Goal: Task Accomplishment & Management: Manage account settings

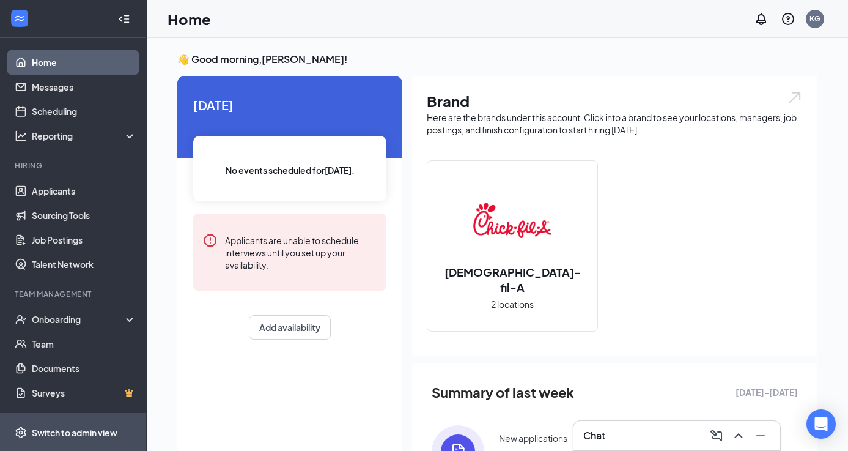
click at [50, 434] on div "Switch to admin view" at bounding box center [75, 432] width 86 height 12
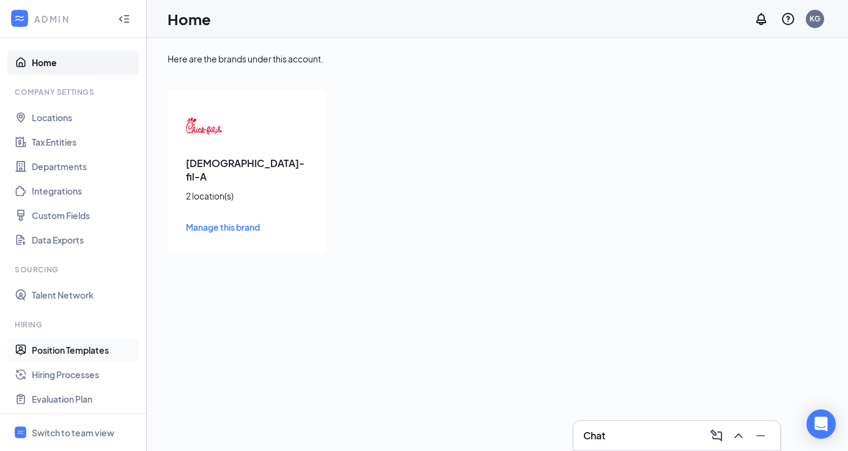
click at [57, 351] on link "Position Templates" at bounding box center [84, 350] width 105 height 24
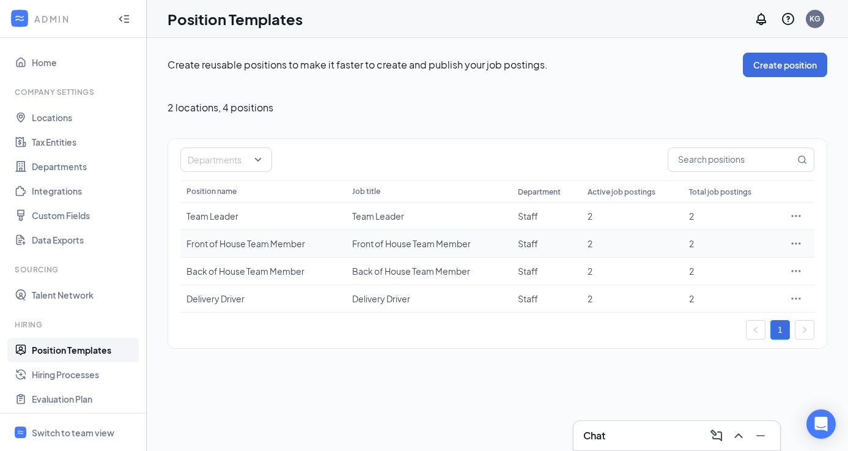
click at [799, 242] on icon "Ellipses" at bounding box center [796, 243] width 12 height 12
click at [719, 270] on span "Edit" at bounding box center [740, 268] width 105 height 13
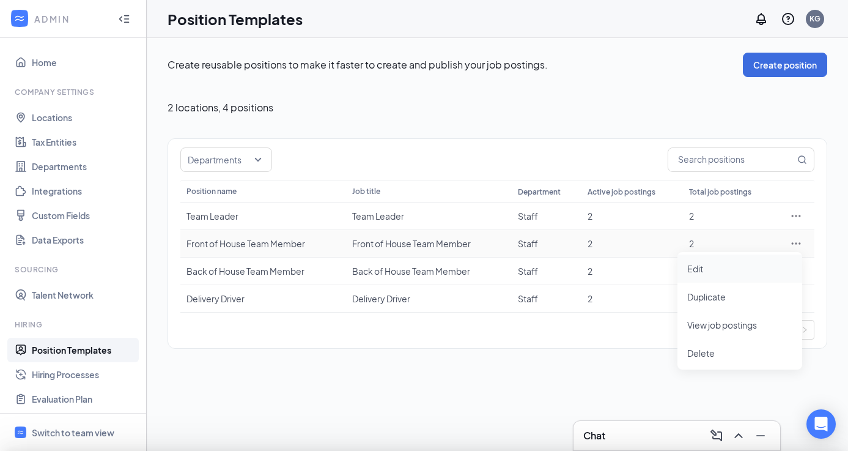
type input "Front of House Team Member"
type input "Staff"
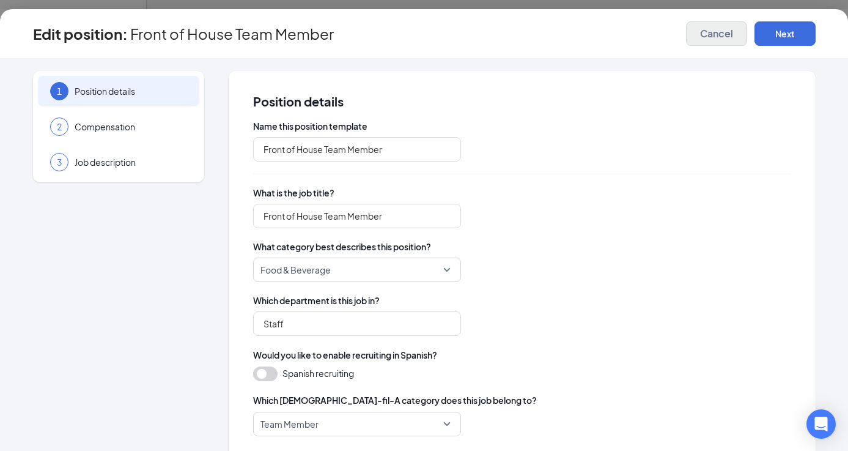
click at [721, 36] on span "Cancel" at bounding box center [716, 34] width 33 height 12
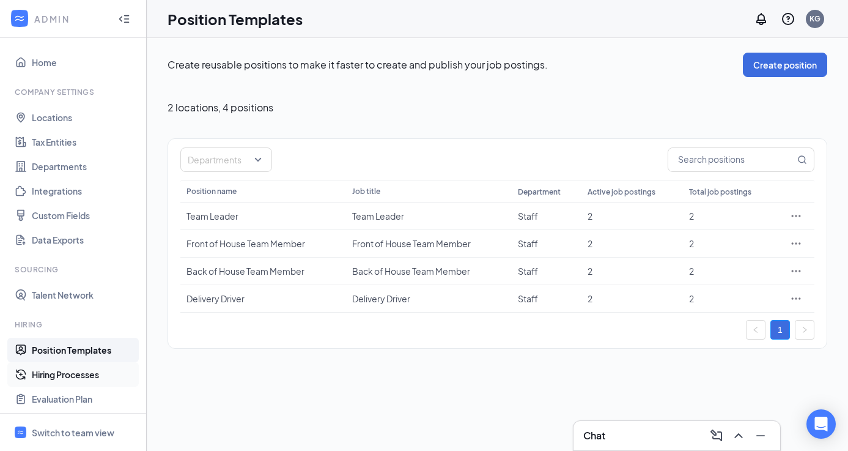
click at [68, 378] on link "Hiring Processes" at bounding box center [84, 374] width 105 height 24
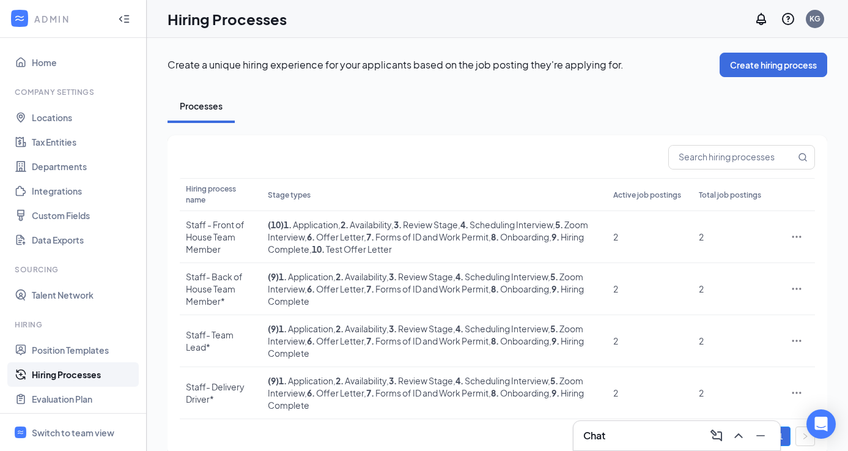
click at [794, 241] on icon "Ellipses" at bounding box center [797, 237] width 12 height 12
click at [727, 262] on span "Edit" at bounding box center [740, 261] width 105 height 13
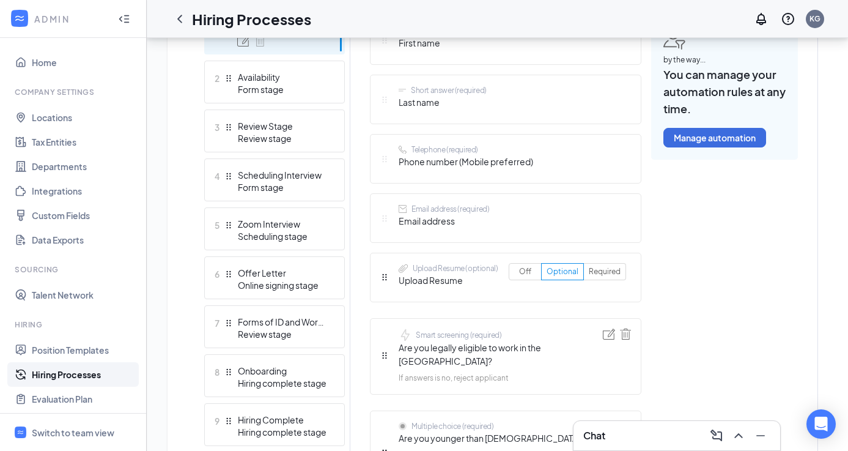
scroll to position [410, 0]
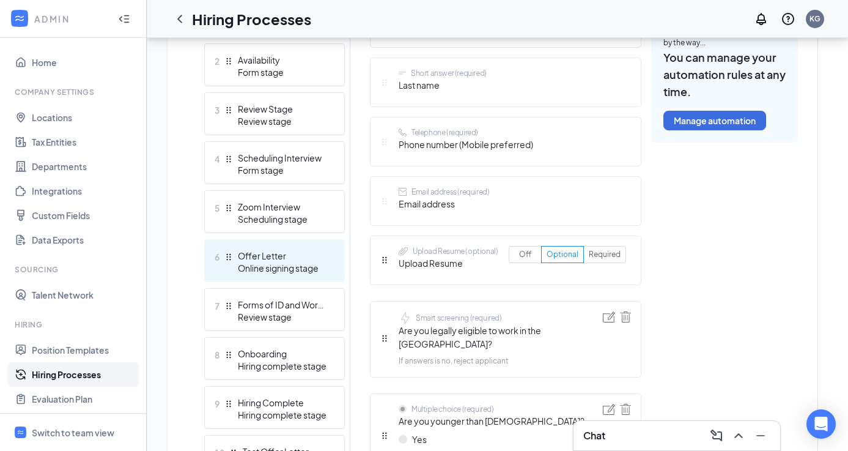
click at [302, 270] on div "Online signing stage" at bounding box center [282, 268] width 89 height 12
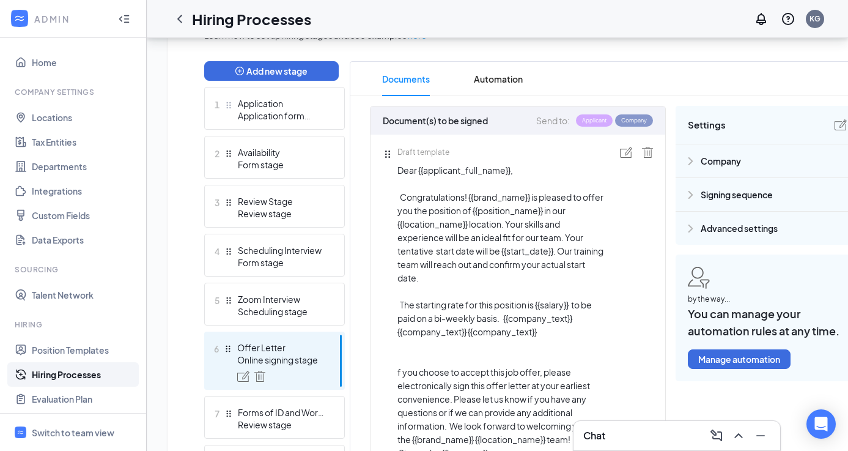
scroll to position [301, 0]
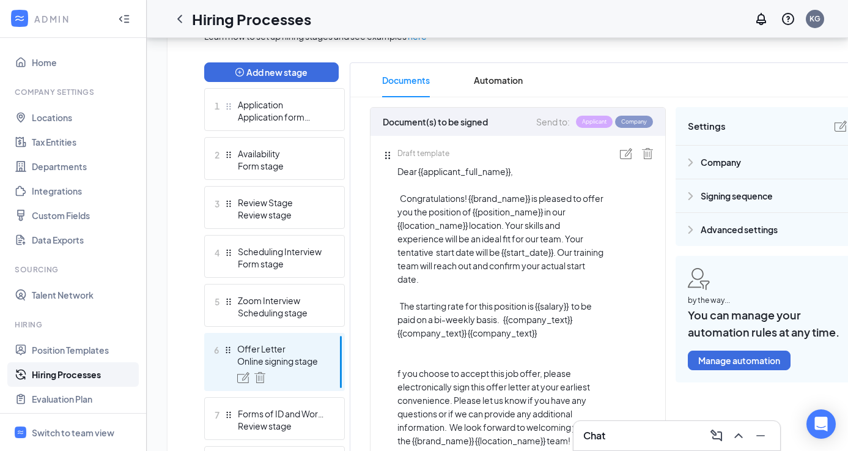
click at [708, 168] on span "Company" at bounding box center [721, 161] width 40 height 13
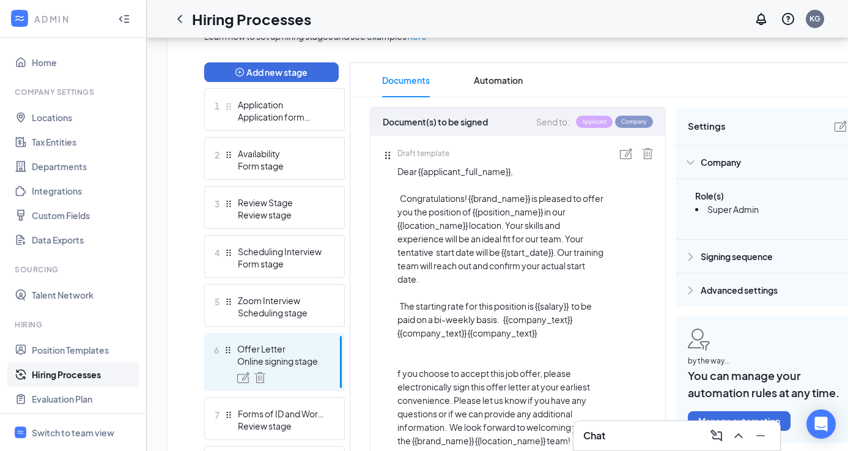
click at [710, 123] on span "Settings" at bounding box center [707, 126] width 38 height 15
click at [835, 128] on img at bounding box center [841, 126] width 12 height 11
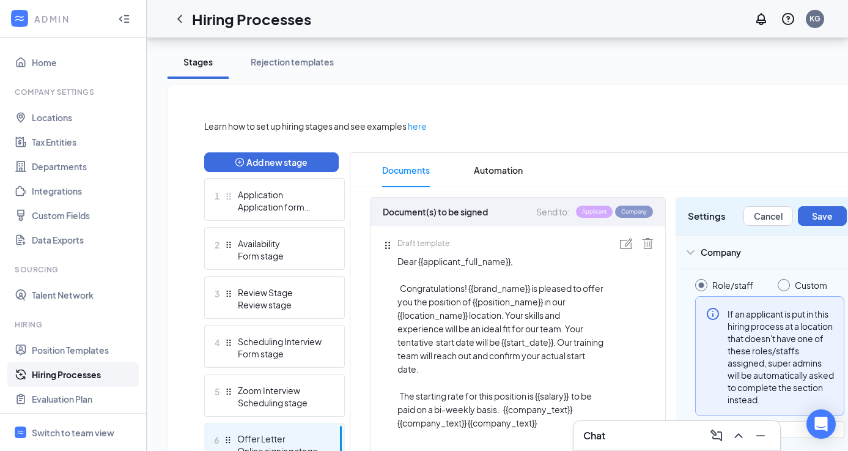
scroll to position [196, 0]
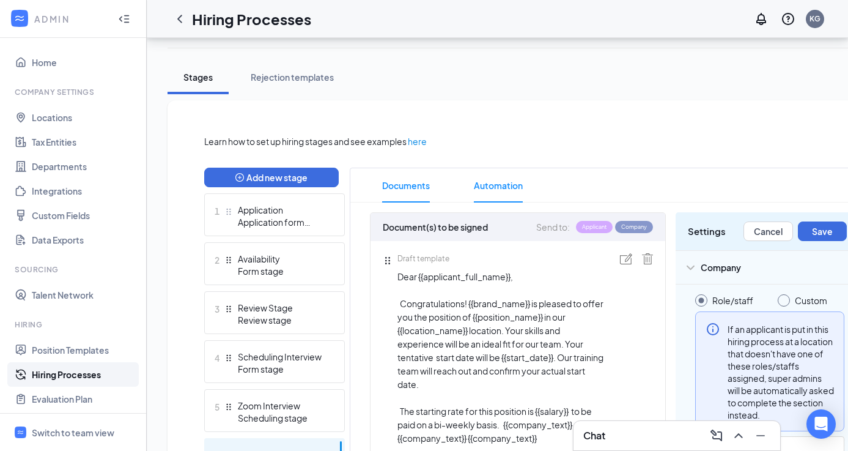
click at [522, 184] on span "Automation" at bounding box center [498, 185] width 49 height 34
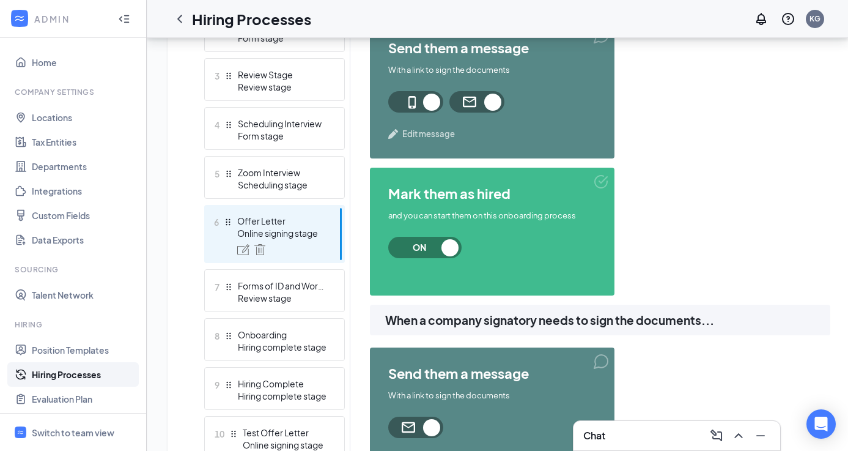
scroll to position [432, 0]
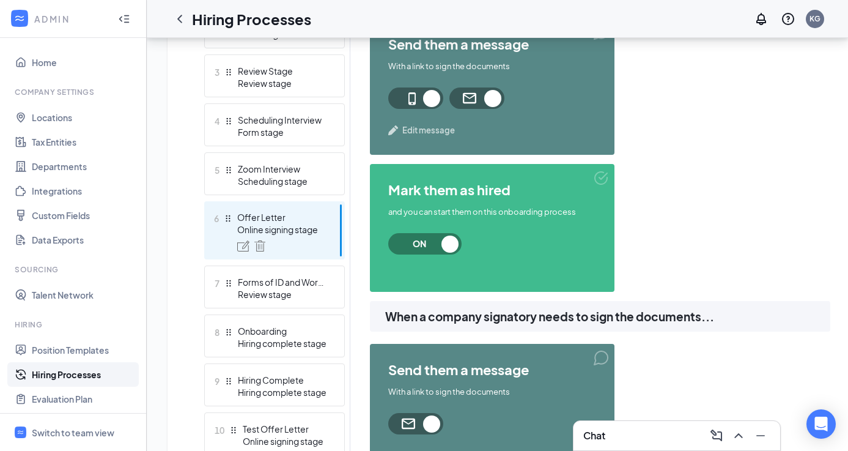
click at [418, 126] on span "Edit message" at bounding box center [429, 130] width 53 height 12
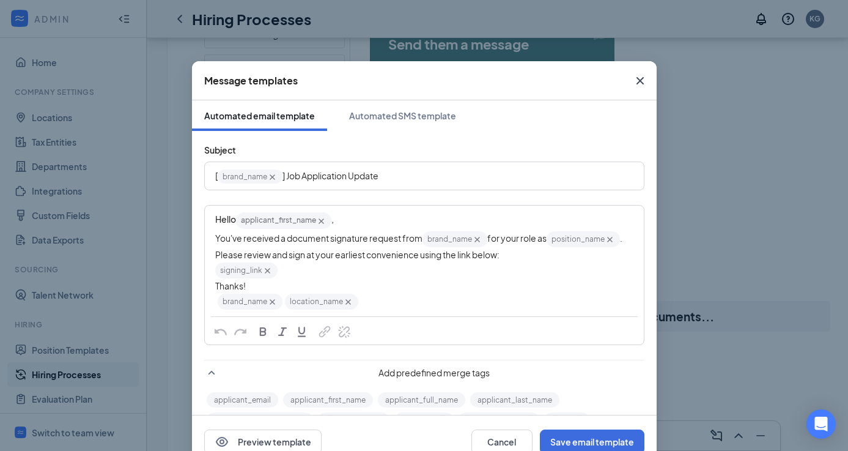
scroll to position [0, 0]
click at [411, 119] on div "Automated SMS template" at bounding box center [402, 115] width 107 height 12
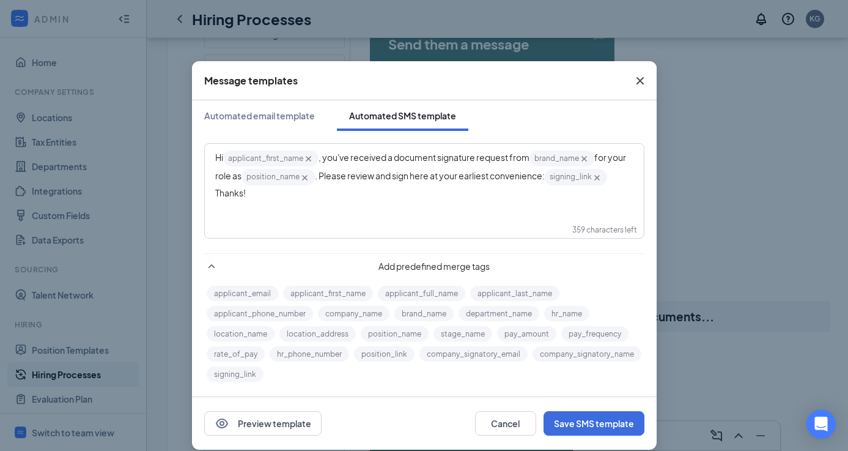
click at [642, 86] on icon "Cross" at bounding box center [640, 80] width 15 height 15
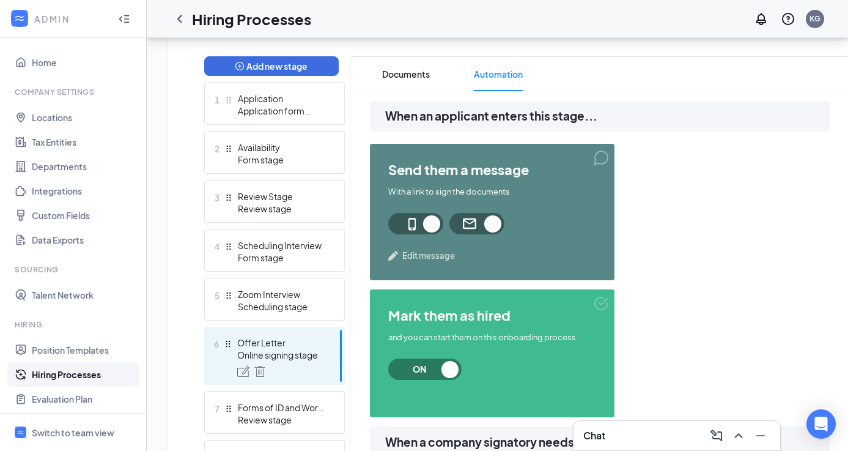
scroll to position [306, 0]
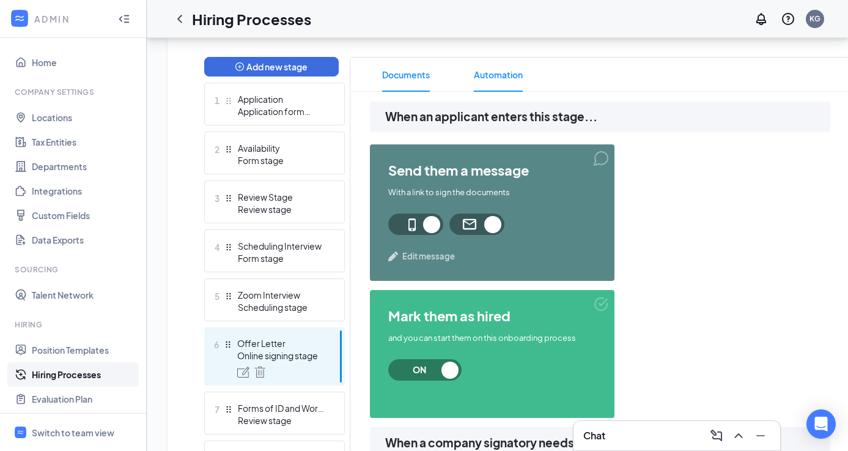
click at [420, 81] on span "Documents" at bounding box center [406, 75] width 48 height 34
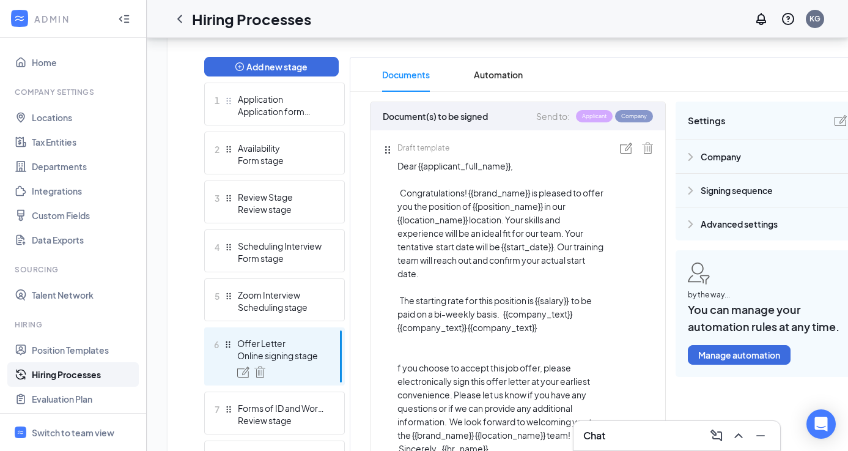
click at [626, 149] on img at bounding box center [626, 148] width 12 height 11
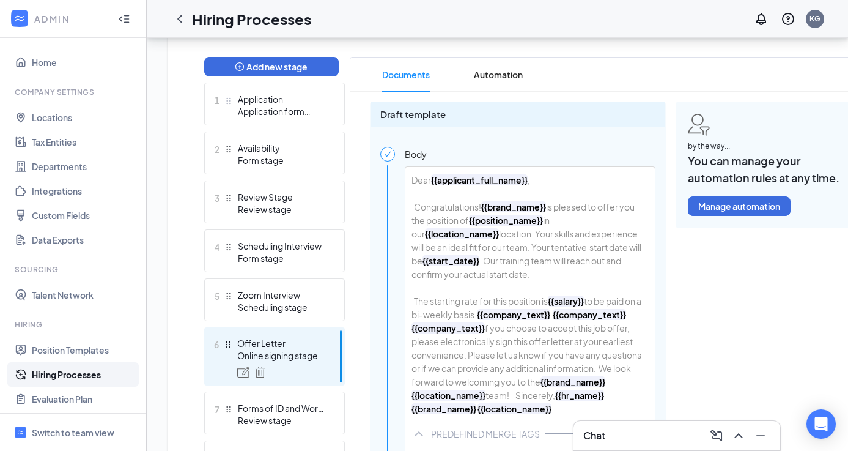
click at [488, 328] on div "Dear {{applicant_full_name}} , Congratulations! {{brand_name}} is pleased to of…" at bounding box center [531, 294] width 250 height 254
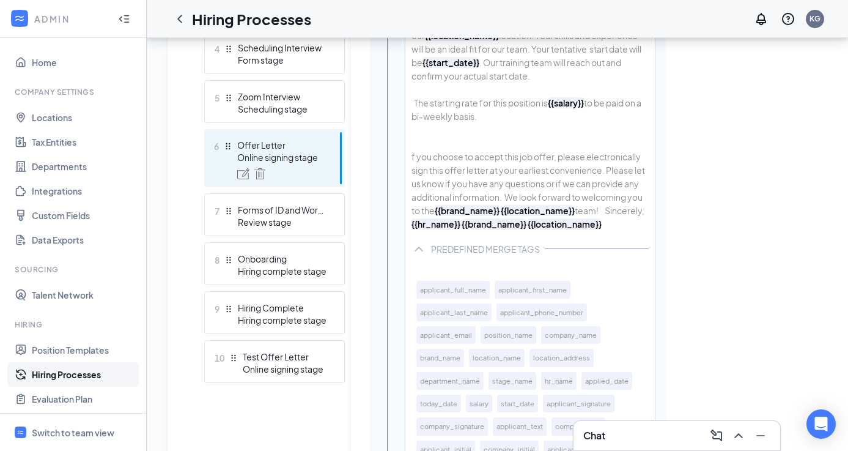
scroll to position [505, 0]
drag, startPoint x: 453, startPoint y: 221, endPoint x: 505, endPoint y: 226, distance: 52.2
click at [505, 226] on div "Dear {{applicant_full_name}} , Congratulations! {{brand_name}} is pleased to of…" at bounding box center [531, 102] width 250 height 268
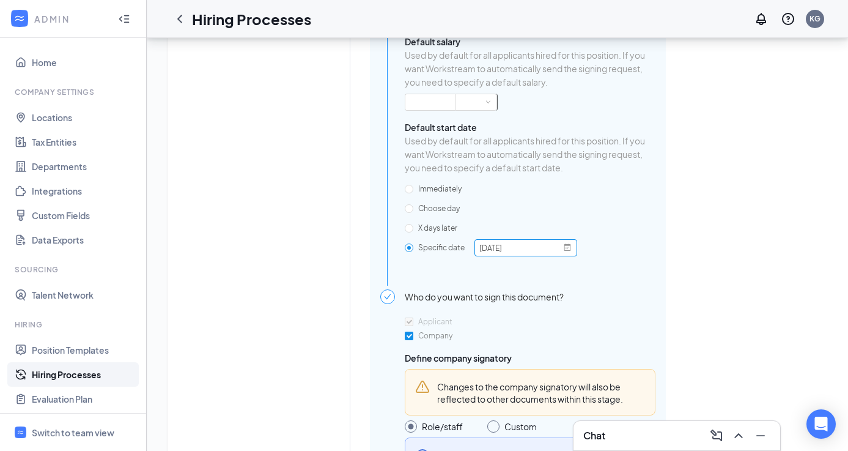
scroll to position [1127, 0]
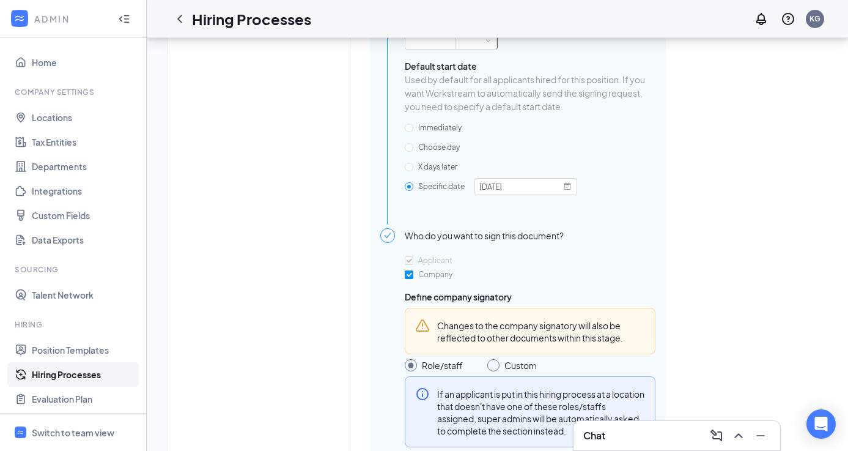
click at [410, 279] on input "Company" at bounding box center [409, 274] width 9 height 9
checkbox input "false"
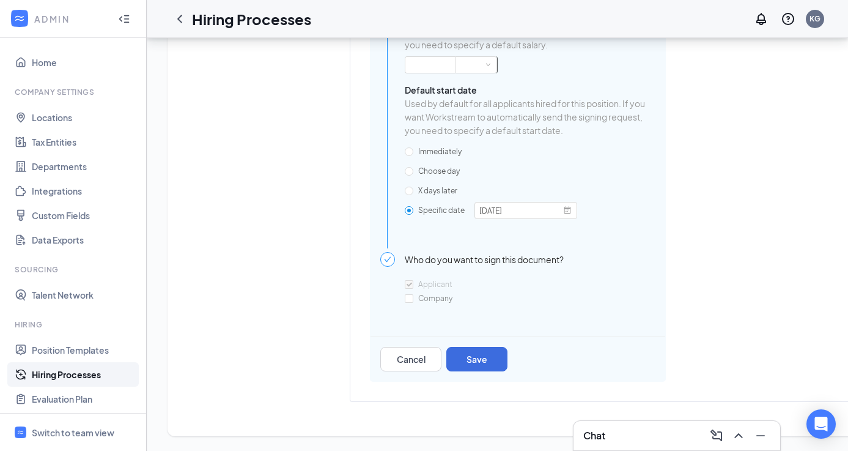
scroll to position [1141, 0]
click at [409, 176] on span at bounding box center [409, 171] width 9 height 9
click at [409, 176] on input "Choose day" at bounding box center [409, 171] width 9 height 9
radio input "true"
radio input "false"
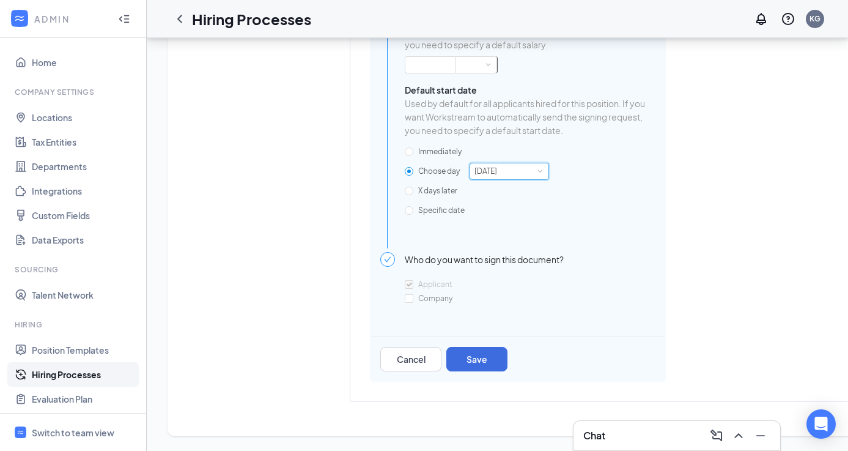
click at [543, 179] on div "[DATE]" at bounding box center [510, 171] width 70 height 16
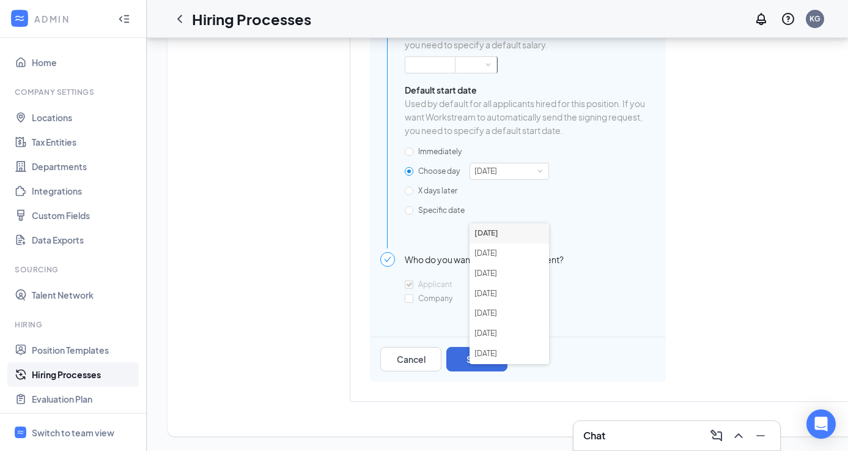
click at [592, 146] on div "Immediately Choose day [DATE] X days later Specific date" at bounding box center [530, 181] width 251 height 78
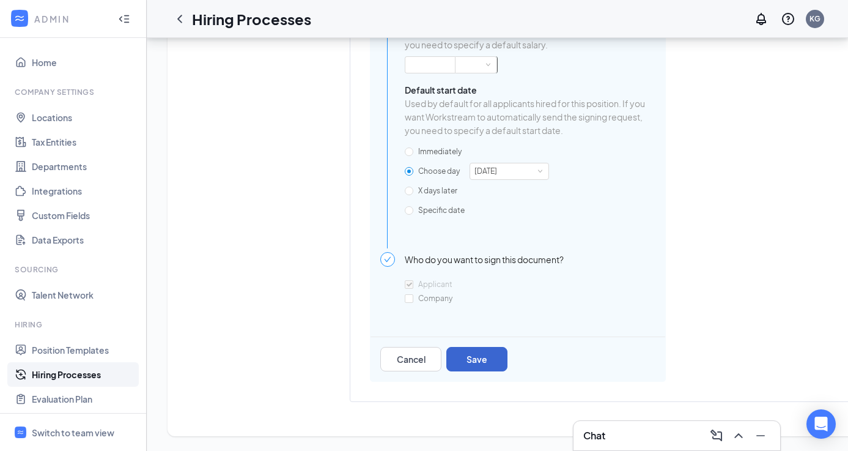
click at [482, 359] on button "Save" at bounding box center [477, 359] width 61 height 24
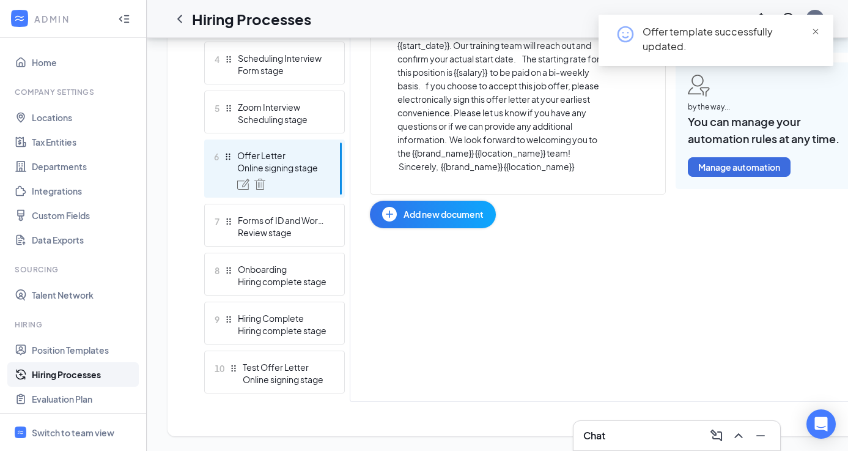
click at [818, 26] on span at bounding box center [816, 31] width 9 height 11
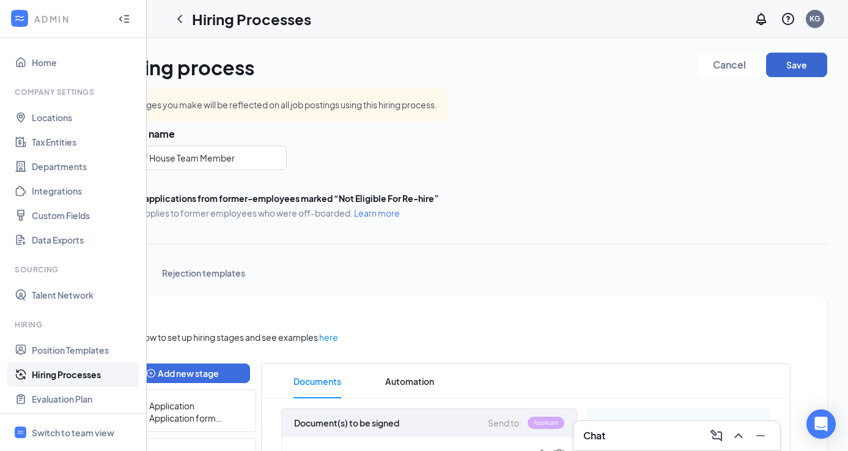
scroll to position [0, 89]
click at [800, 64] on button "Save" at bounding box center [796, 65] width 61 height 24
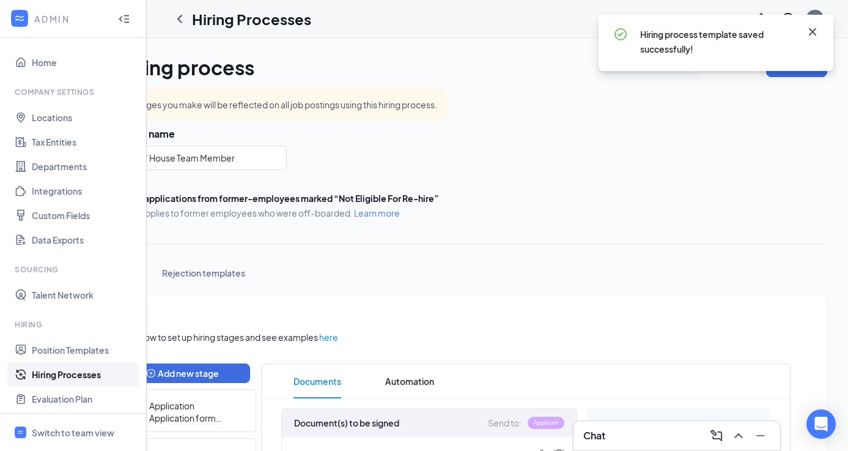
click at [815, 31] on icon "Cross" at bounding box center [813, 31] width 15 height 15
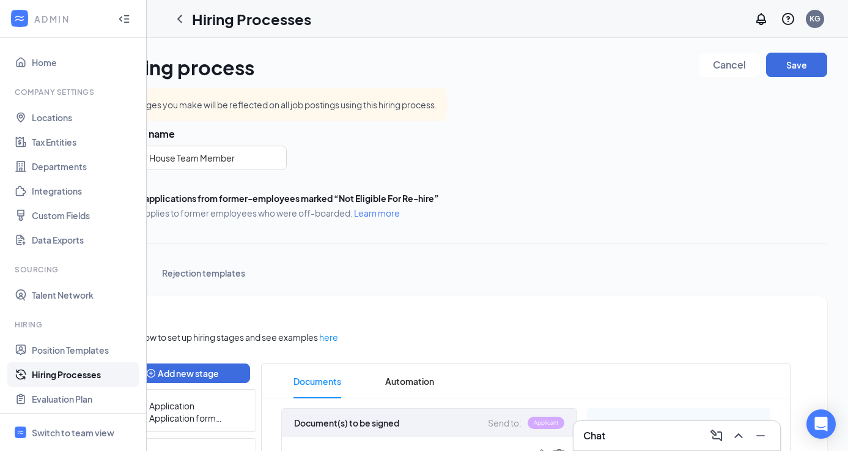
scroll to position [0, 0]
click at [185, 20] on icon "ChevronLeft" at bounding box center [180, 19] width 15 height 15
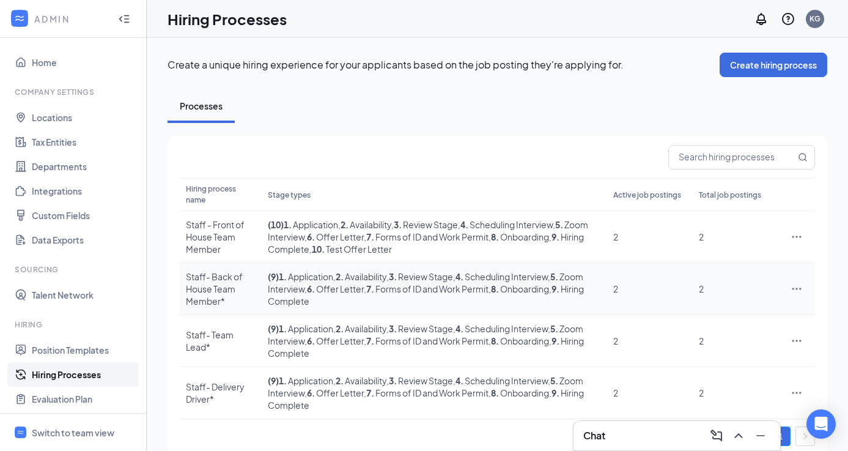
click at [796, 289] on icon "Ellipses" at bounding box center [797, 289] width 9 height 2
click at [705, 317] on span "Edit" at bounding box center [740, 313] width 105 height 13
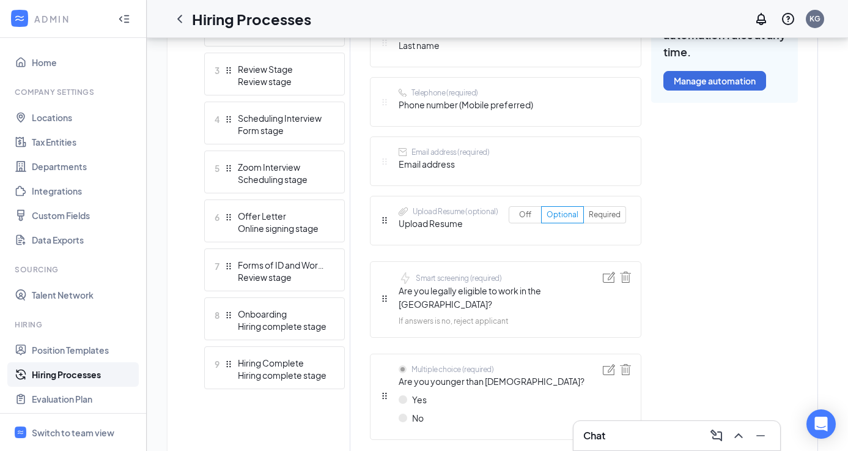
scroll to position [461, 0]
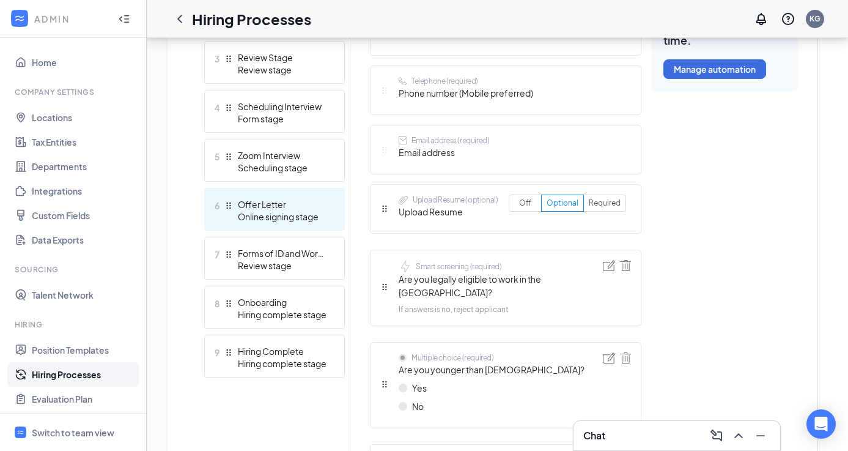
click at [269, 222] on div "Online signing stage" at bounding box center [282, 216] width 89 height 12
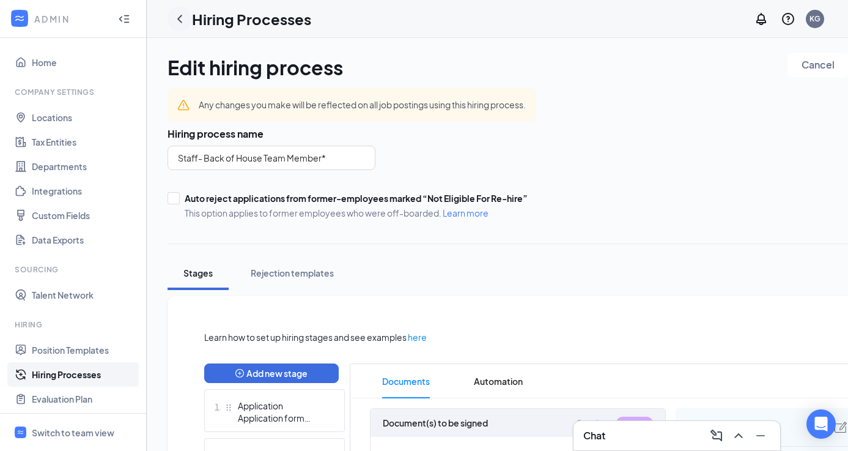
click at [184, 24] on icon "ChevronLeft" at bounding box center [180, 19] width 15 height 15
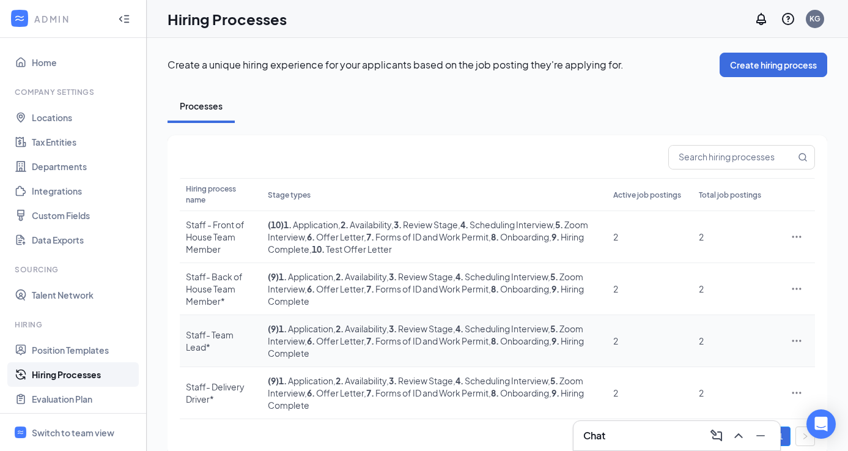
click at [328, 337] on span ", 6 . Offer Letter" at bounding box center [334, 340] width 59 height 11
click at [797, 343] on icon "Ellipses" at bounding box center [797, 341] width 12 height 12
click at [704, 369] on span "Edit" at bounding box center [696, 365] width 16 height 11
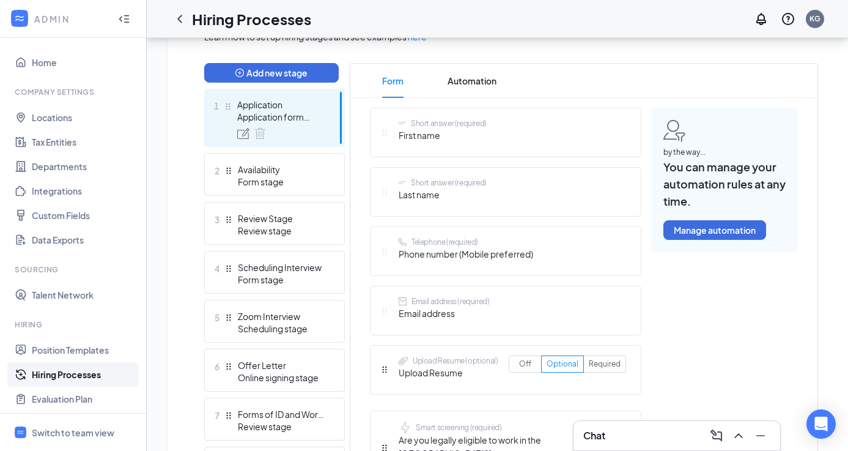
scroll to position [335, 0]
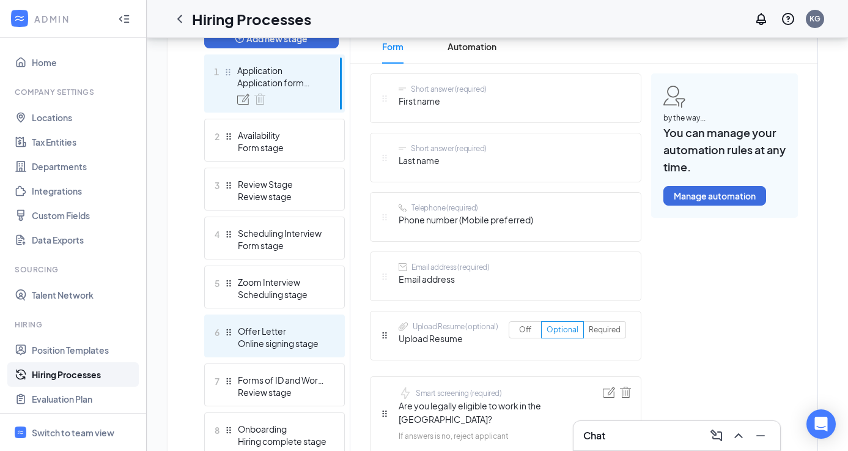
click at [303, 334] on div "Offer Letter" at bounding box center [282, 331] width 89 height 12
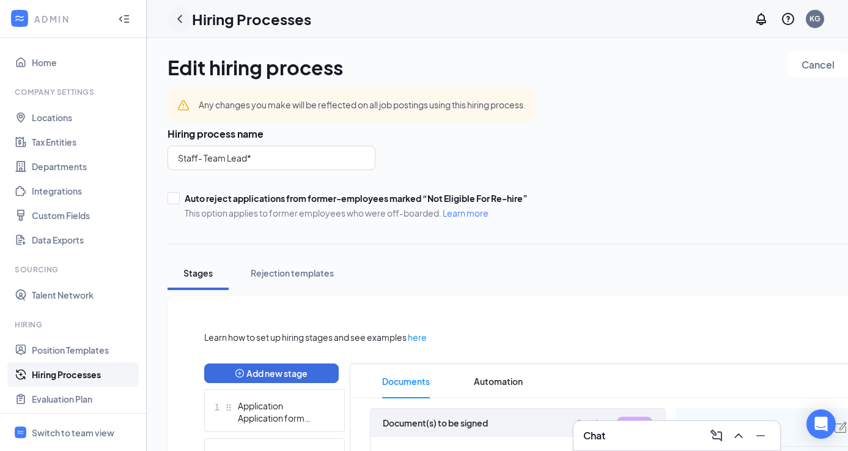
click at [181, 17] on icon "ChevronLeft" at bounding box center [180, 19] width 15 height 15
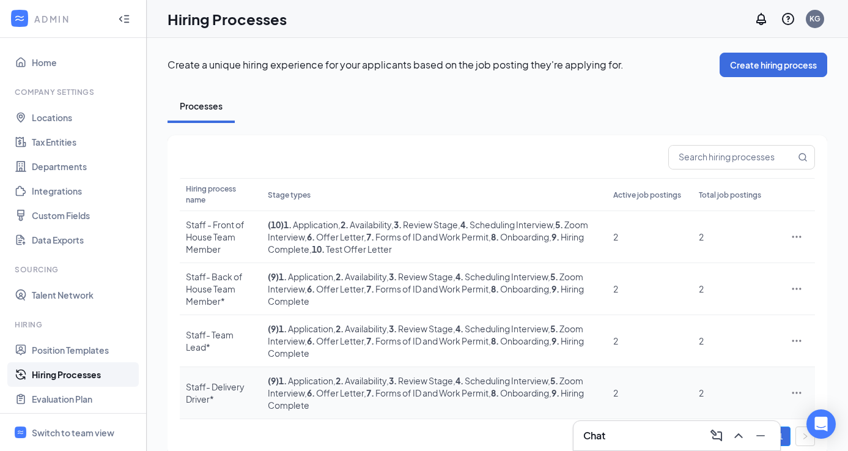
click at [793, 388] on icon "Ellipses" at bounding box center [797, 393] width 12 height 12
click at [730, 286] on span "Edit" at bounding box center [740, 283] width 105 height 13
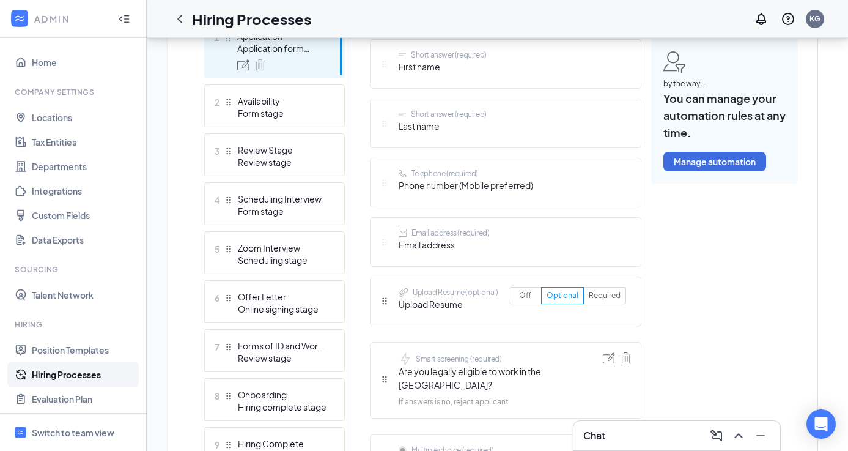
scroll to position [420, 0]
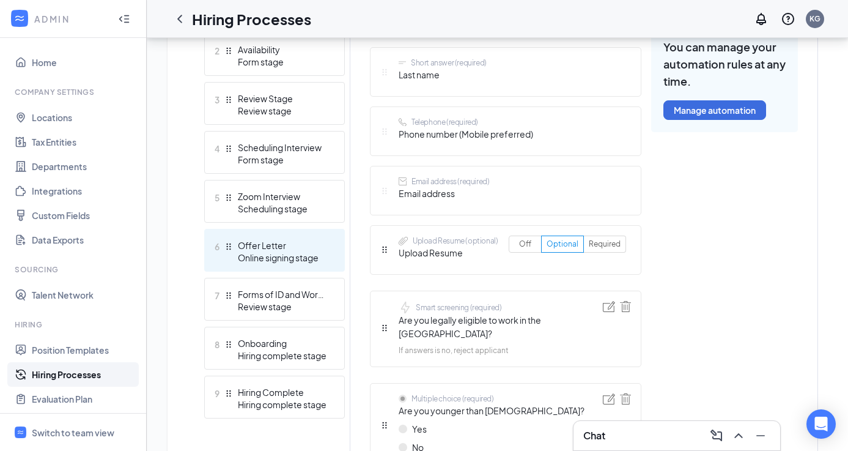
click at [270, 260] on div "Online signing stage" at bounding box center [282, 257] width 89 height 12
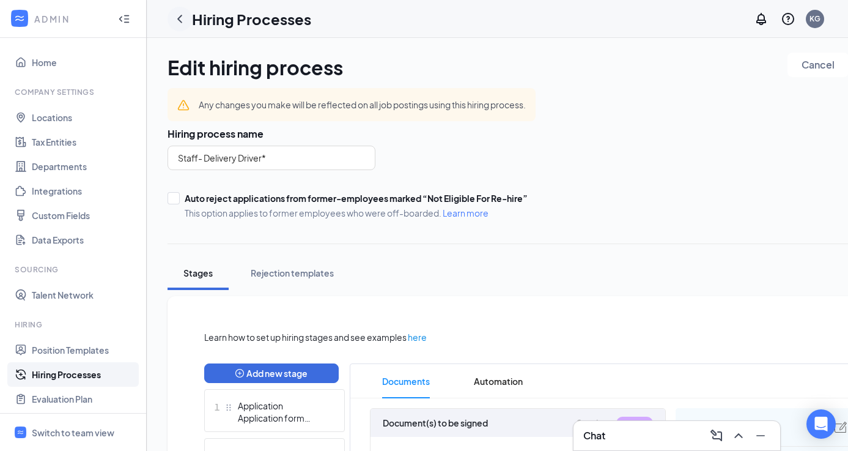
click at [182, 18] on icon "ChevronLeft" at bounding box center [180, 19] width 15 height 15
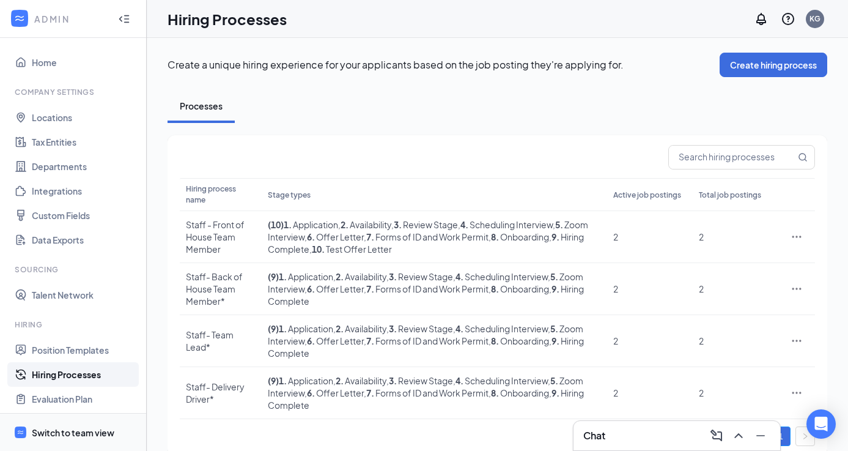
click at [54, 432] on div "Switch to team view" at bounding box center [73, 432] width 83 height 12
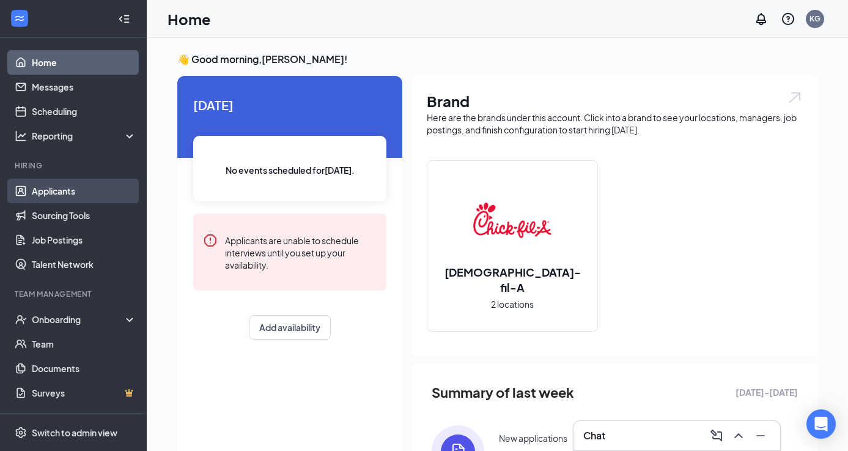
click at [54, 198] on link "Applicants" at bounding box center [84, 191] width 105 height 24
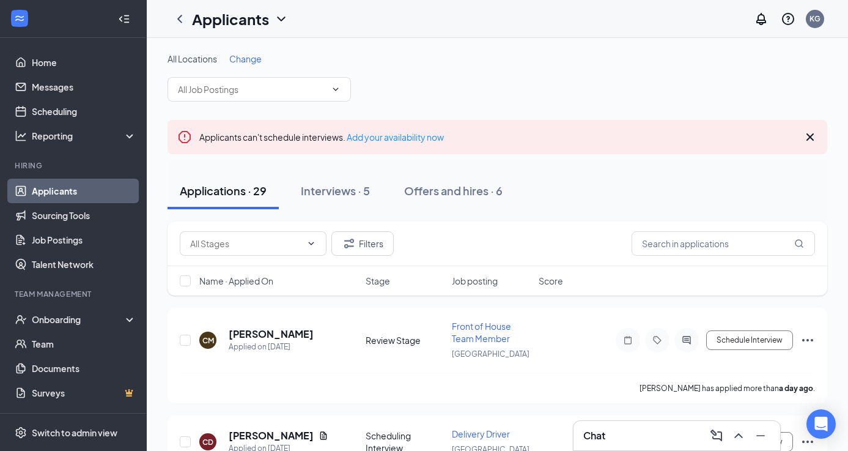
click at [807, 139] on icon "Cross" at bounding box center [810, 137] width 15 height 15
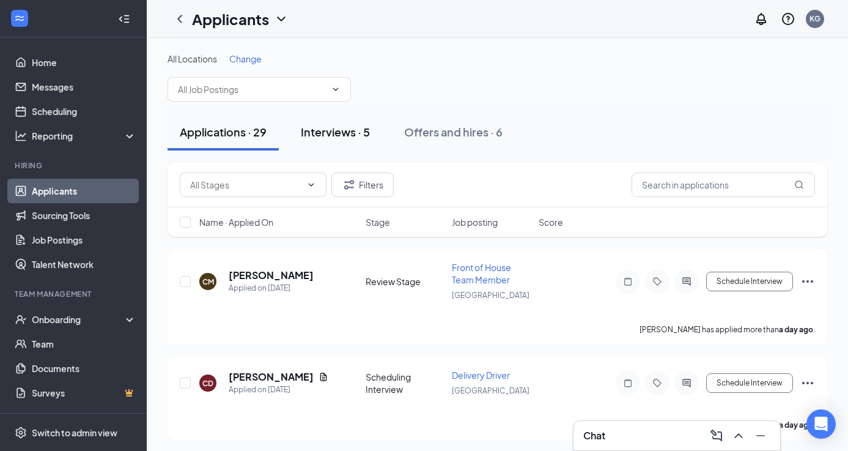
click at [354, 131] on div "Interviews · 5" at bounding box center [335, 131] width 69 height 15
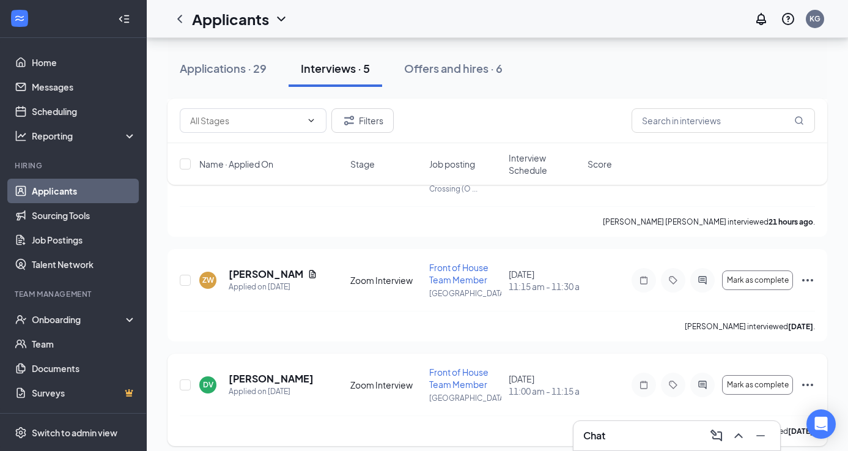
scroll to position [324, 0]
click at [251, 268] on h5 "[PERSON_NAME]" at bounding box center [266, 274] width 74 height 13
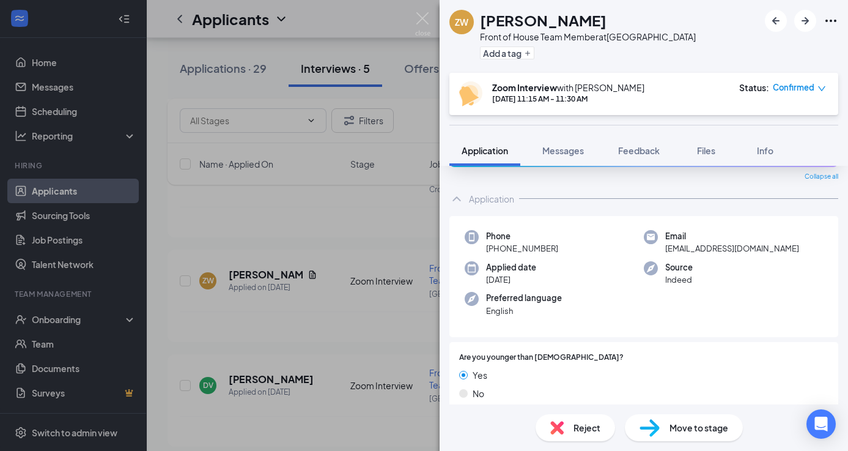
scroll to position [39, 0]
click at [691, 431] on span "Move to stage" at bounding box center [699, 427] width 59 height 13
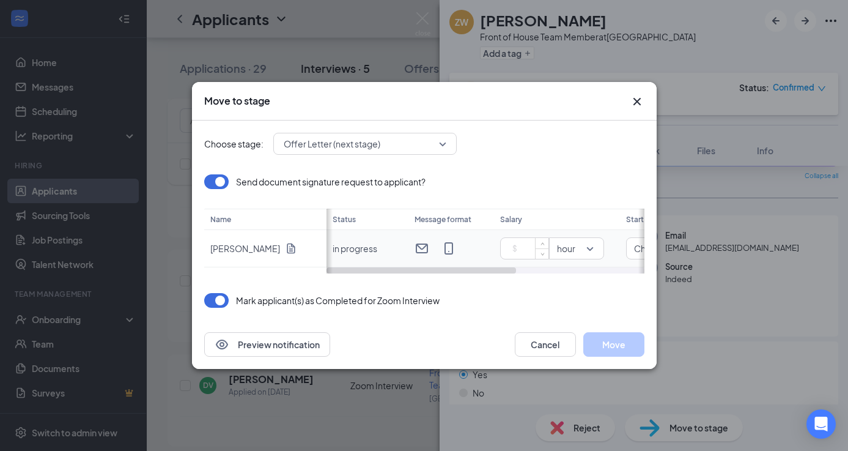
click at [533, 242] on input at bounding box center [527, 248] width 43 height 18
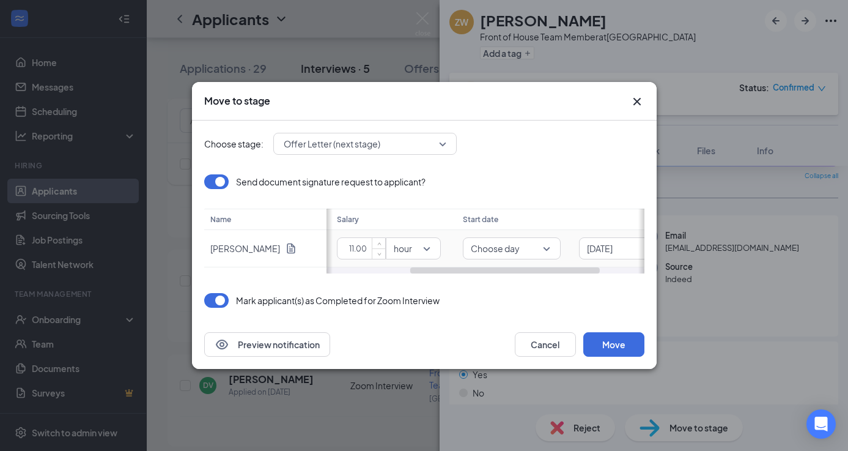
scroll to position [0, 168]
click at [546, 249] on span "Choose day" at bounding box center [508, 248] width 82 height 13
type input "11"
click at [609, 248] on span "[DATE]" at bounding box center [596, 248] width 26 height 18
click at [522, 254] on span "Choose day" at bounding box center [502, 248] width 71 height 18
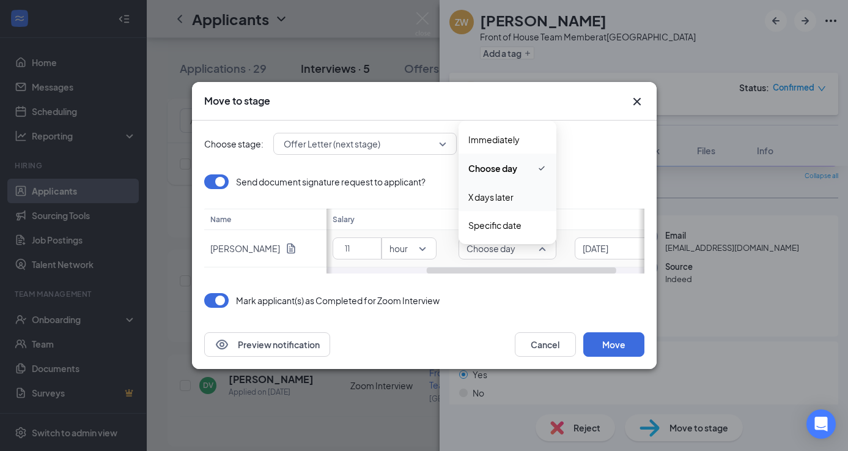
click at [499, 196] on span "X days later" at bounding box center [491, 196] width 45 height 13
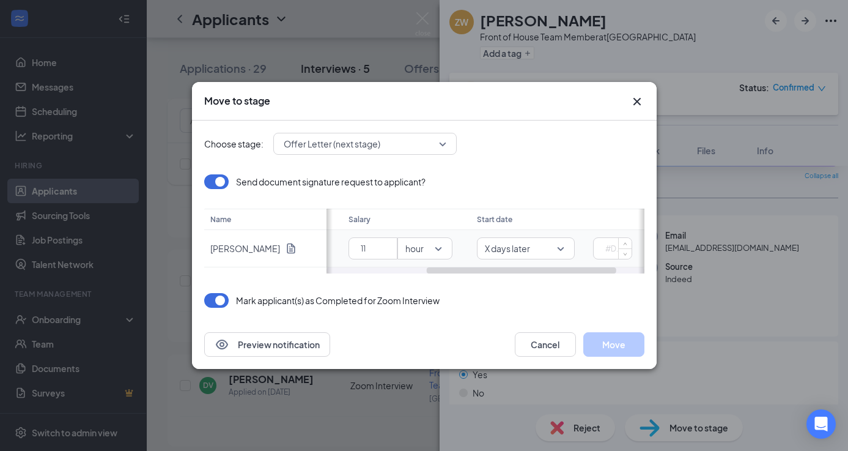
click at [615, 244] on input at bounding box center [615, 248] width 33 height 18
click at [510, 250] on span "X days later" at bounding box center [480, 248] width 82 height 13
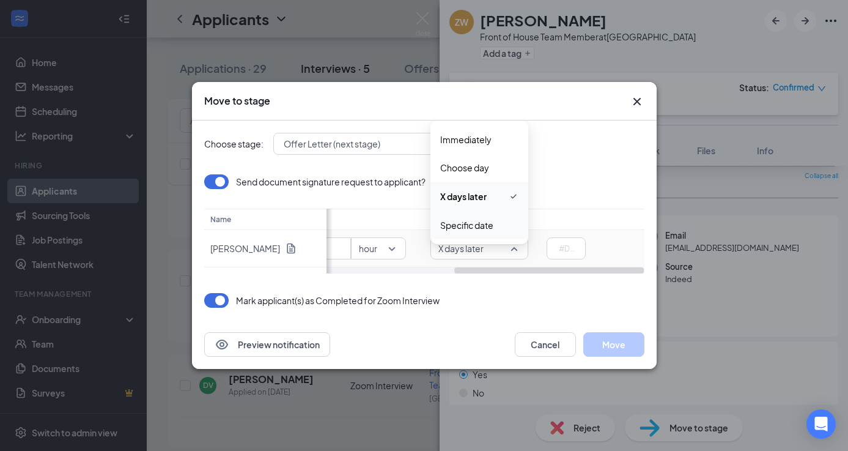
click at [478, 225] on span "Specific date" at bounding box center [466, 224] width 53 height 13
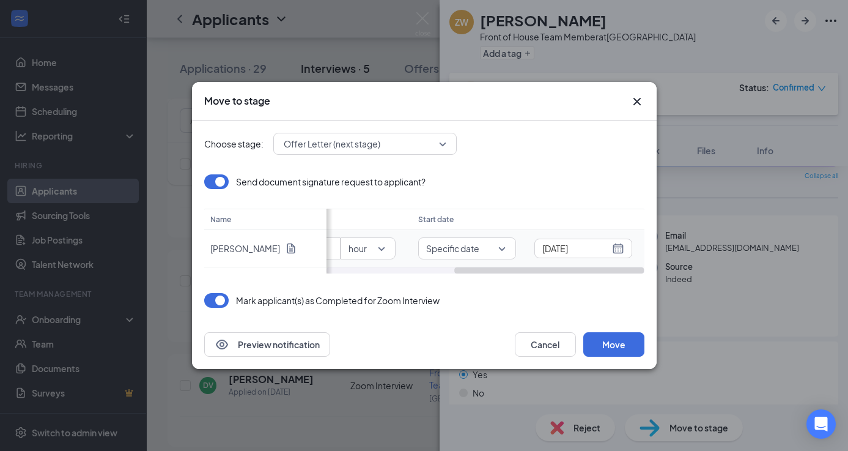
click at [618, 248] on div "[DATE]" at bounding box center [584, 248] width 82 height 13
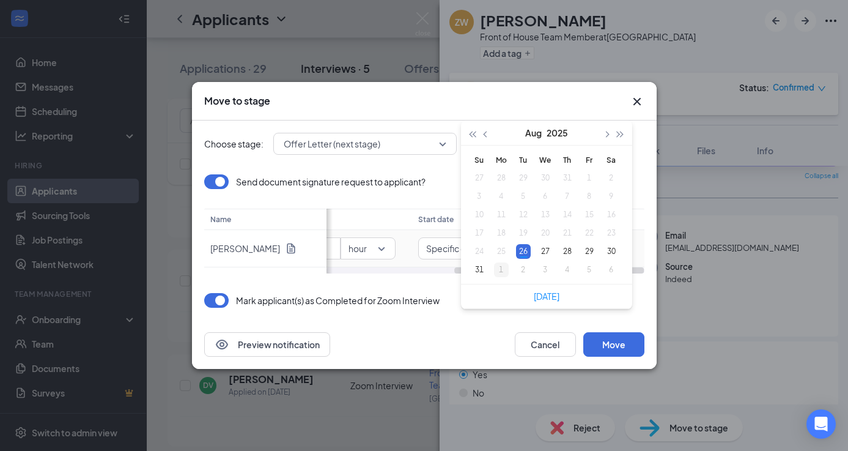
click at [507, 273] on div "1" at bounding box center [501, 269] width 15 height 15
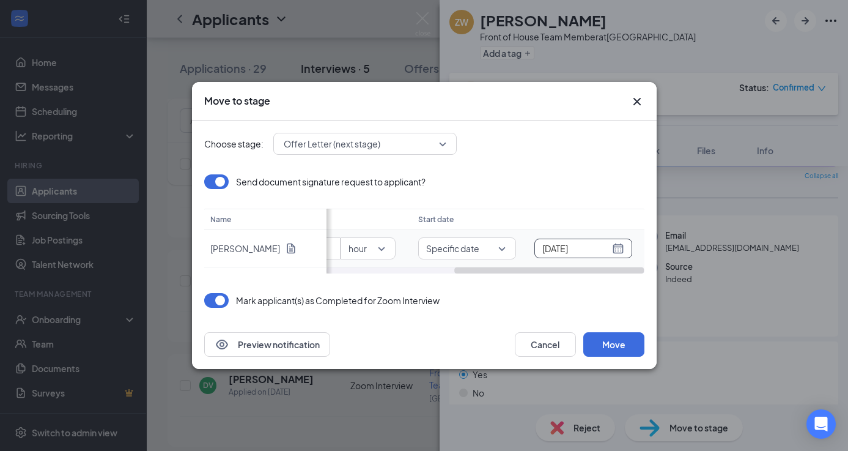
click at [623, 245] on div "[DATE]" at bounding box center [584, 248] width 82 height 13
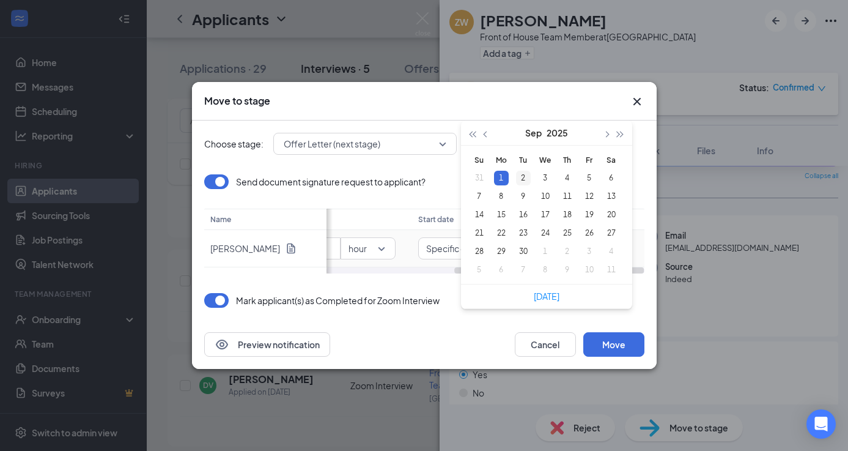
type input "[DATE]"
click at [522, 179] on div "2" at bounding box center [523, 178] width 15 height 15
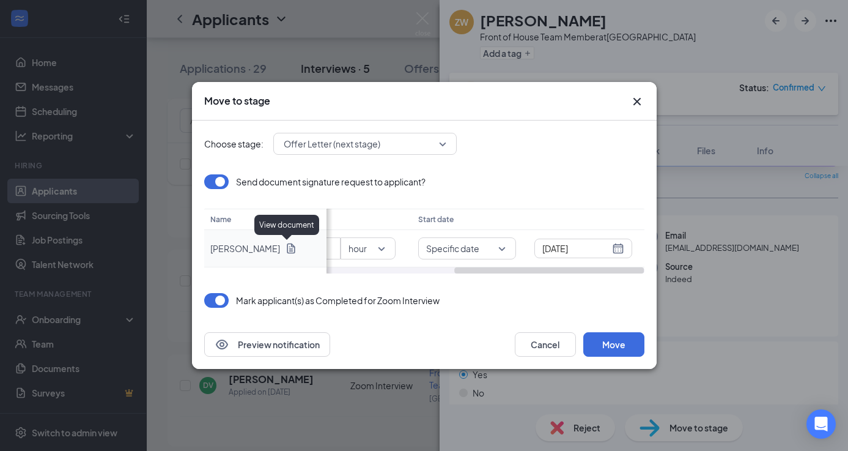
click at [287, 243] on icon "Document" at bounding box center [291, 248] width 8 height 10
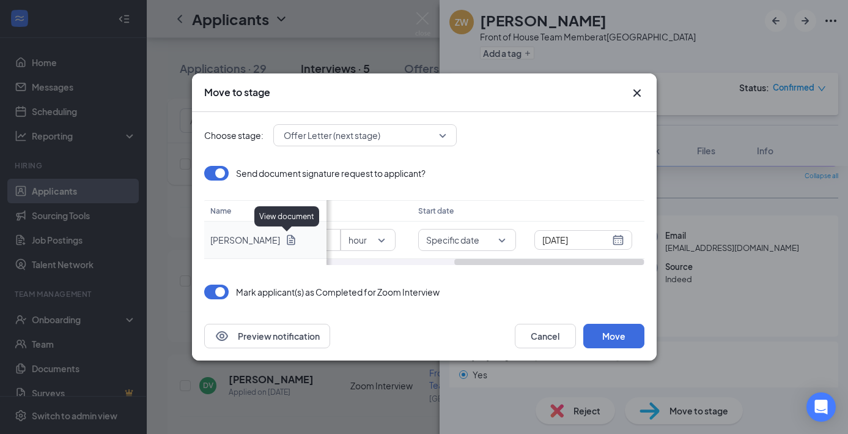
click at [287, 238] on icon "Document" at bounding box center [291, 240] width 8 height 10
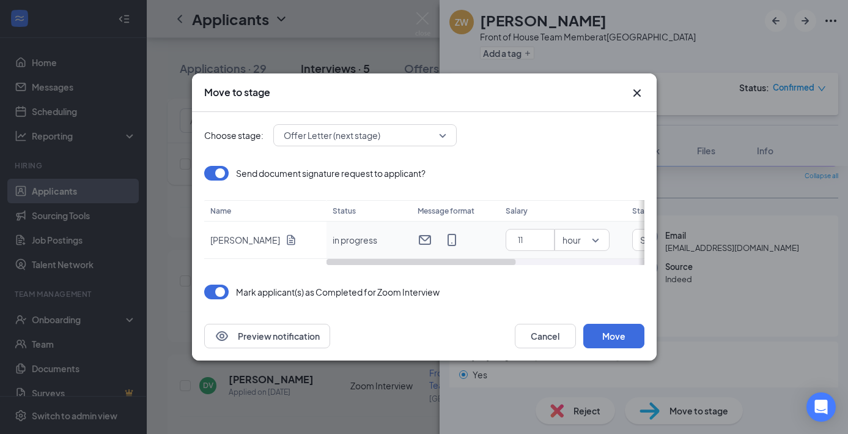
scroll to position [0, 0]
click at [617, 330] on button "Move" at bounding box center [614, 336] width 61 height 24
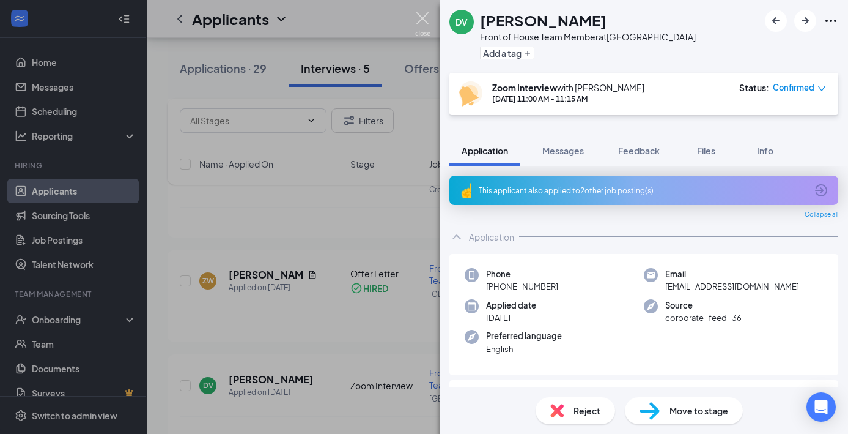
click at [424, 14] on img at bounding box center [422, 24] width 15 height 24
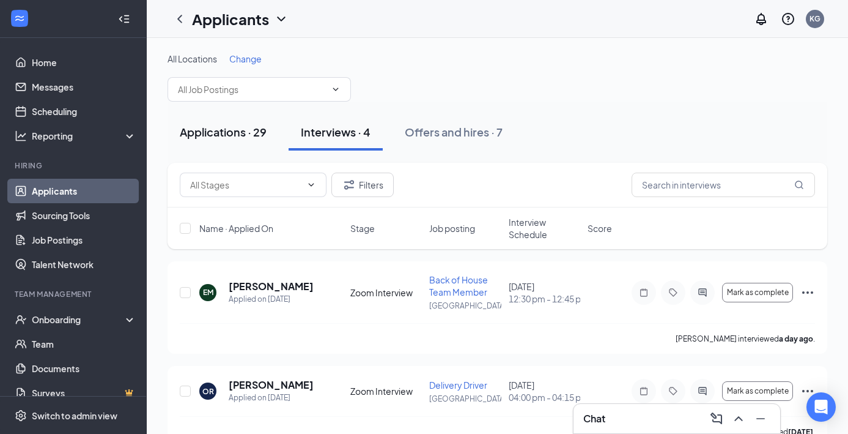
click at [256, 139] on div "Applications · 29" at bounding box center [223, 131] width 87 height 15
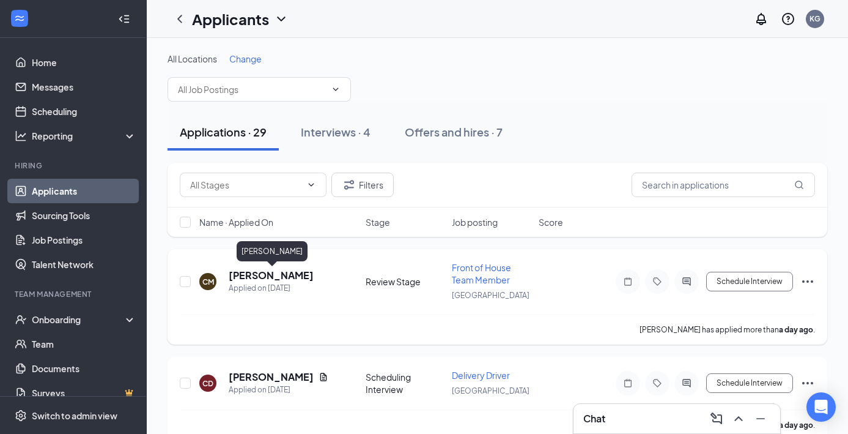
click at [283, 275] on h5 "[PERSON_NAME]" at bounding box center [271, 275] width 85 height 13
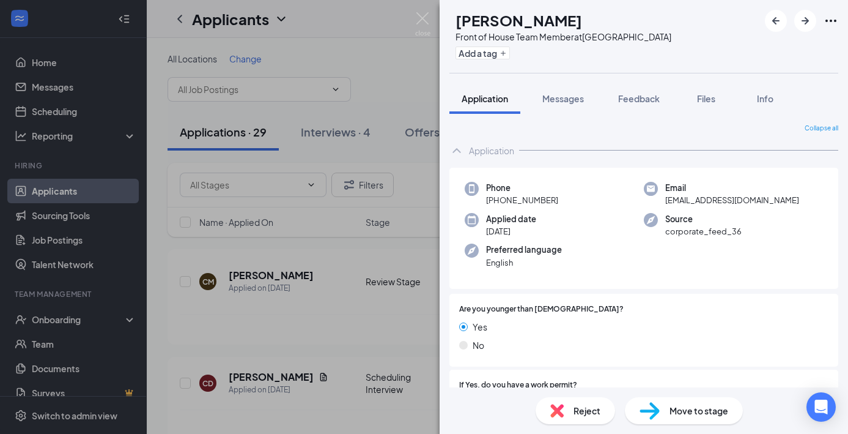
click at [690, 419] on div "Move to stage" at bounding box center [684, 410] width 118 height 27
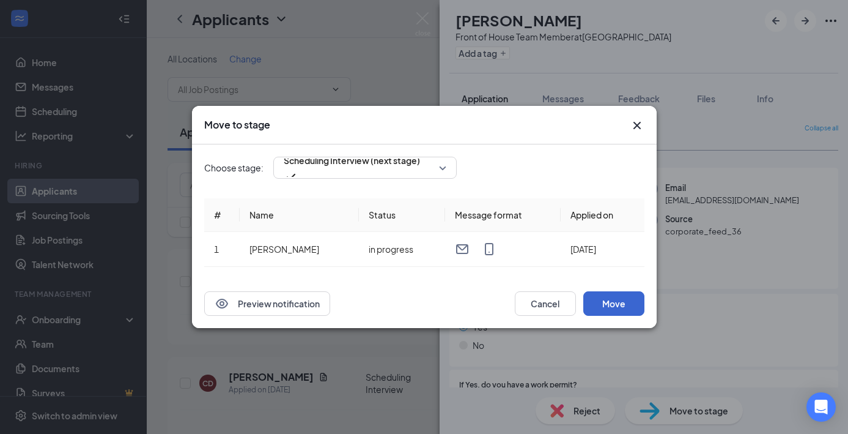
click at [622, 298] on button "Move" at bounding box center [614, 303] width 61 height 24
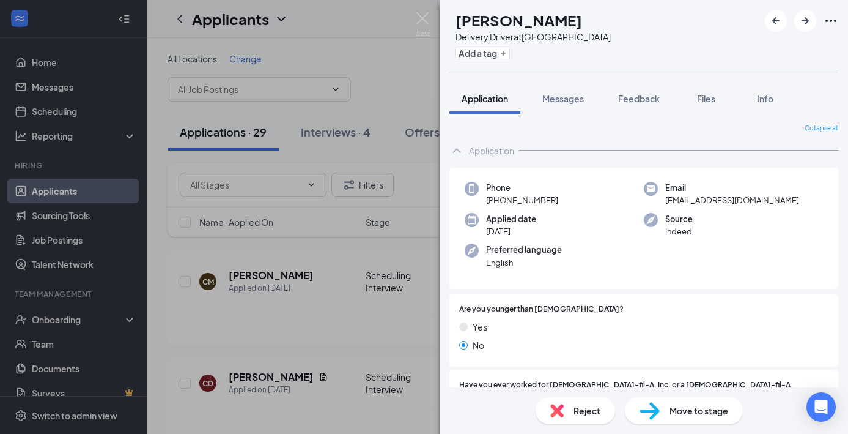
click at [431, 10] on div "CD [PERSON_NAME] Delivery Driver at [GEOGRAPHIC_DATA] Add a tag Application Mes…" at bounding box center [424, 217] width 848 height 434
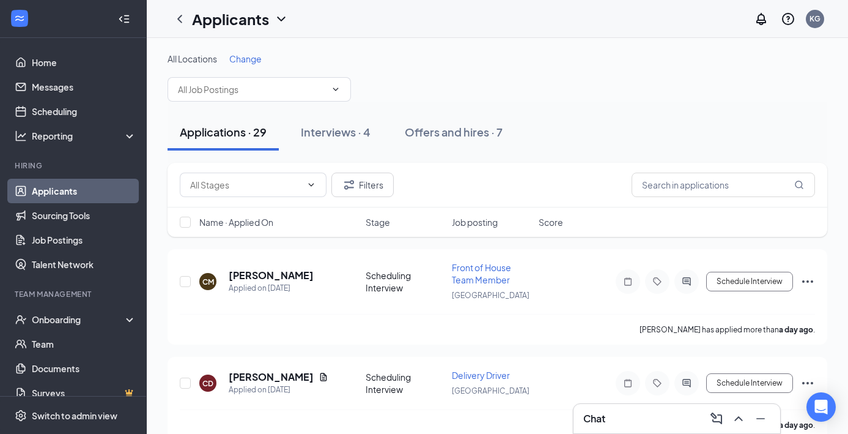
click at [426, 16] on div "Applicants KG" at bounding box center [498, 19] width 702 height 38
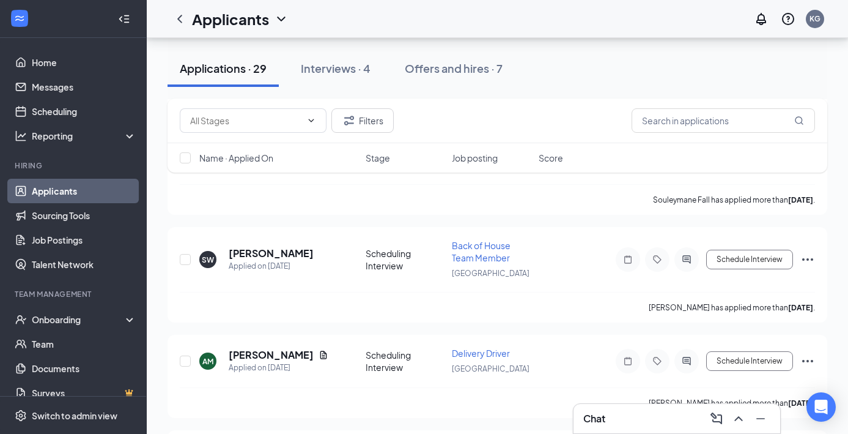
scroll to position [2842, 0]
click at [299, 349] on h5 "[PERSON_NAME]" at bounding box center [271, 355] width 85 height 13
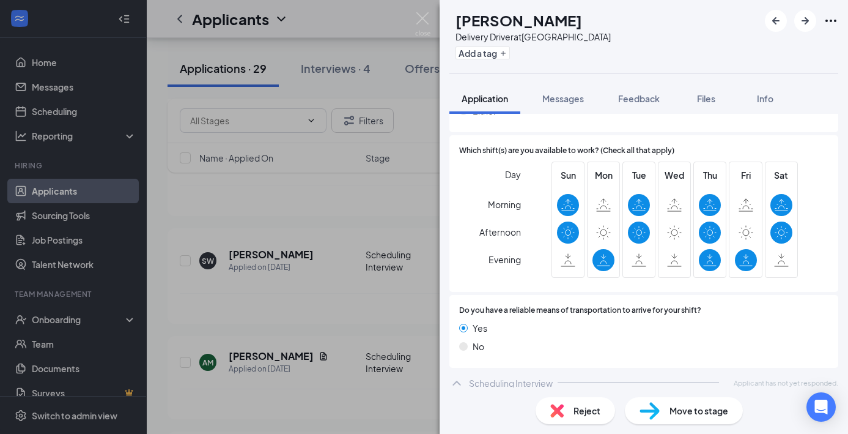
scroll to position [795, 0]
click at [775, 19] on icon "ArrowLeftNew" at bounding box center [776, 20] width 7 height 7
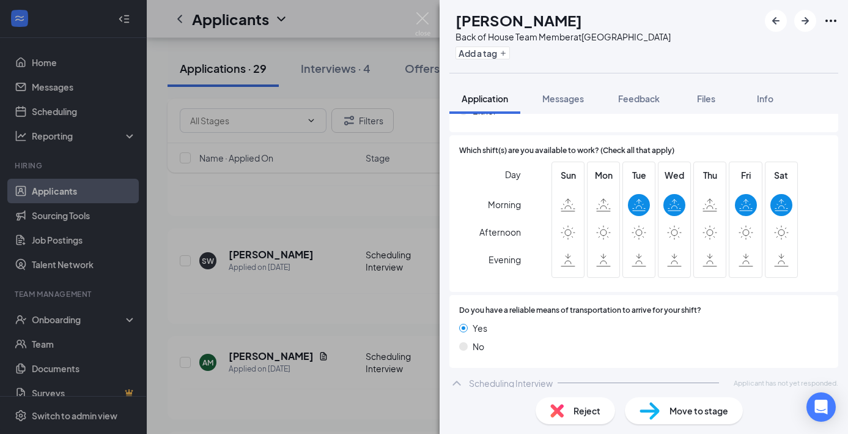
scroll to position [740, 0]
click at [778, 21] on icon "ArrowLeftNew" at bounding box center [776, 20] width 7 height 7
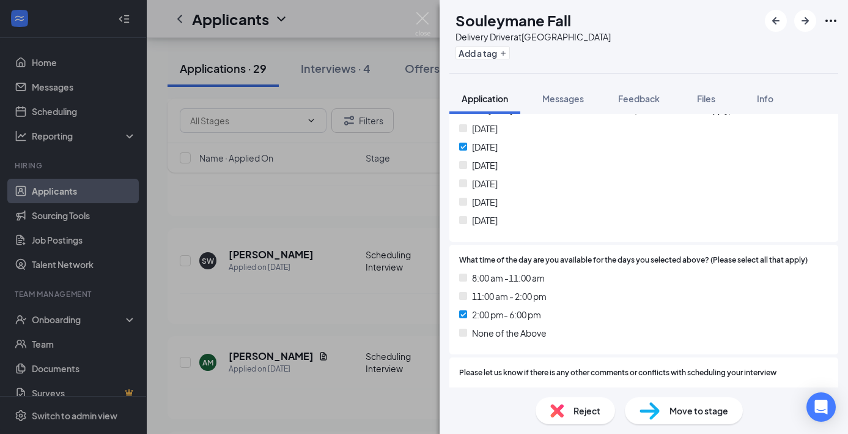
scroll to position [1019, 0]
click at [683, 407] on span "Move to stage" at bounding box center [699, 410] width 59 height 13
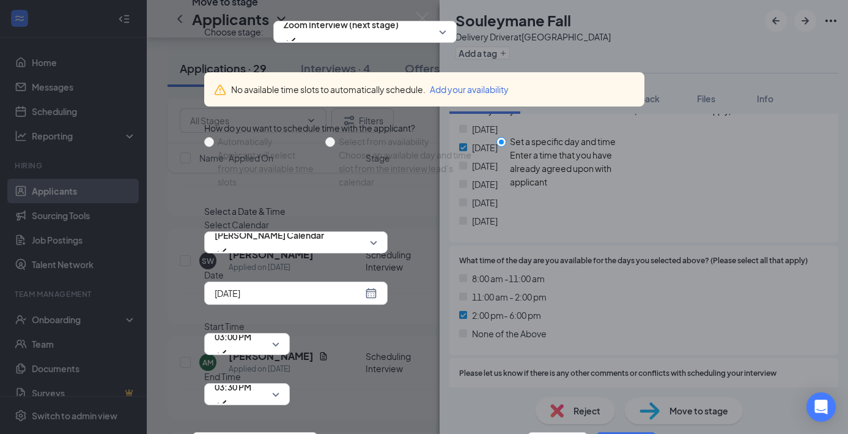
scroll to position [69, 0]
click at [370, 300] on div "[DATE]" at bounding box center [296, 292] width 163 height 13
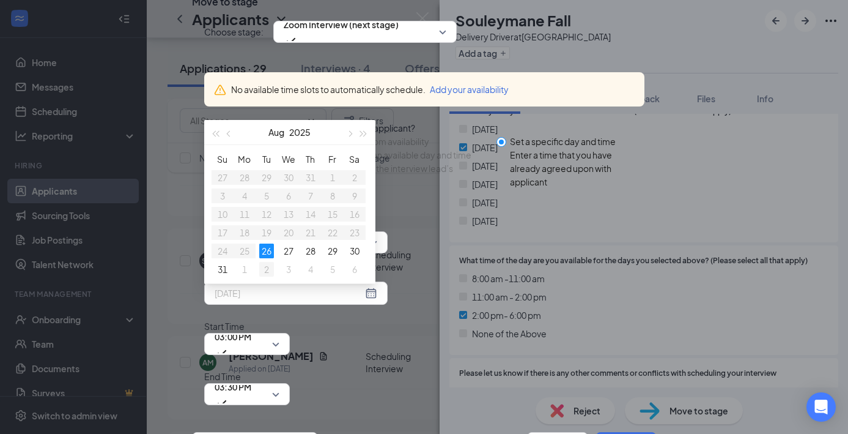
type input "[DATE]"
click at [269, 277] on div "2" at bounding box center [266, 269] width 15 height 15
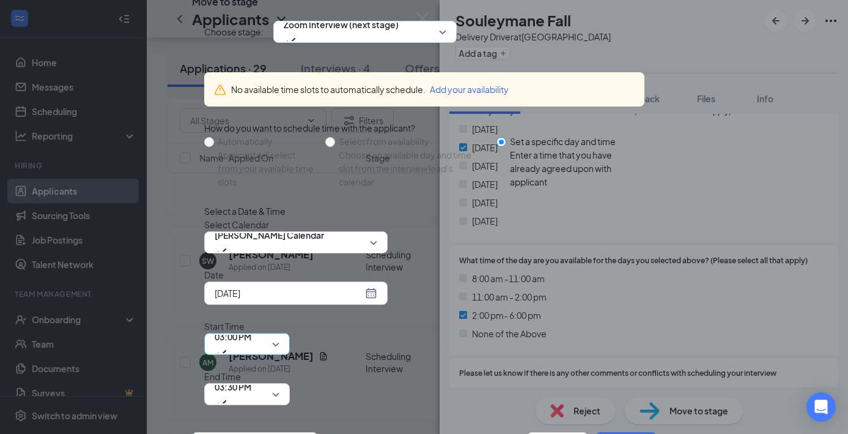
click at [280, 335] on span "03:00 PM" at bounding box center [247, 344] width 65 height 18
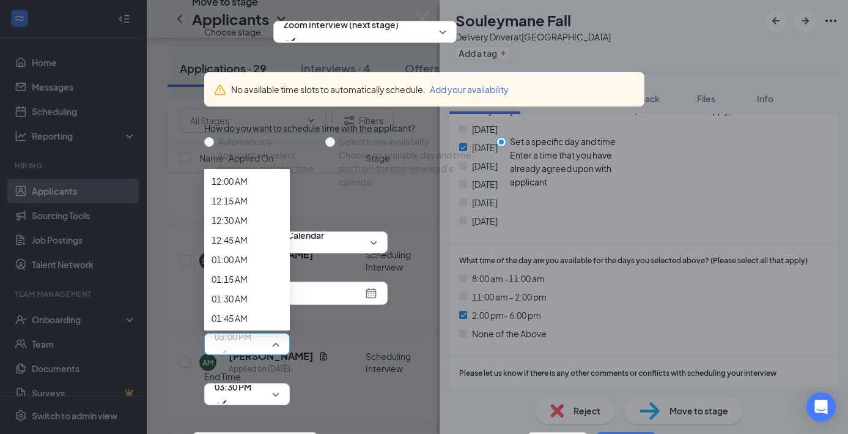
scroll to position [1561, 0]
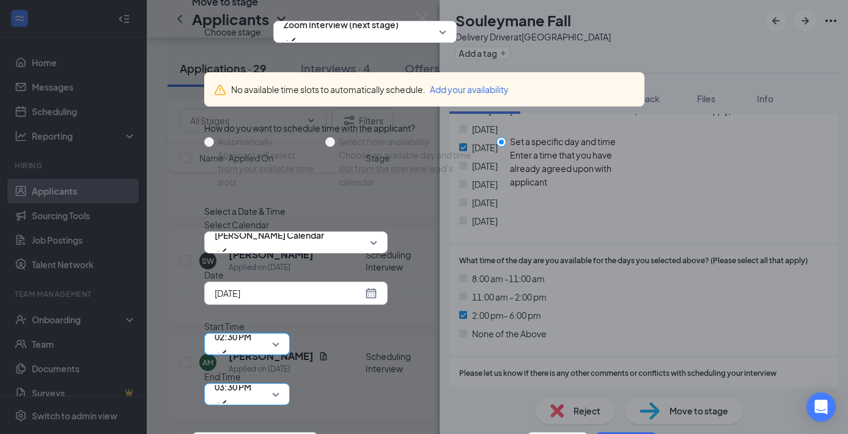
click at [280, 385] on span "03:30 PM" at bounding box center [247, 394] width 65 height 18
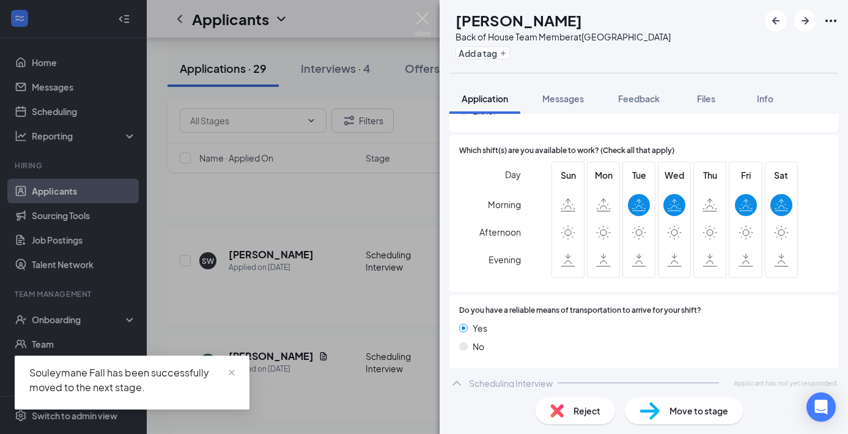
scroll to position [740, 0]
click at [779, 17] on icon "ArrowLeftNew" at bounding box center [776, 20] width 15 height 15
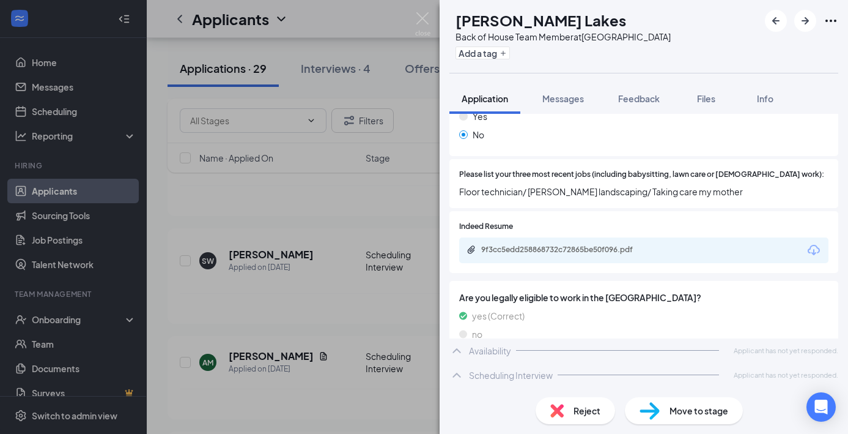
scroll to position [385, 0]
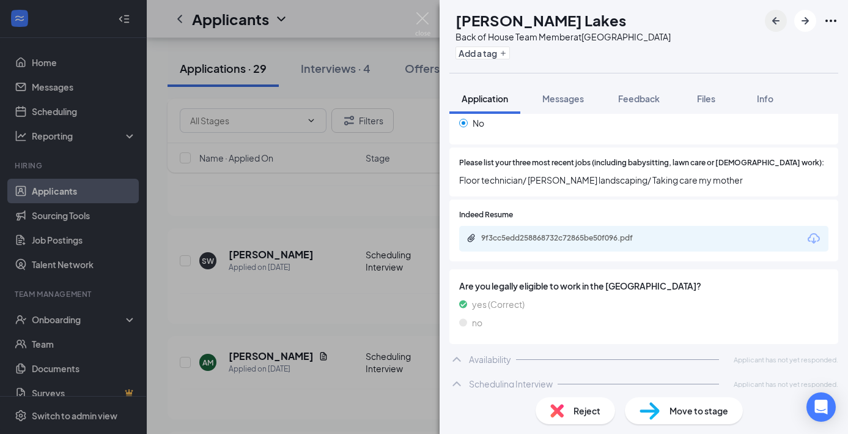
click at [773, 21] on icon "ArrowLeftNew" at bounding box center [776, 20] width 7 height 7
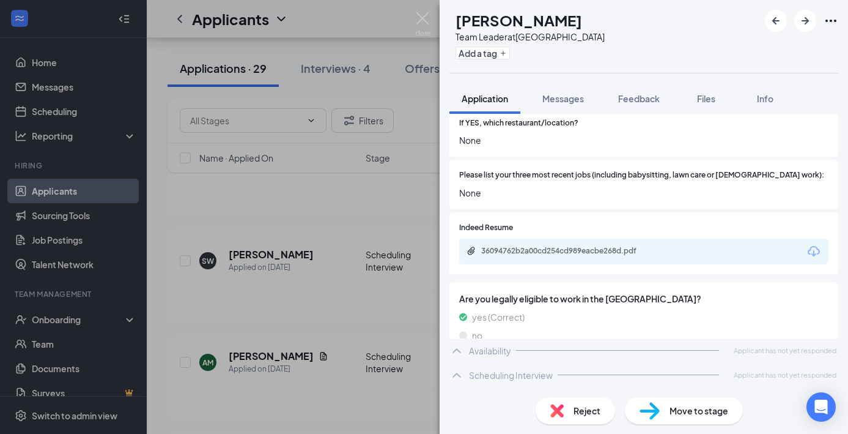
scroll to position [434, 0]
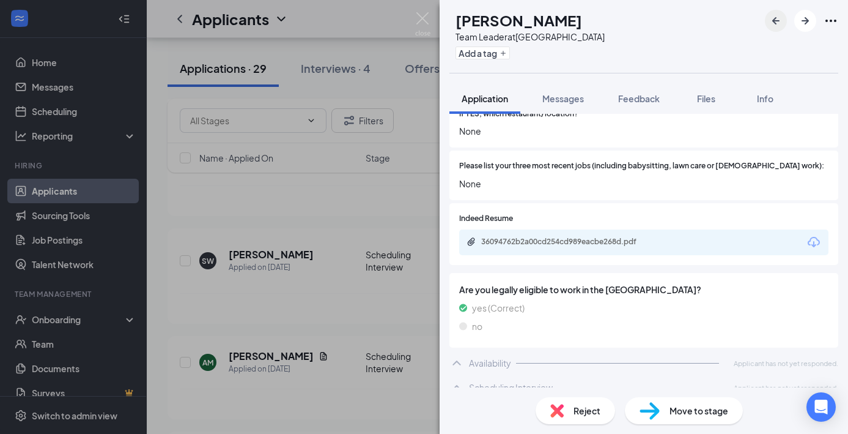
click at [775, 16] on icon "ArrowLeftNew" at bounding box center [776, 20] width 15 height 15
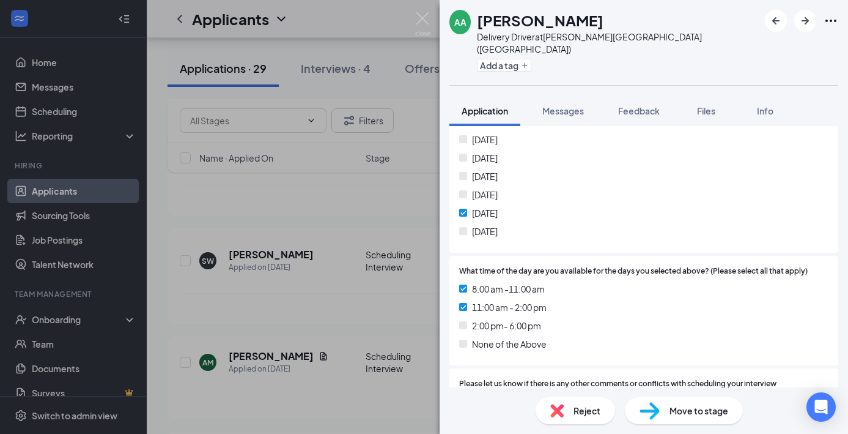
scroll to position [964, 0]
click at [566, 105] on span "Messages" at bounding box center [564, 110] width 42 height 11
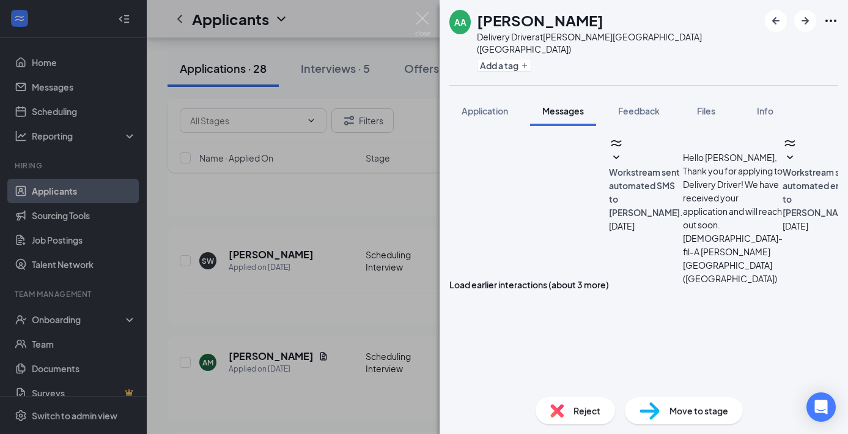
scroll to position [352, 0]
type textarea "I"
type textarea "h"
type textarea "Hello [PERSON_NAME], I will be out of town [DATE]. Do you have any other day be…"
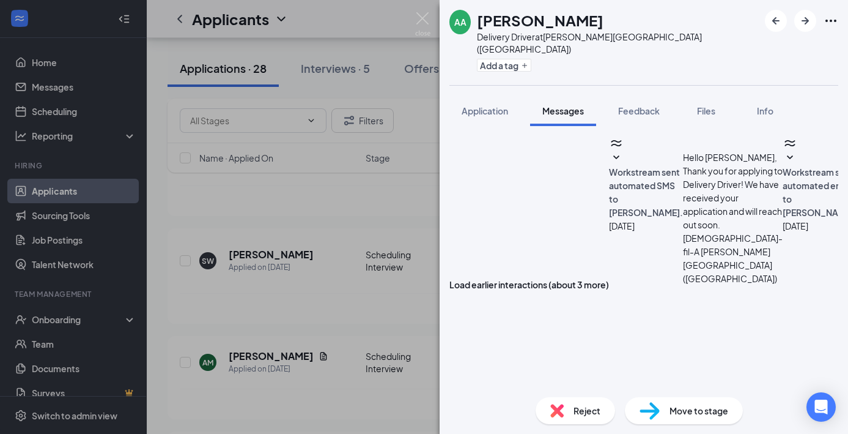
click at [419, 21] on img at bounding box center [422, 24] width 15 height 24
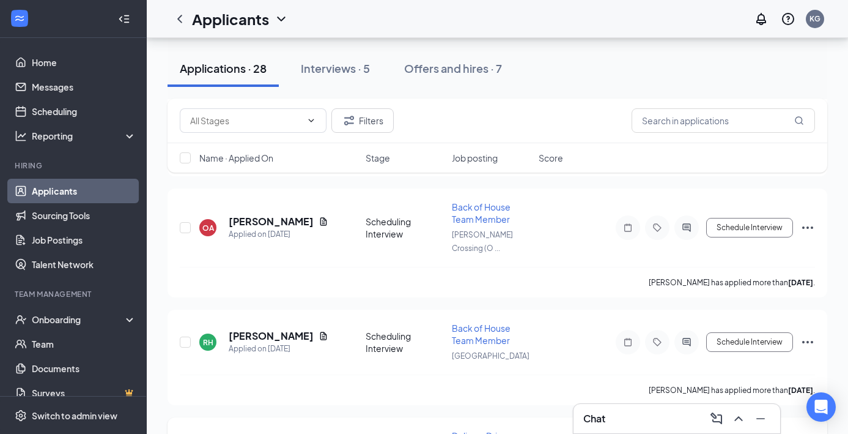
scroll to position [2245, 0]
click at [295, 330] on h5 "[PERSON_NAME]" at bounding box center [271, 336] width 85 height 13
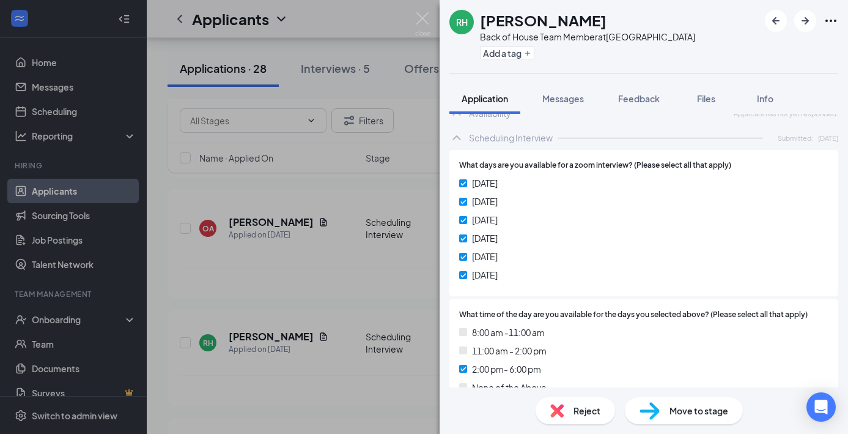
scroll to position [631, 0]
click at [680, 412] on span "Move to stage" at bounding box center [699, 410] width 59 height 13
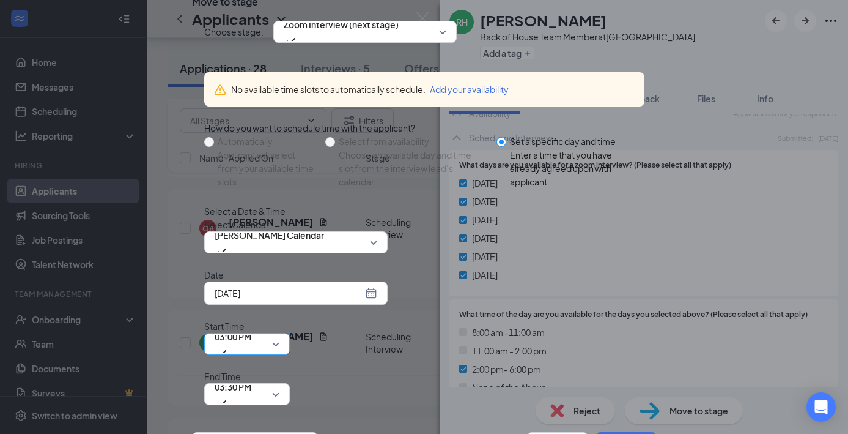
scroll to position [69, 0]
click at [373, 300] on div "[DATE]" at bounding box center [296, 292] width 163 height 13
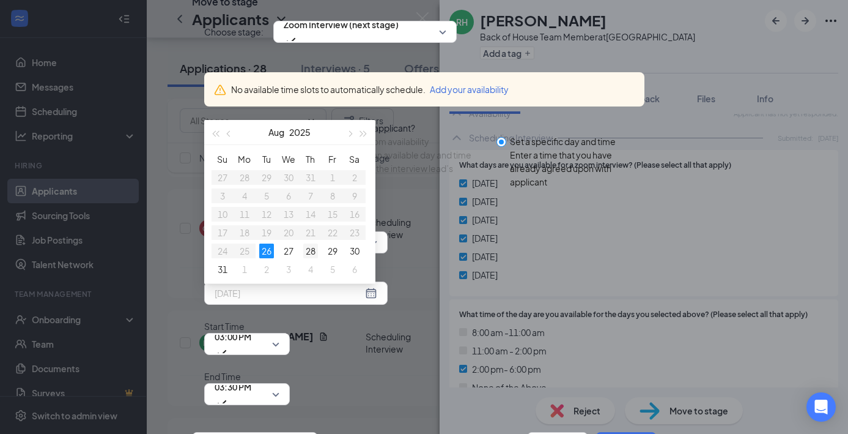
type input "[DATE]"
click at [311, 258] on div "28" at bounding box center [310, 250] width 15 height 15
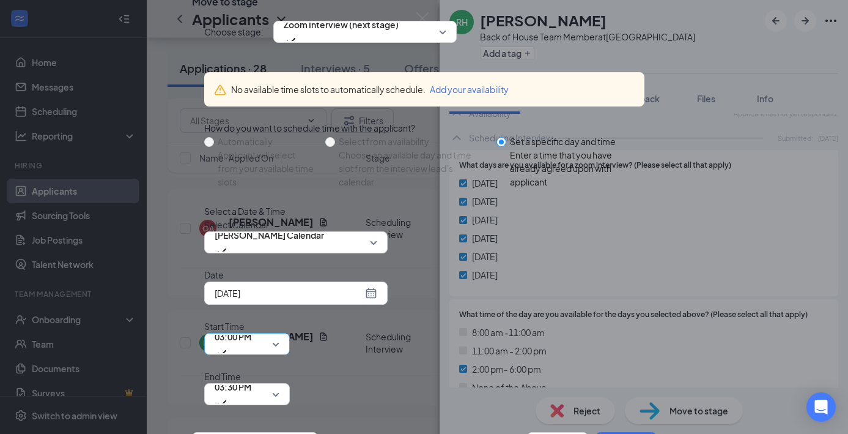
click at [290, 333] on div "03:00 PM" at bounding box center [247, 344] width 86 height 22
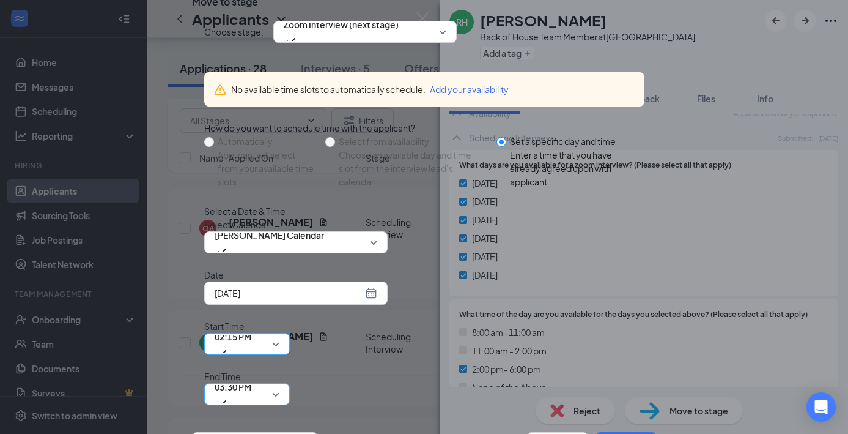
click at [280, 385] on span "03:30 PM" at bounding box center [247, 394] width 65 height 18
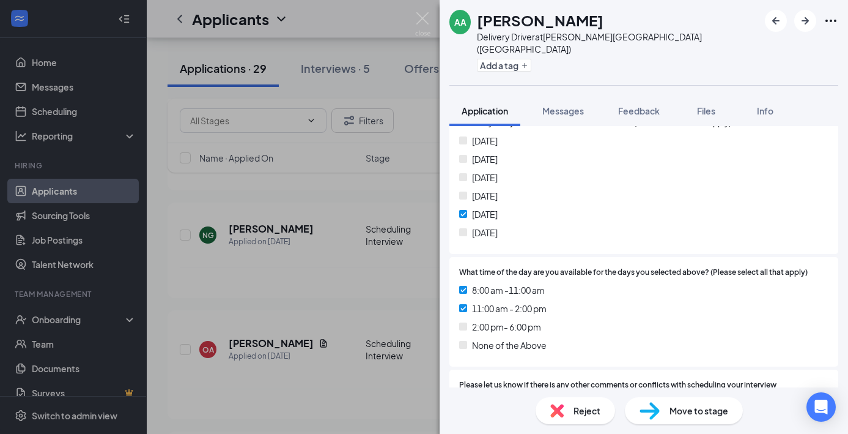
scroll to position [964, 0]
click at [771, 21] on icon "ArrowLeftNew" at bounding box center [776, 20] width 15 height 15
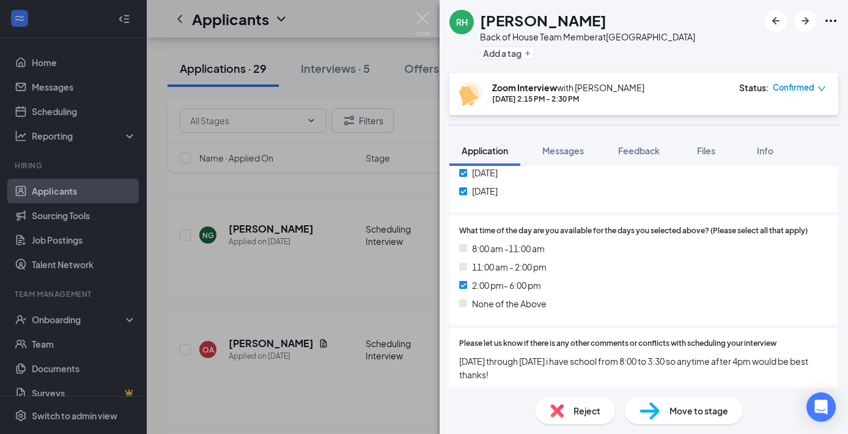
scroll to position [766, 0]
click at [767, 20] on button "button" at bounding box center [776, 21] width 22 height 22
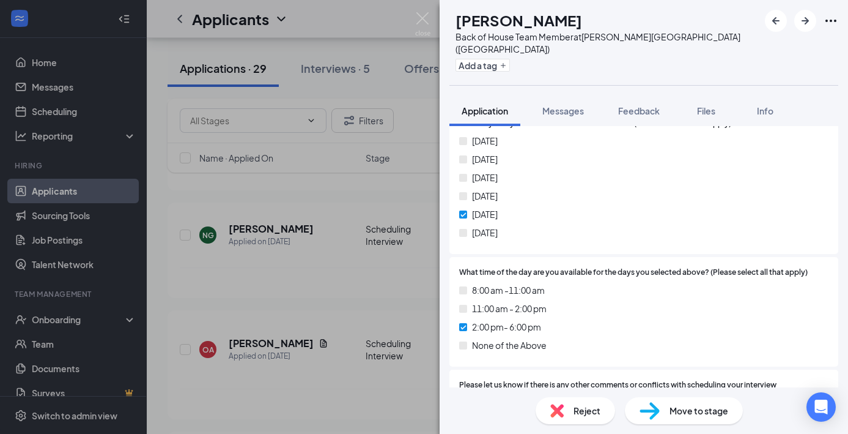
scroll to position [1140, 0]
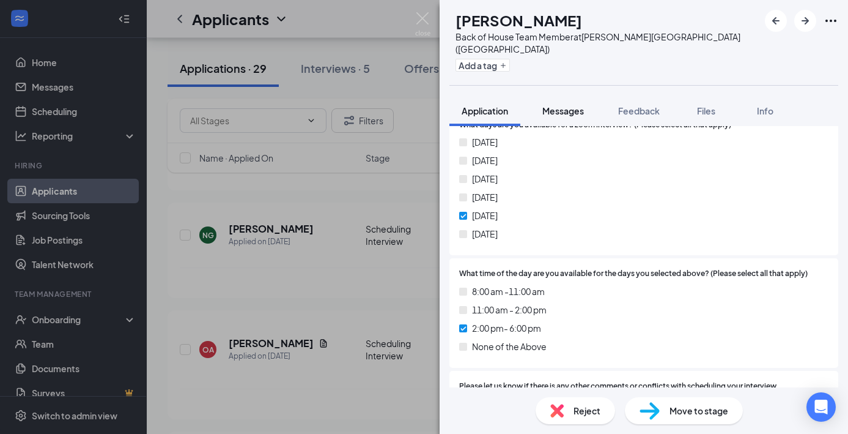
click at [566, 105] on span "Messages" at bounding box center [564, 110] width 42 height 11
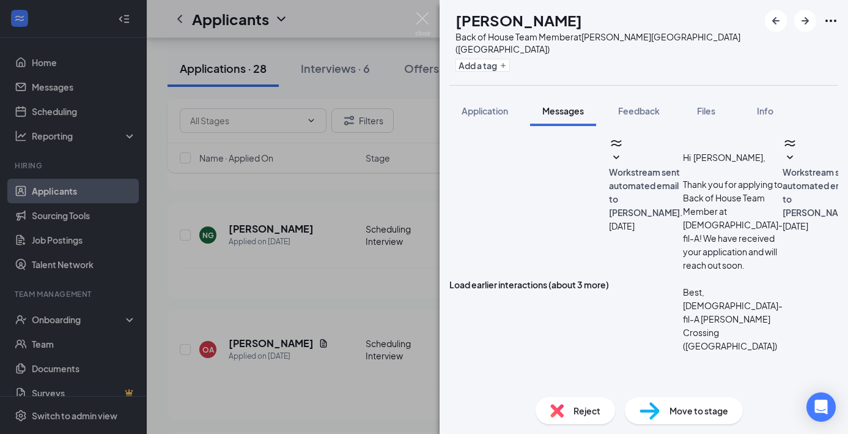
scroll to position [352, 0]
type textarea "Hello [PERSON_NAME], I just wanted to let you know that I will be out this week…"
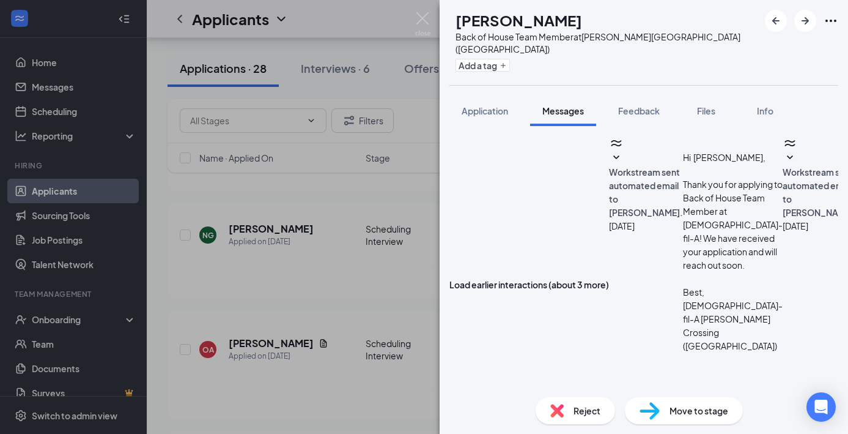
click at [423, 17] on img at bounding box center [422, 24] width 15 height 24
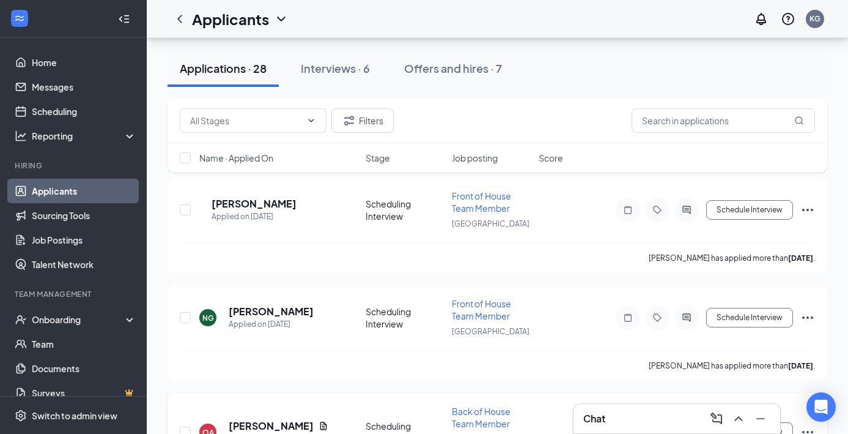
scroll to position [2158, 0]
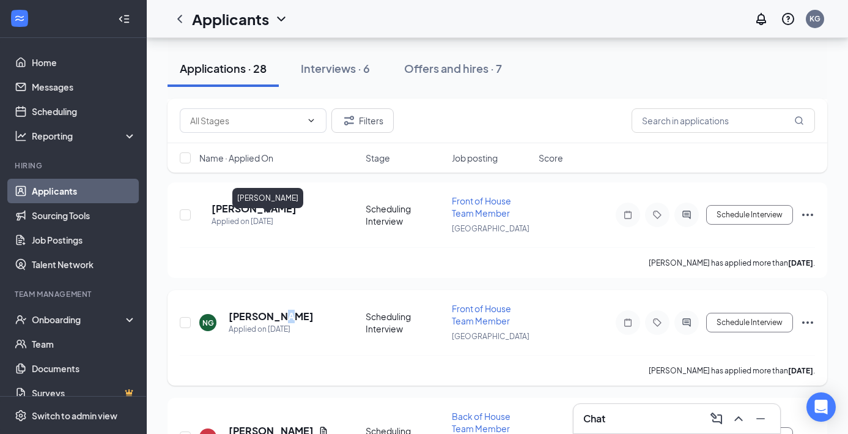
click at [277, 310] on h5 "[PERSON_NAME]" at bounding box center [271, 316] width 85 height 13
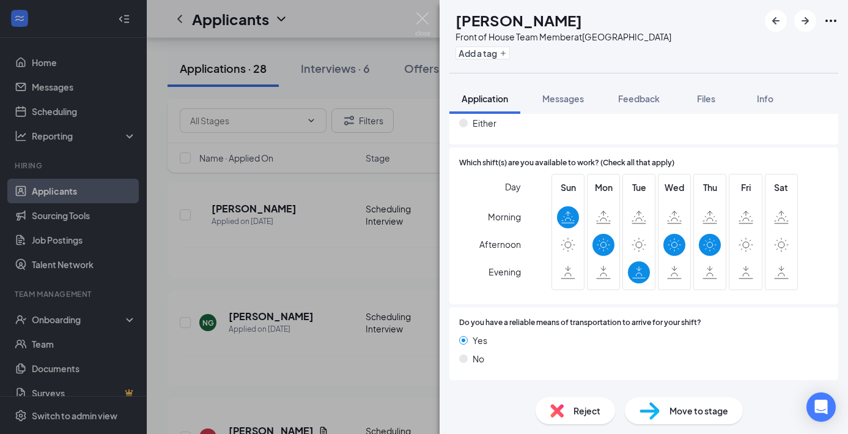
scroll to position [781, 0]
click at [781, 23] on icon "ArrowLeftNew" at bounding box center [776, 20] width 15 height 15
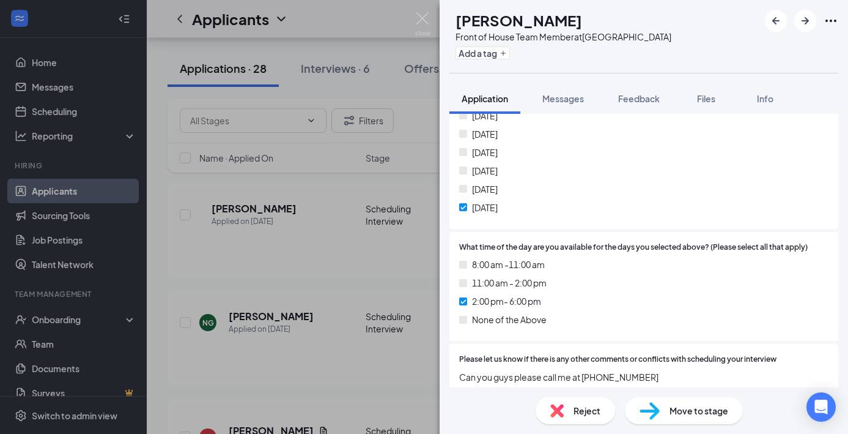
scroll to position [1053, 0]
click at [573, 100] on span "Messages" at bounding box center [564, 98] width 42 height 11
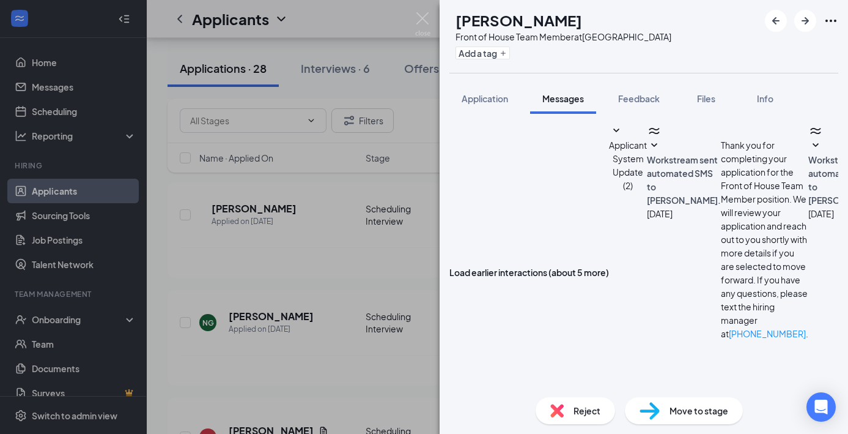
scroll to position [352, 0]
type textarea "Hello [PERSON_NAME], Unfortunately I will be gone this weekend and unable to do…"
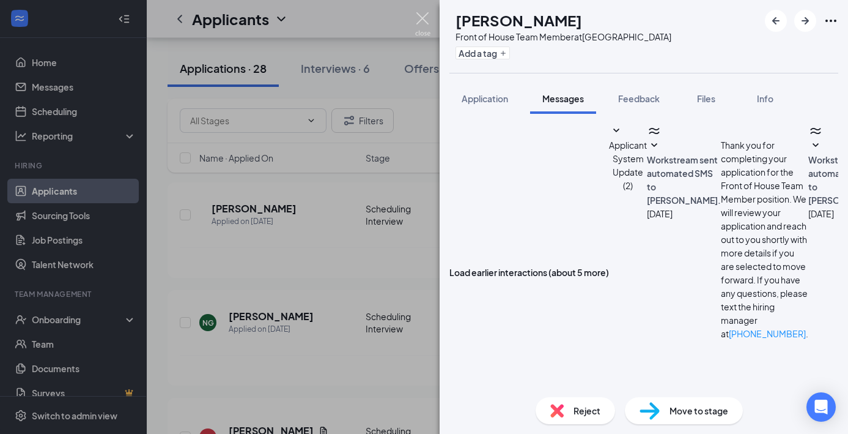
click at [428, 21] on img at bounding box center [422, 24] width 15 height 24
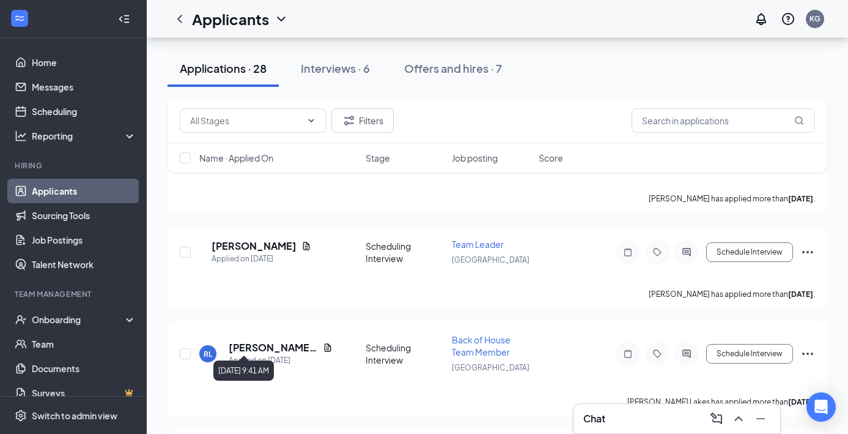
scroll to position [2549, 0]
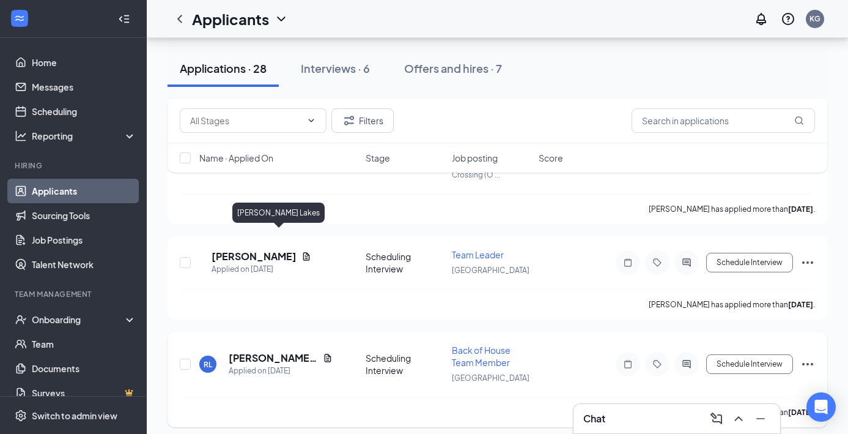
click at [259, 351] on h5 "[PERSON_NAME] Lakes" at bounding box center [273, 357] width 89 height 13
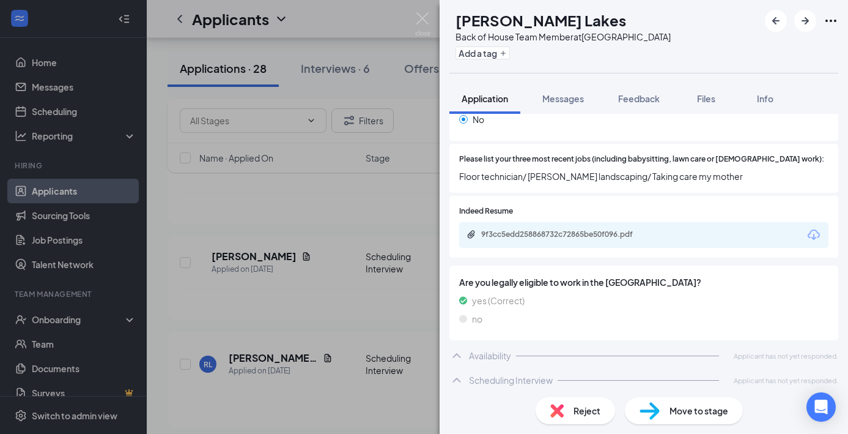
scroll to position [388, 0]
click at [428, 23] on img at bounding box center [422, 24] width 15 height 24
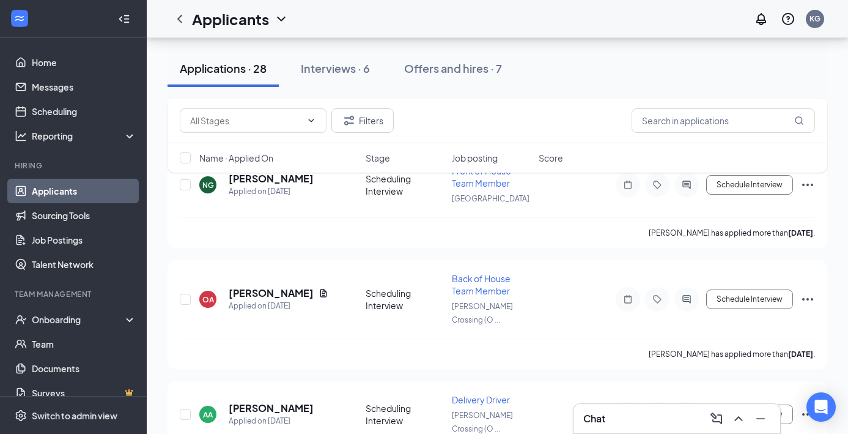
scroll to position [2290, 0]
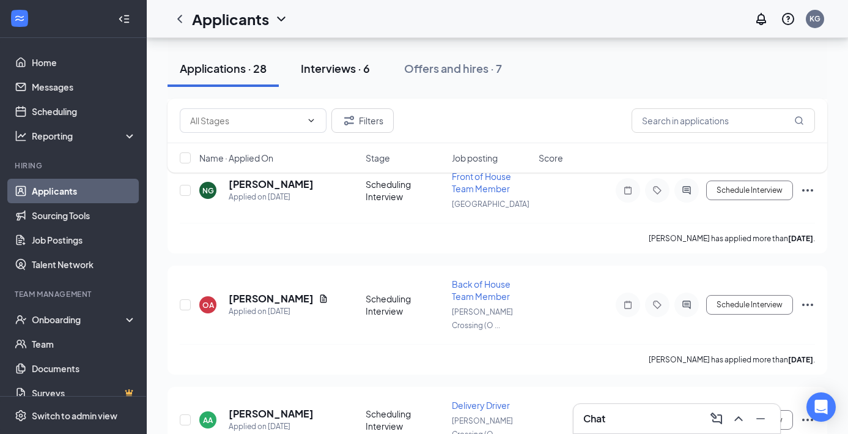
click at [358, 76] on button "Interviews · 6" at bounding box center [336, 68] width 94 height 37
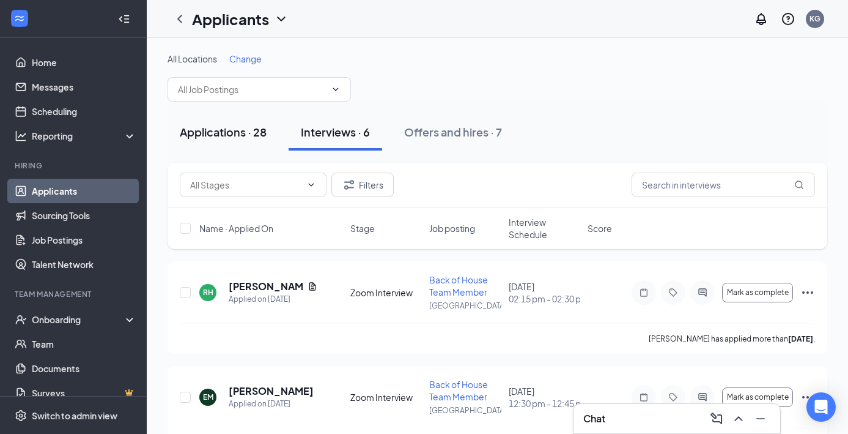
click at [223, 137] on div "Applications · 28" at bounding box center [223, 131] width 87 height 15
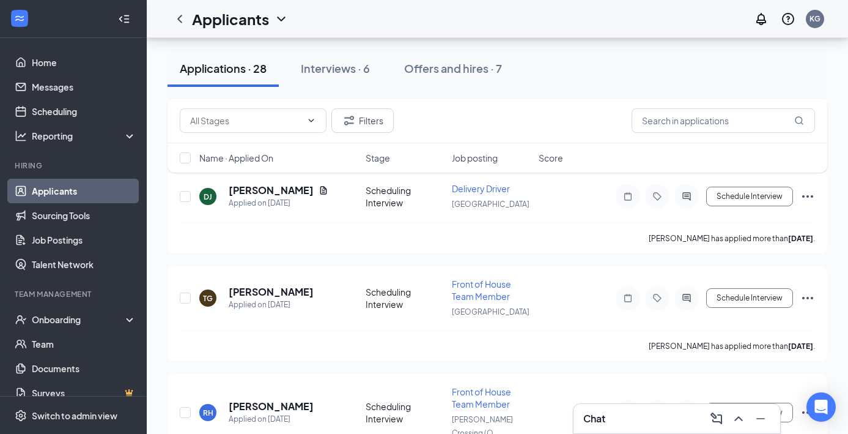
scroll to position [1842, 0]
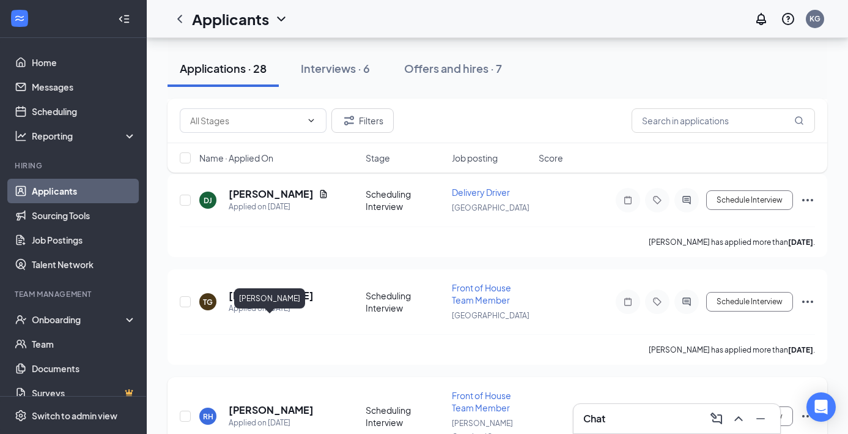
click at [272, 403] on h5 "[PERSON_NAME]" at bounding box center [271, 409] width 85 height 13
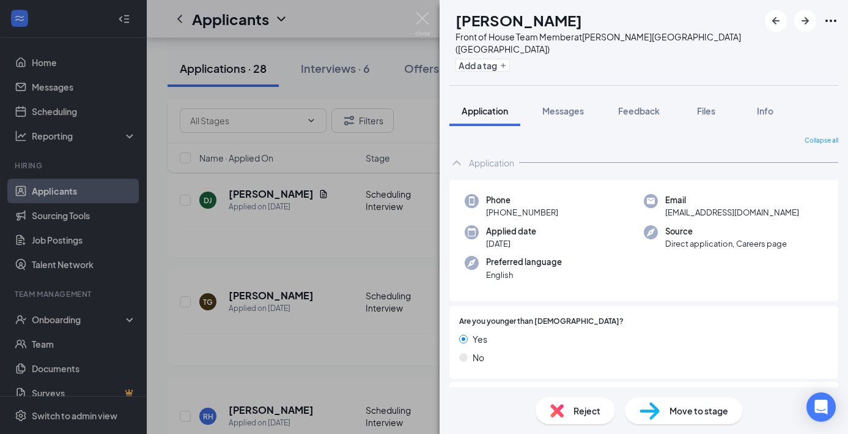
click at [592, 410] on span "Reject" at bounding box center [587, 410] width 27 height 13
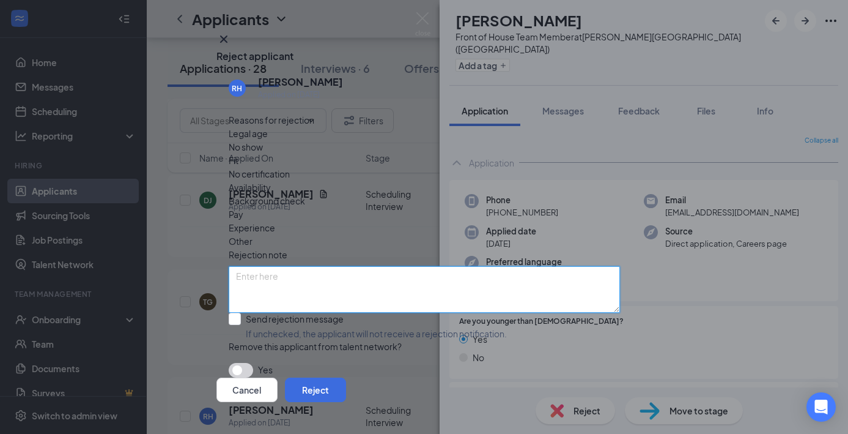
click at [328, 266] on textarea at bounding box center [425, 289] width 392 height 46
type textarea "Duplicate"
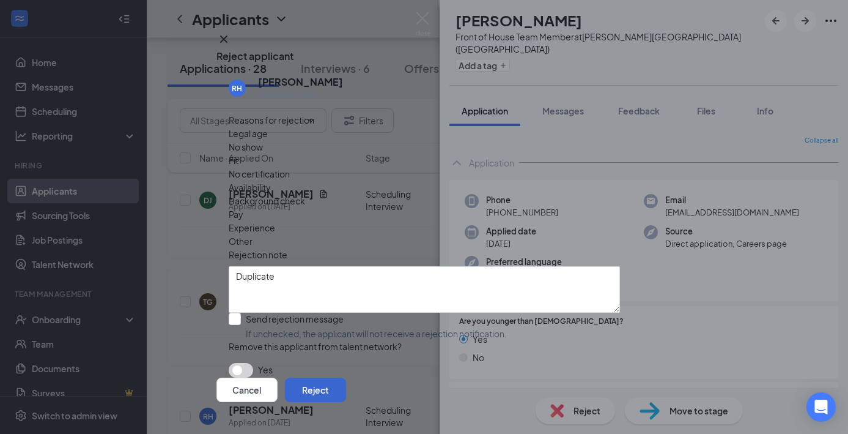
click at [346, 382] on button "Reject" at bounding box center [315, 389] width 61 height 24
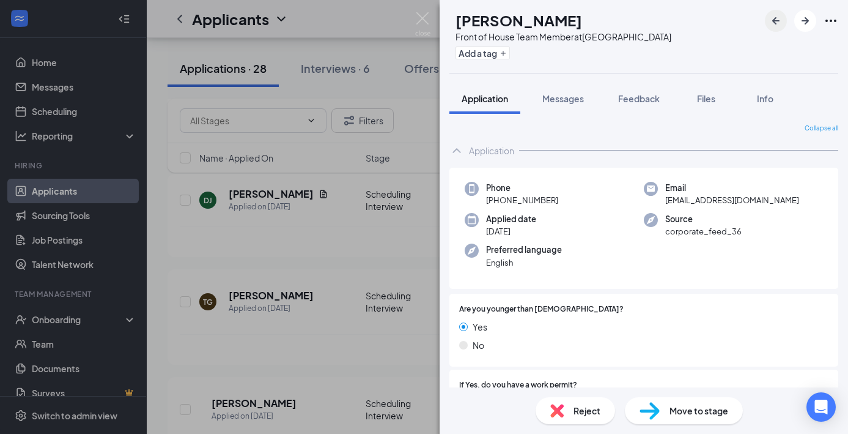
click at [772, 18] on icon "ArrowLeftNew" at bounding box center [776, 20] width 15 height 15
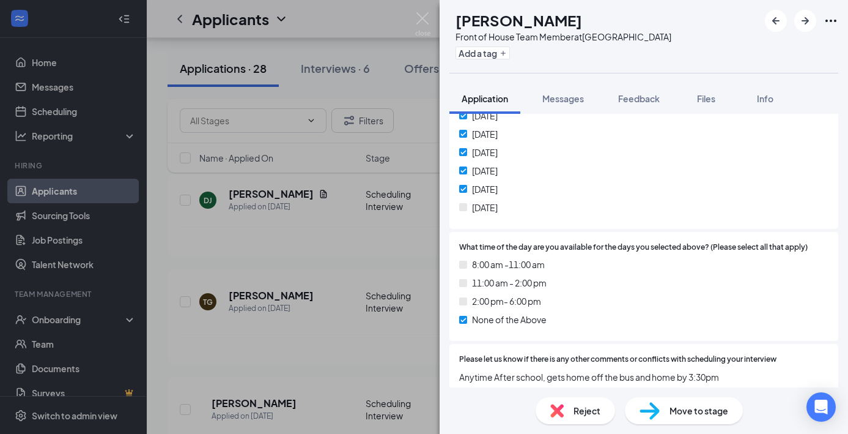
scroll to position [1066, 0]
click at [707, 414] on span "Move to stage" at bounding box center [699, 410] width 59 height 13
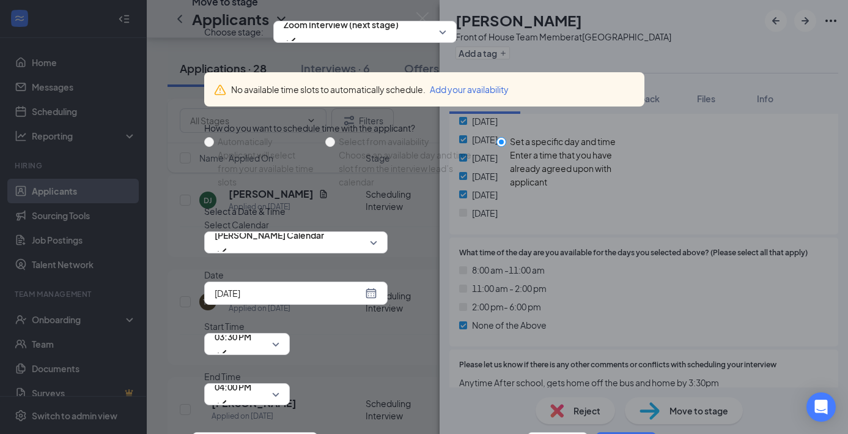
scroll to position [69, 0]
click at [368, 300] on div "[DATE]" at bounding box center [296, 292] width 163 height 13
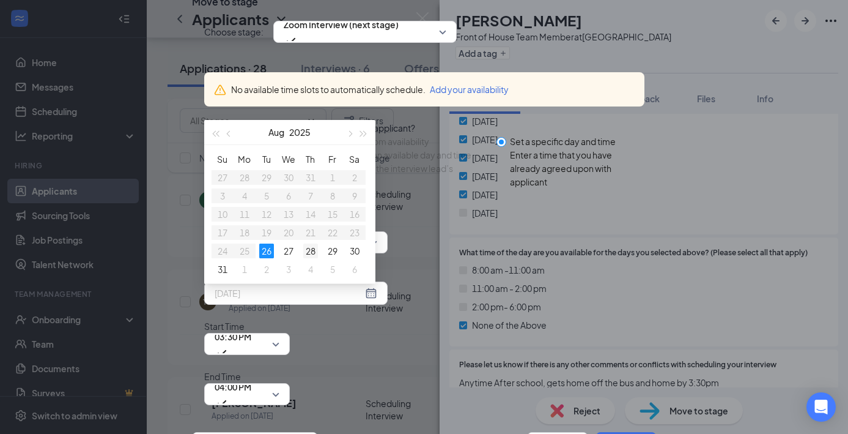
type input "[DATE]"
click at [311, 258] on div "28" at bounding box center [310, 250] width 15 height 15
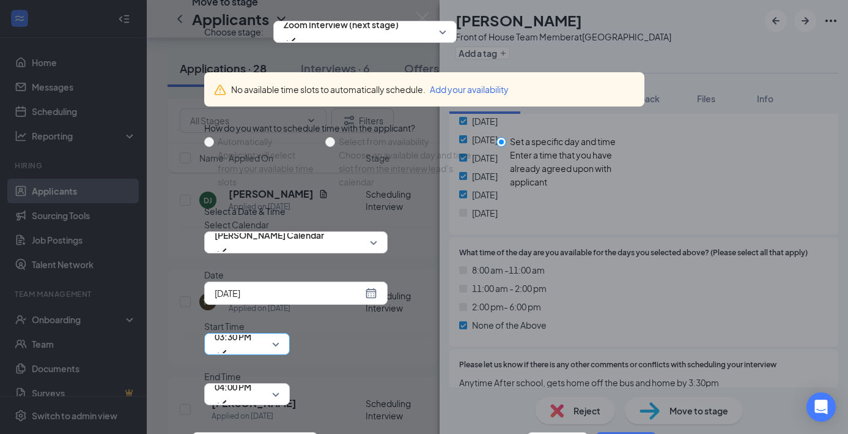
click at [280, 335] on span "03:30 PM" at bounding box center [247, 344] width 65 height 18
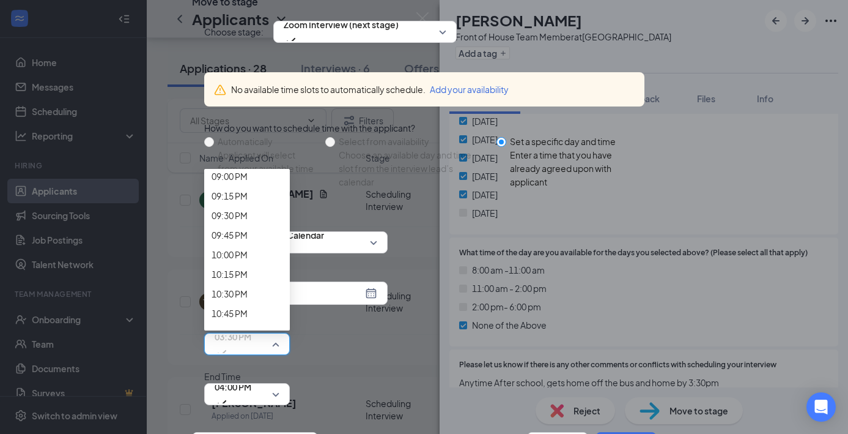
scroll to position [1665, 0]
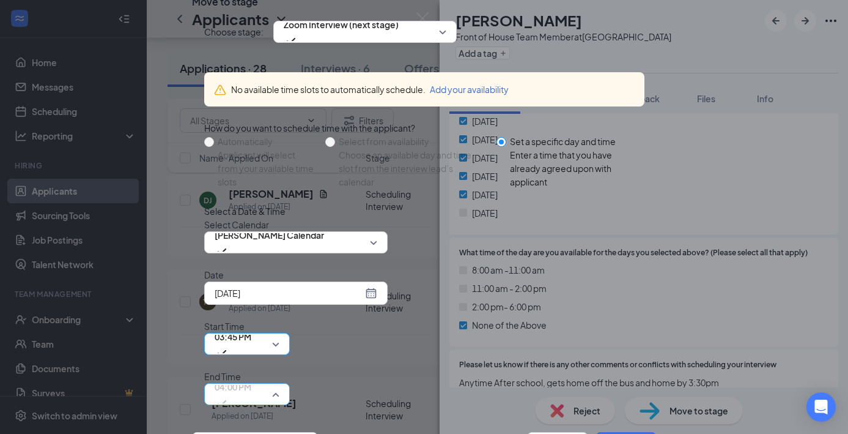
click at [280, 385] on span "04:00 PM" at bounding box center [247, 394] width 65 height 18
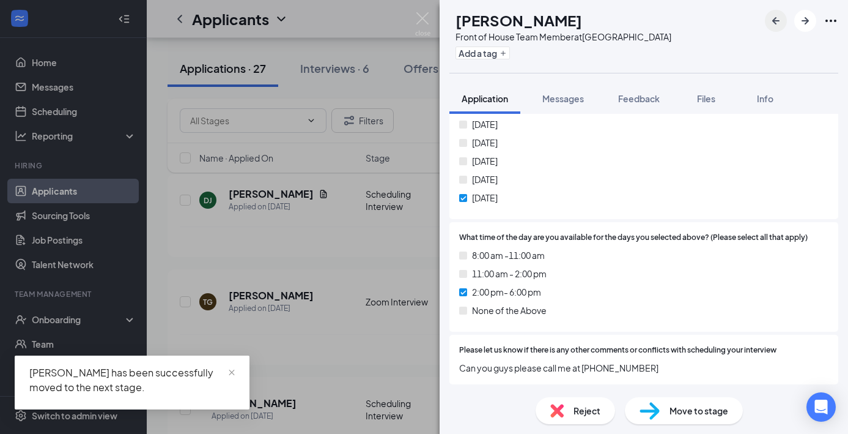
scroll to position [1048, 0]
click at [778, 20] on icon "ArrowLeftNew" at bounding box center [776, 20] width 15 height 15
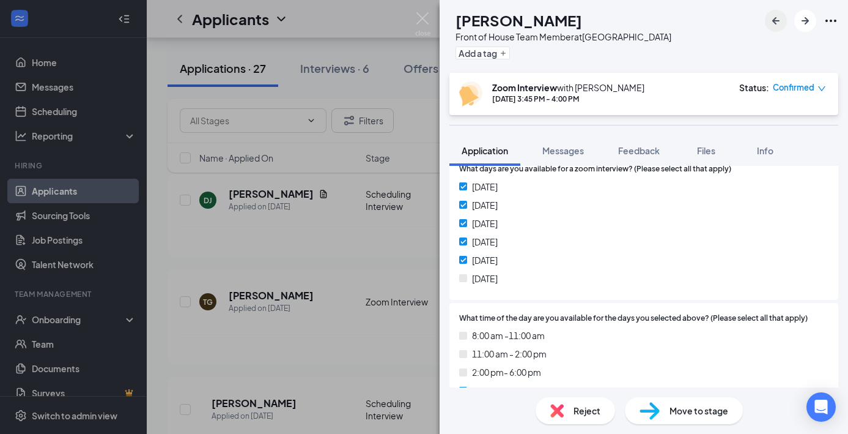
click at [775, 24] on icon "ArrowLeftNew" at bounding box center [776, 20] width 15 height 15
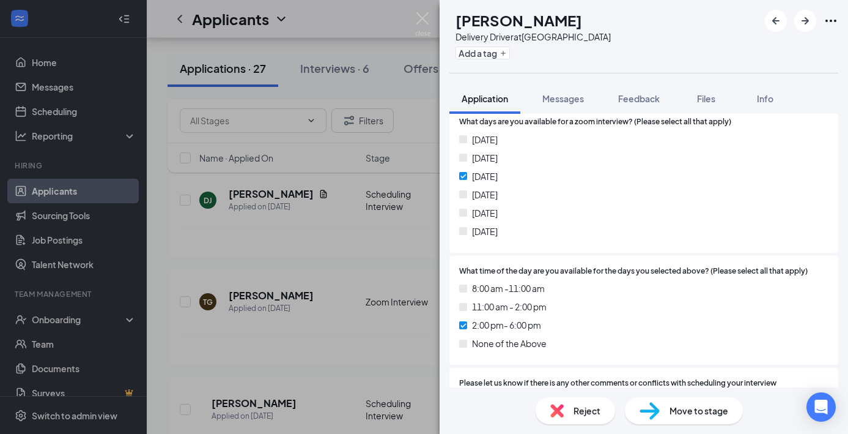
scroll to position [714, 0]
click at [686, 410] on span "Move to stage" at bounding box center [699, 410] width 59 height 13
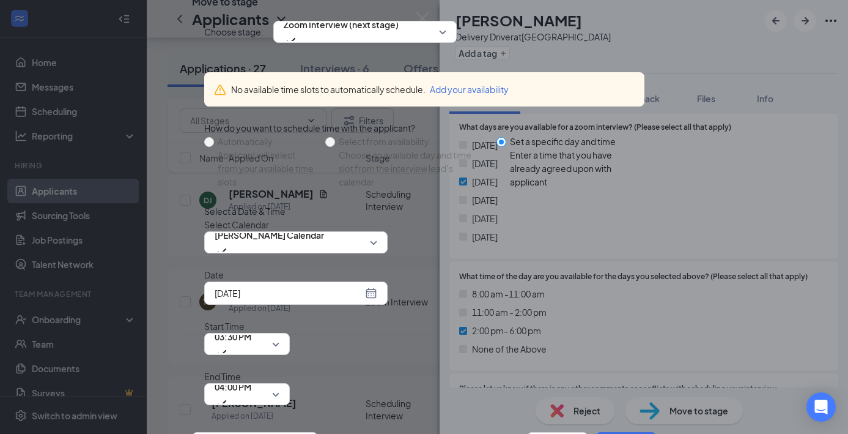
scroll to position [69, 0]
click at [377, 305] on div "[DATE]" at bounding box center [296, 292] width 184 height 23
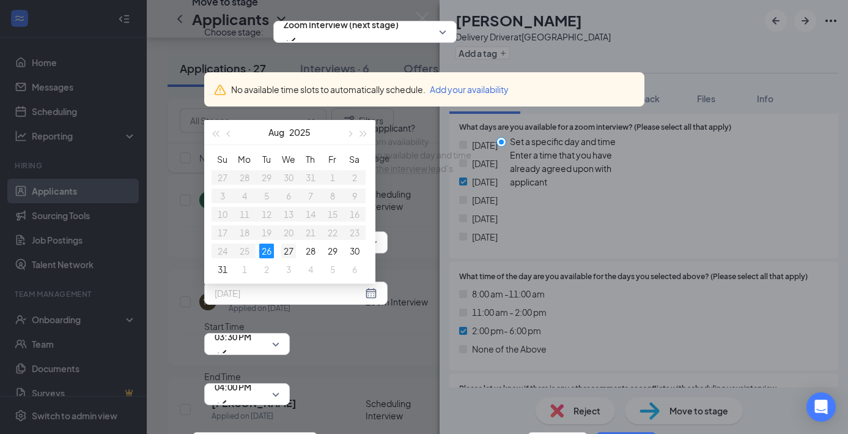
type input "[DATE]"
click at [294, 258] on div "27" at bounding box center [288, 250] width 15 height 15
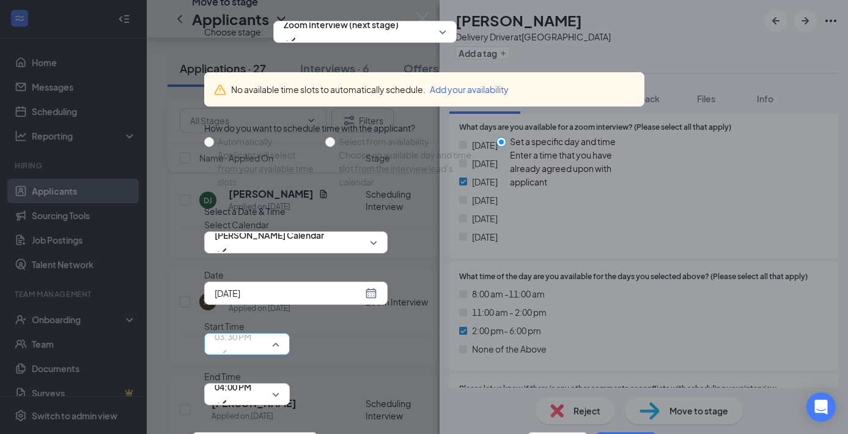
click at [290, 333] on div "03:30 PM" at bounding box center [247, 344] width 86 height 22
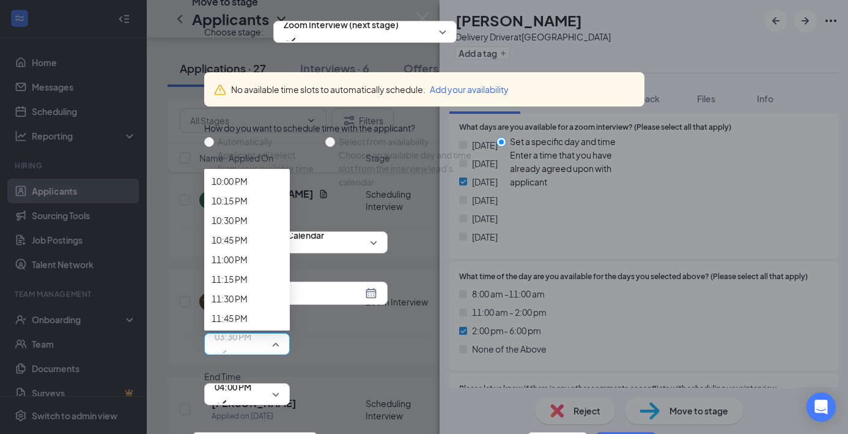
scroll to position [1760, 0]
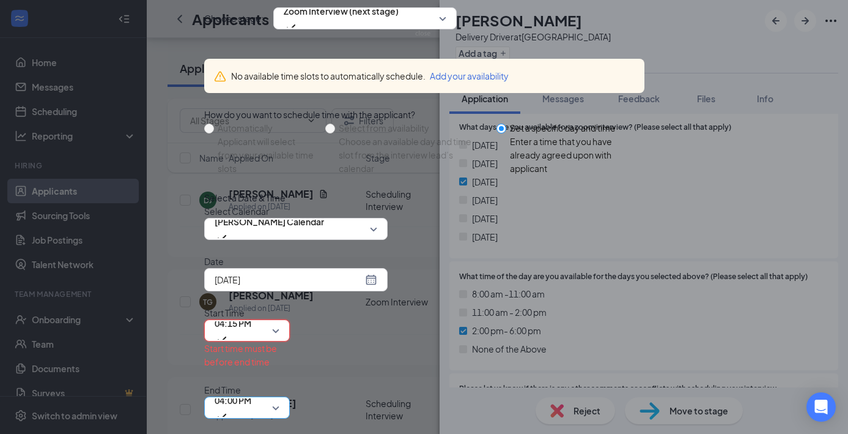
click at [290, 396] on div "04:00 PM" at bounding box center [247, 407] width 86 height 22
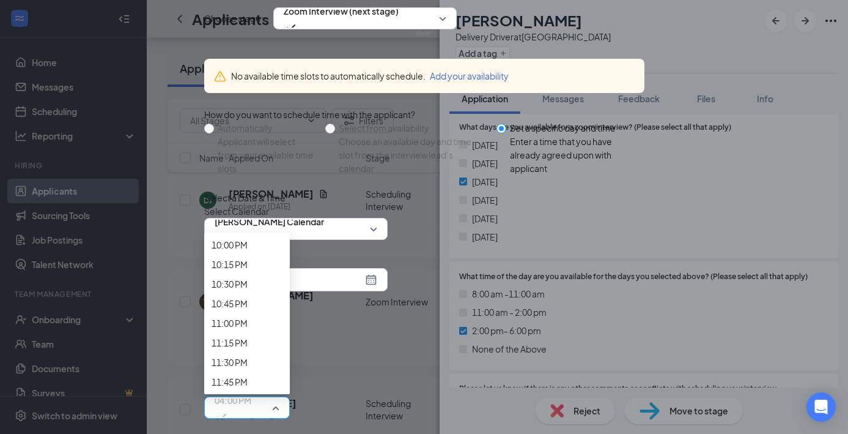
scroll to position [1758, 0]
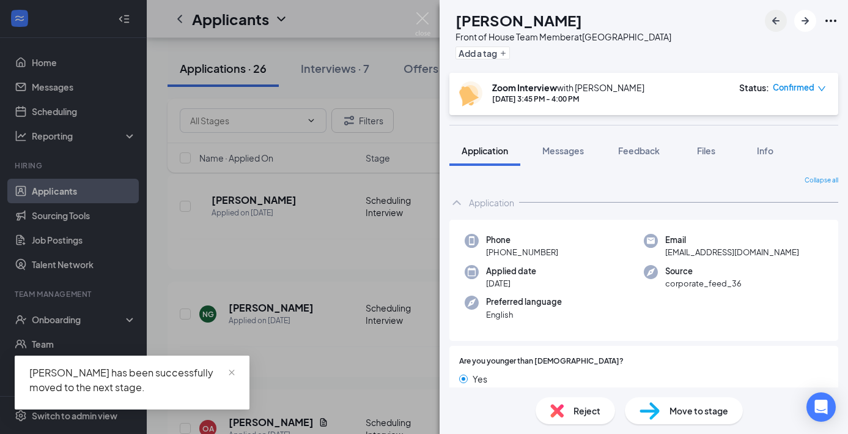
click at [777, 23] on icon "ArrowLeftNew" at bounding box center [776, 20] width 15 height 15
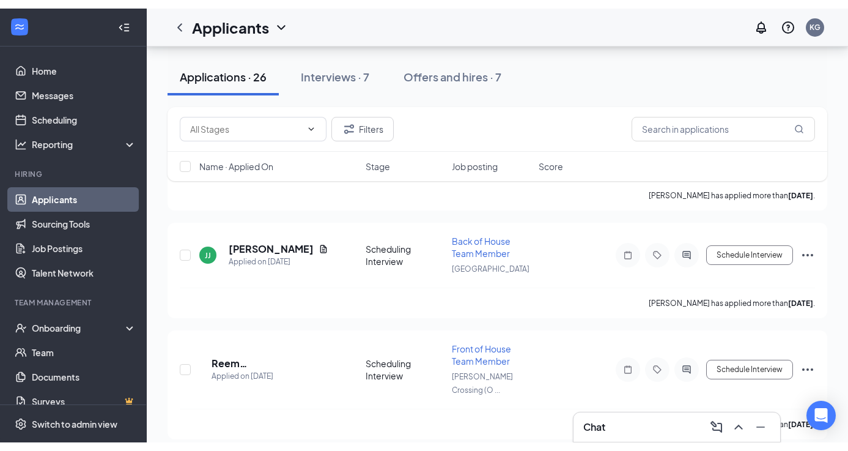
scroll to position [1572, 0]
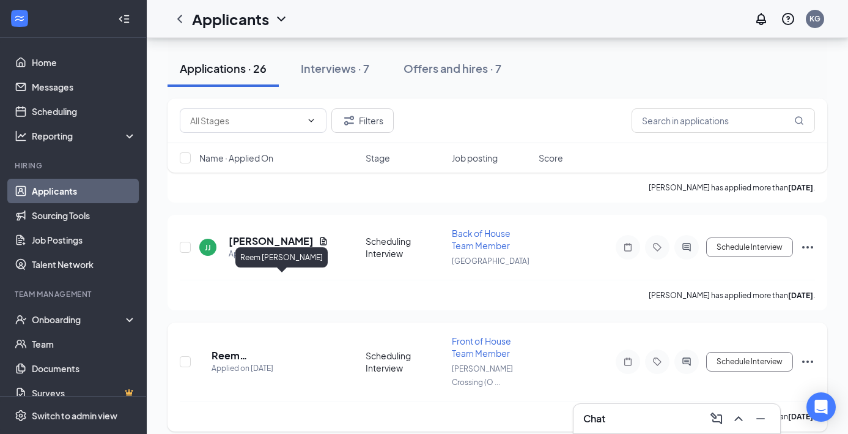
click at [299, 349] on h5 "Reem [PERSON_NAME]" at bounding box center [264, 355] width 104 height 13
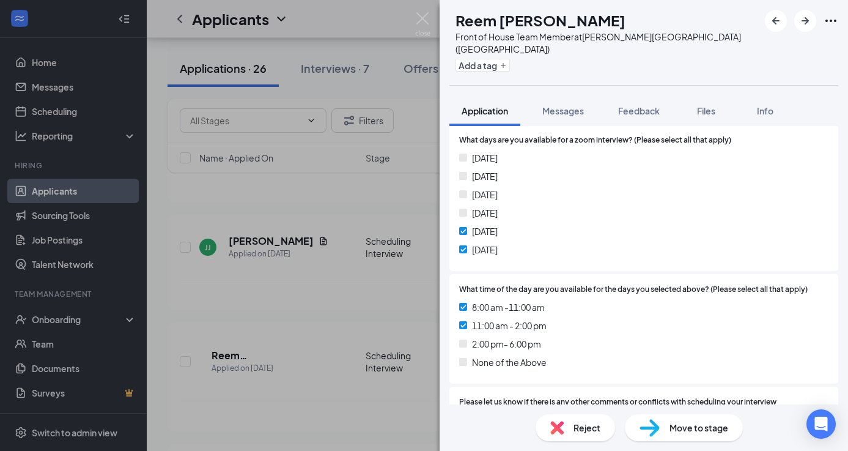
scroll to position [995, 0]
click at [563, 105] on span "Messages" at bounding box center [564, 110] width 42 height 11
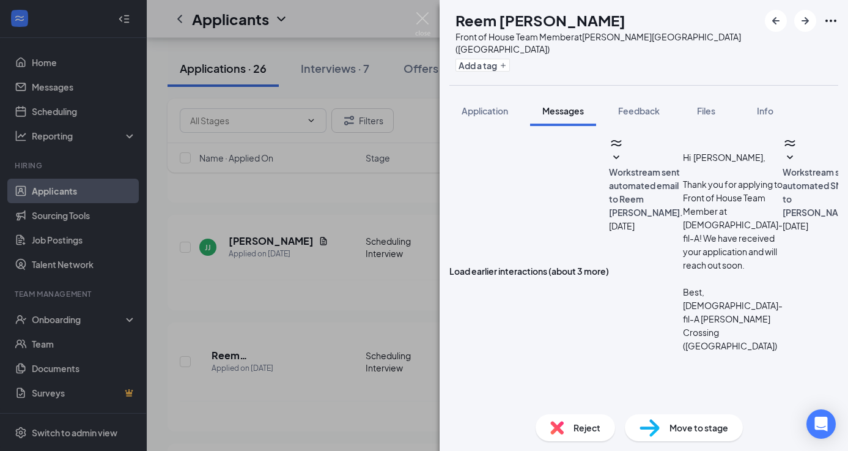
scroll to position [335, 0]
click at [484, 106] on button "Application" at bounding box center [485, 110] width 71 height 31
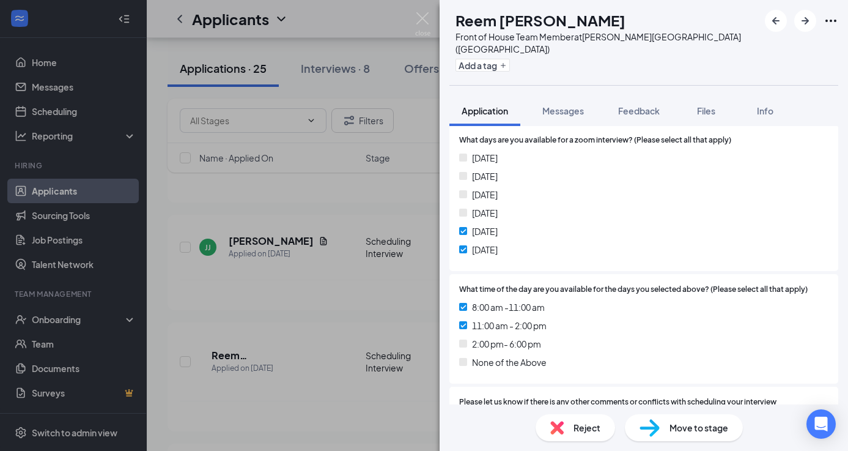
scroll to position [995, 0]
click at [697, 424] on span "Move to stage" at bounding box center [699, 427] width 59 height 13
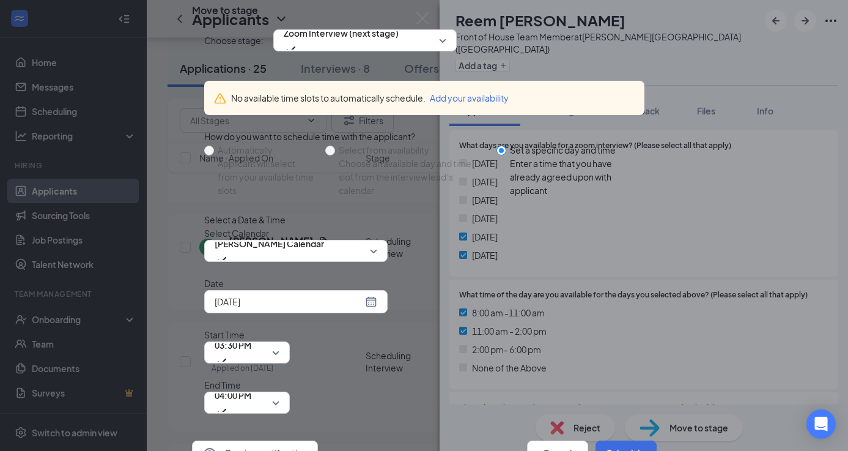
scroll to position [55, 0]
click at [371, 308] on div "[DATE]" at bounding box center [296, 301] width 163 height 13
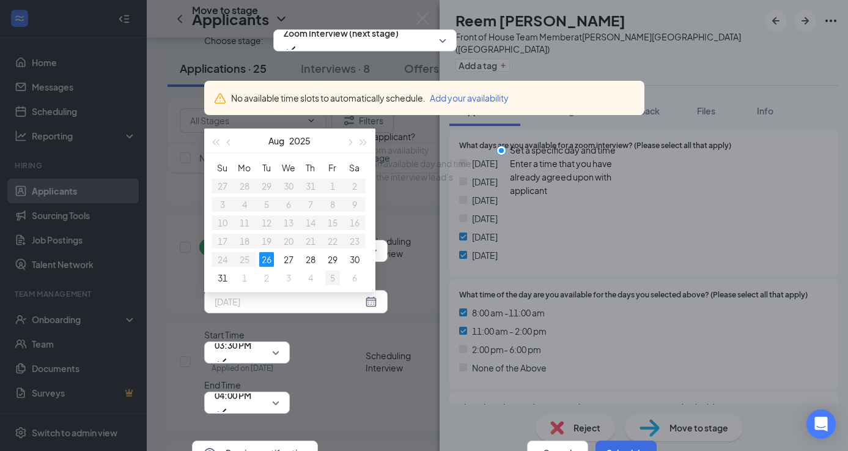
type input "[DATE]"
click at [336, 285] on div "5" at bounding box center [332, 277] width 15 height 15
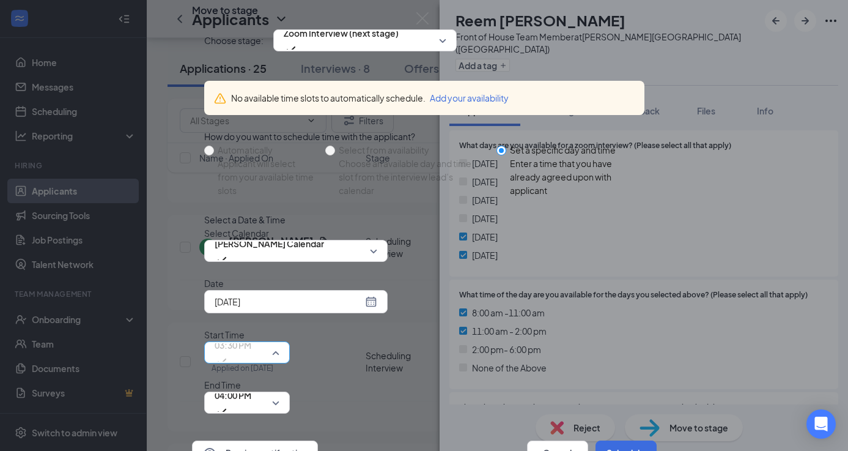
click at [280, 343] on span "03:30 PM" at bounding box center [247, 352] width 65 height 18
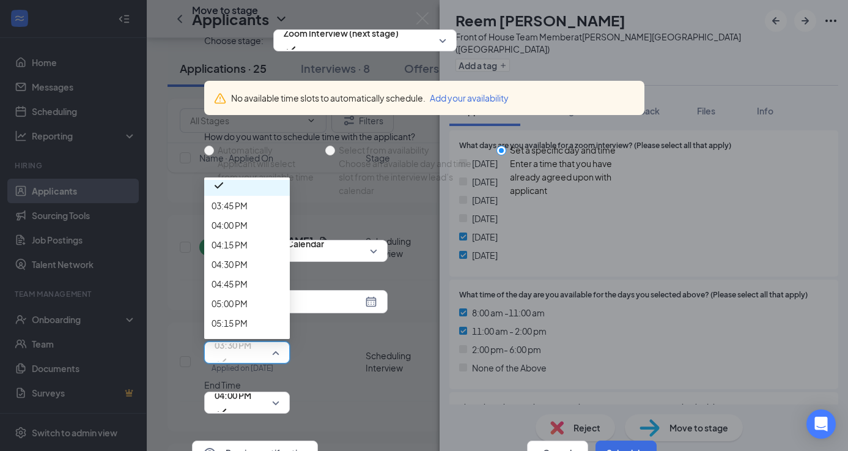
scroll to position [1221, 0]
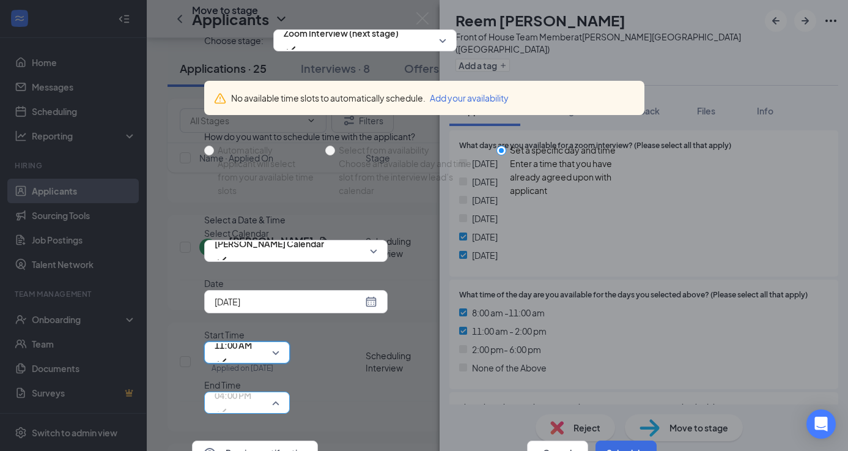
click at [280, 393] on span "04:00 PM" at bounding box center [247, 402] width 65 height 18
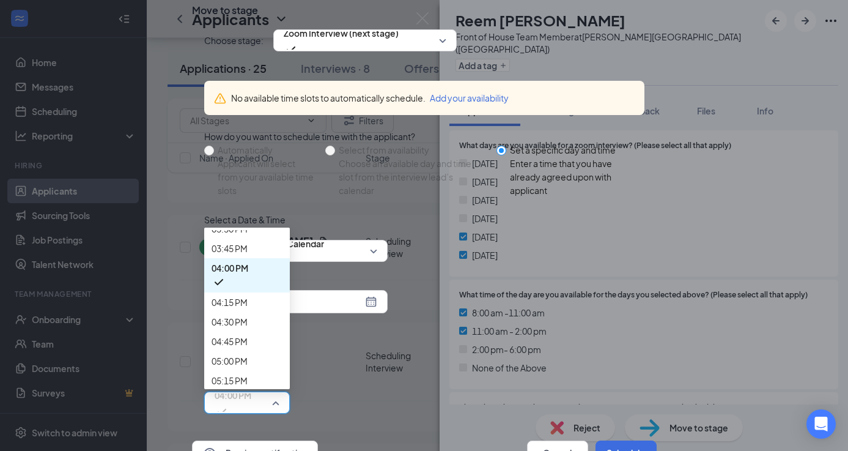
scroll to position [1222, 0]
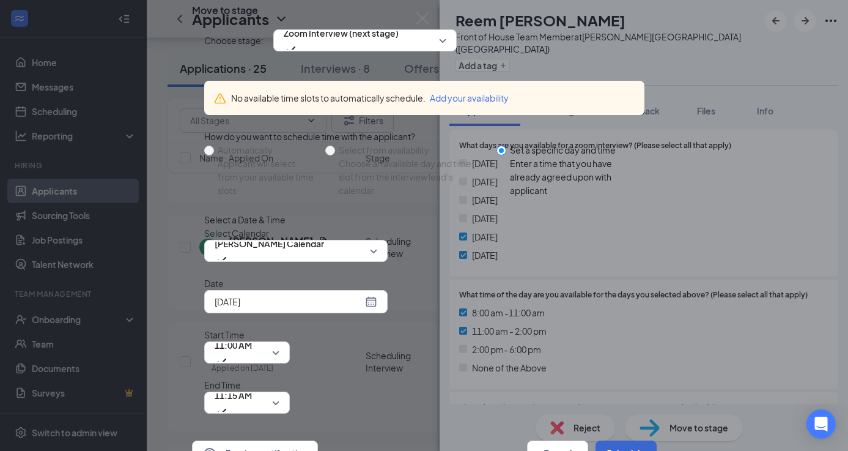
click at [615, 440] on button "Schedule" at bounding box center [626, 452] width 61 height 24
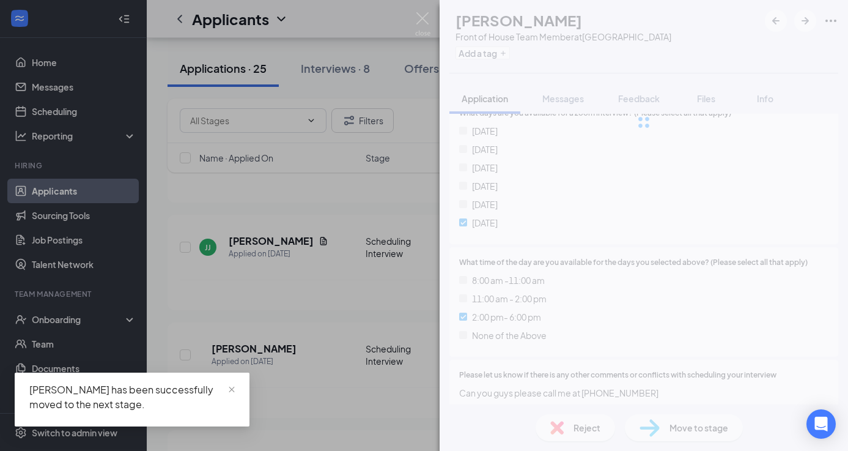
scroll to position [956, 0]
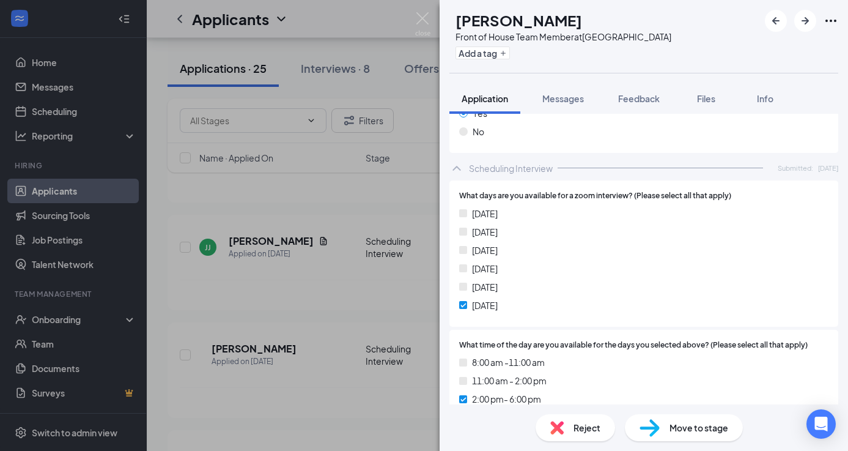
click at [432, 14] on div "NA [PERSON_NAME] Front of House Team Member at [GEOGRAPHIC_DATA] Add a tag Appl…" at bounding box center [424, 225] width 848 height 451
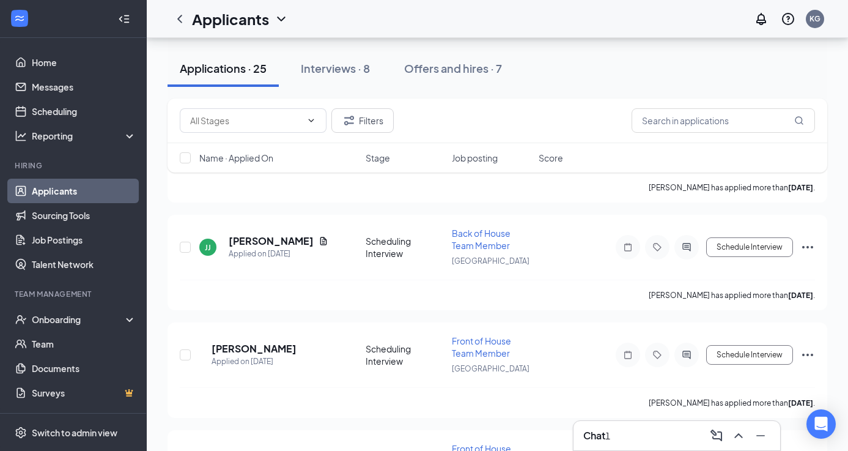
click at [419, 16] on div "Applicants KG" at bounding box center [498, 19] width 702 height 38
click at [346, 70] on div "Interviews · 9" at bounding box center [336, 68] width 69 height 15
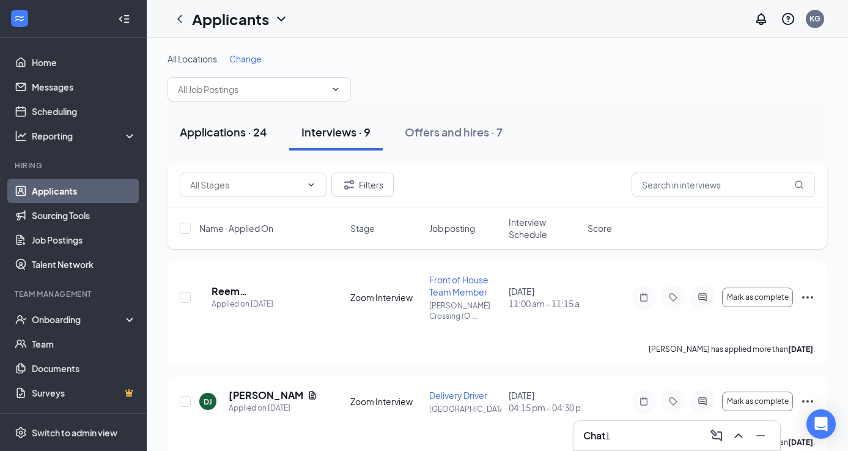
click at [259, 132] on div "Applications · 24" at bounding box center [223, 131] width 87 height 15
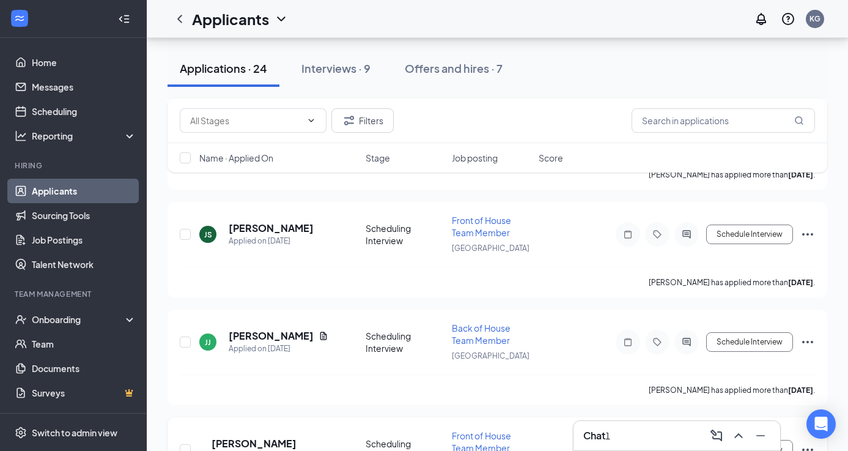
scroll to position [1472, 0]
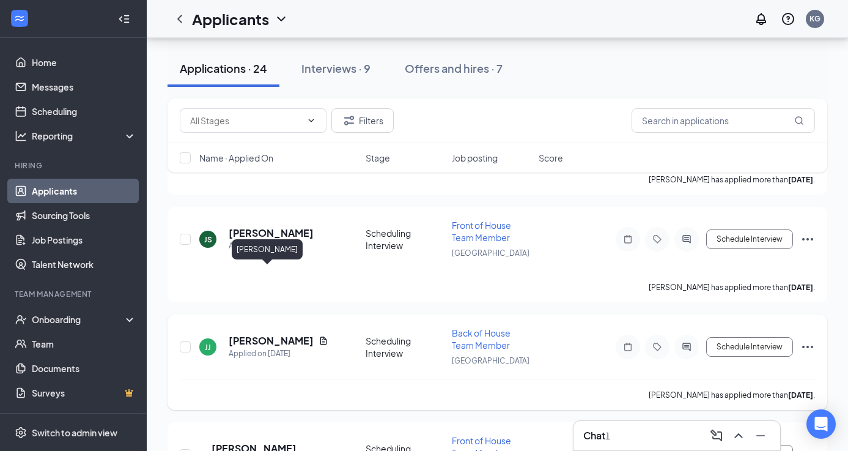
click at [258, 334] on h5 "[PERSON_NAME]" at bounding box center [271, 340] width 85 height 13
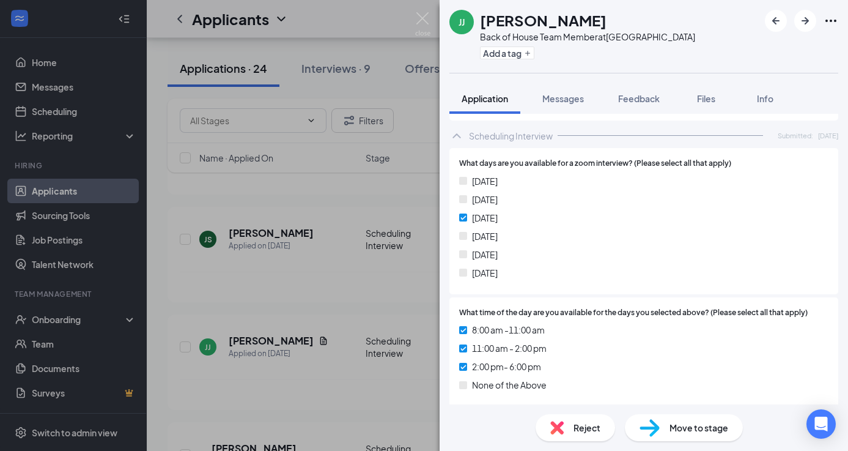
scroll to position [1017, 0]
click at [689, 425] on span "Move to stage" at bounding box center [699, 427] width 59 height 13
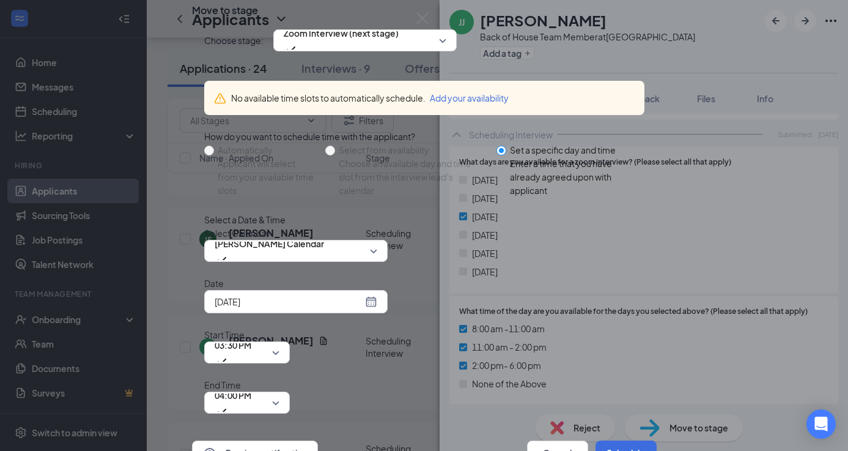
scroll to position [55, 0]
click at [290, 341] on div "03:30 PM" at bounding box center [247, 352] width 86 height 22
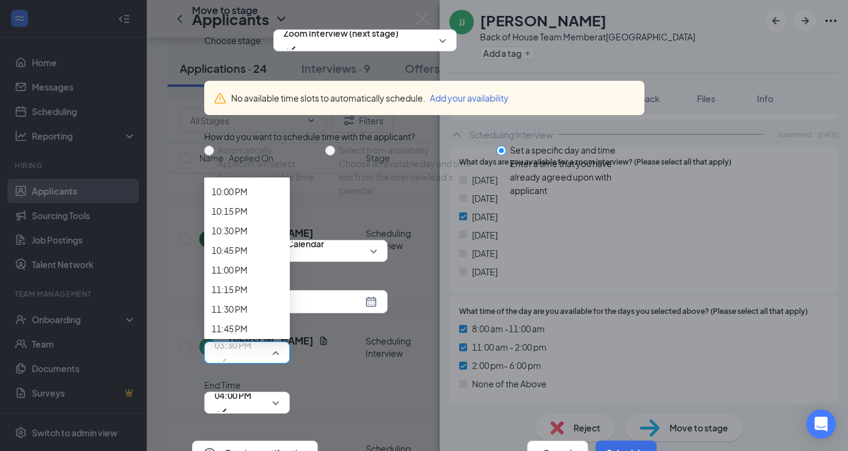
scroll to position [1737, 0]
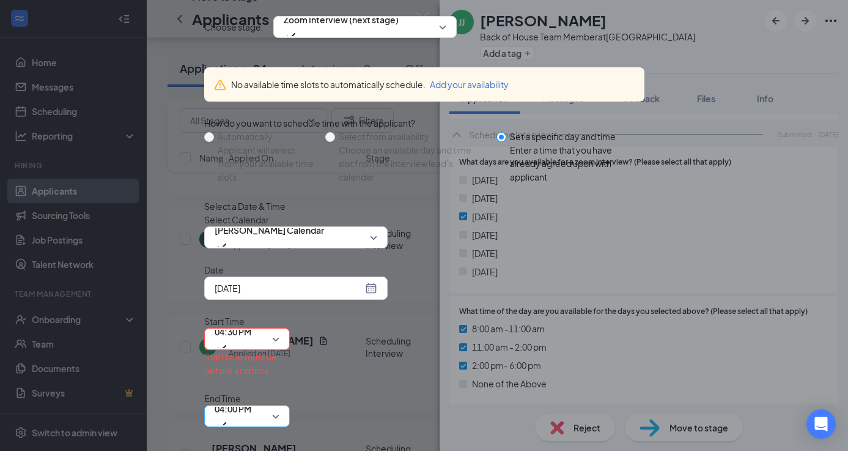
click at [280, 407] on span "04:00 PM" at bounding box center [247, 416] width 65 height 18
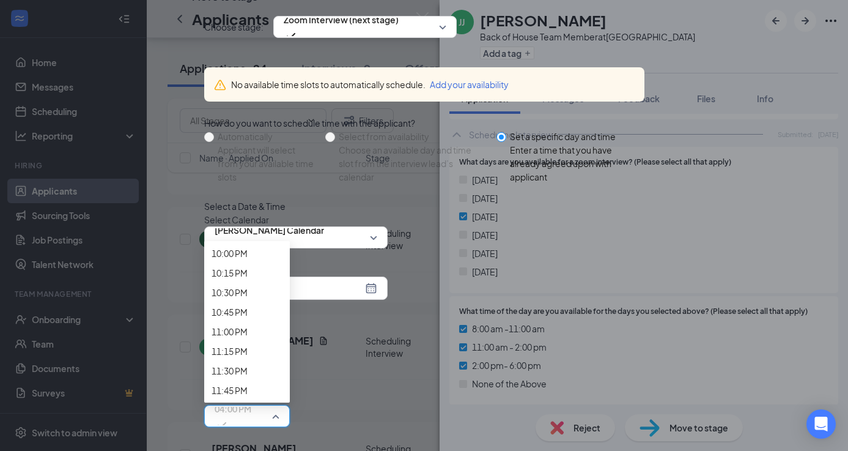
scroll to position [1810, 0]
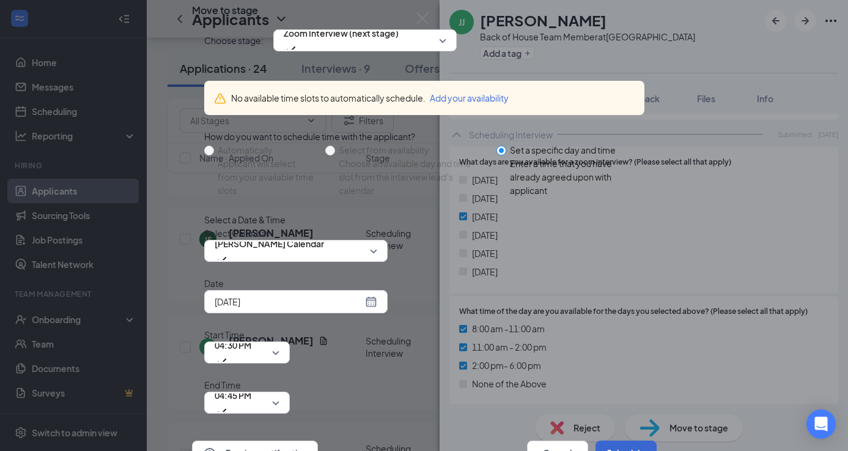
click at [605, 440] on button "Schedule" at bounding box center [626, 452] width 61 height 24
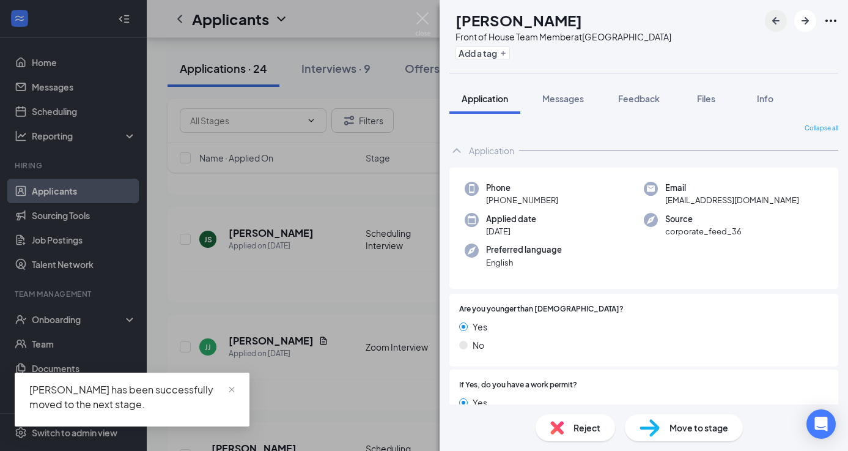
click at [776, 27] on icon "ArrowLeftNew" at bounding box center [776, 20] width 15 height 15
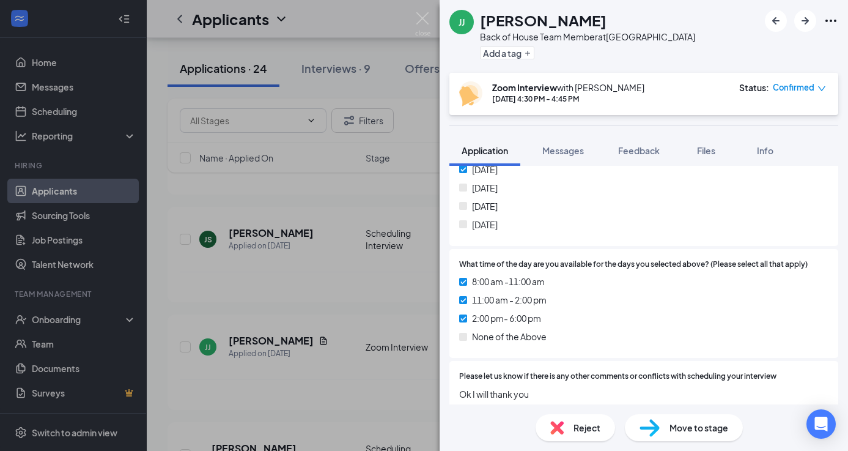
scroll to position [1115, 0]
click at [777, 21] on icon "ArrowLeftNew" at bounding box center [776, 20] width 7 height 7
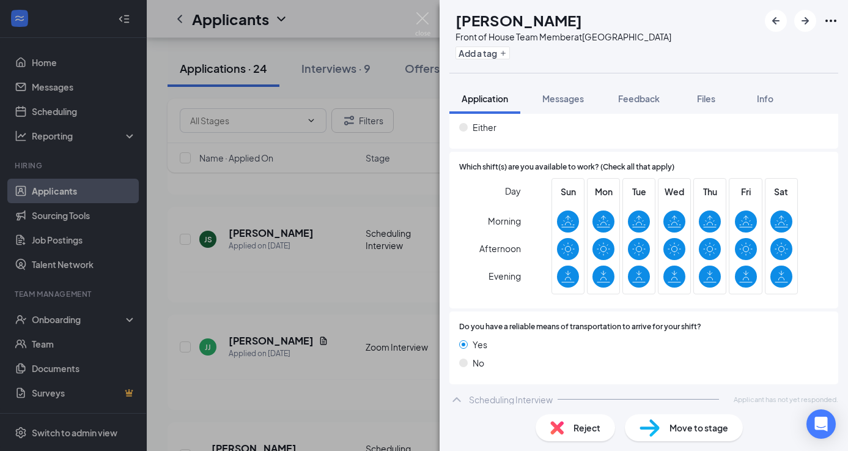
scroll to position [737, 0]
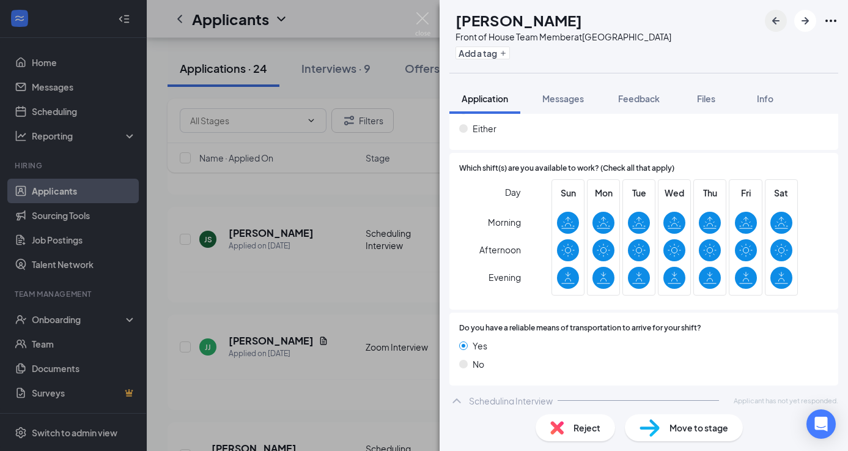
click at [776, 26] on icon "ArrowLeftNew" at bounding box center [776, 20] width 15 height 15
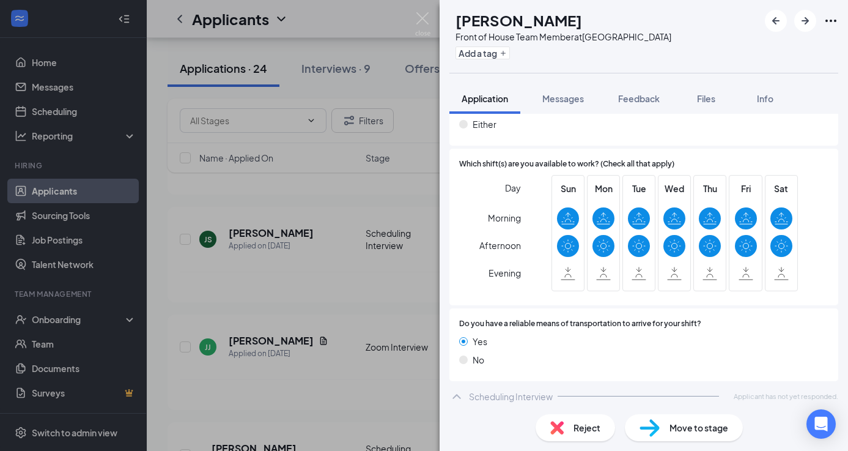
scroll to position [648, 0]
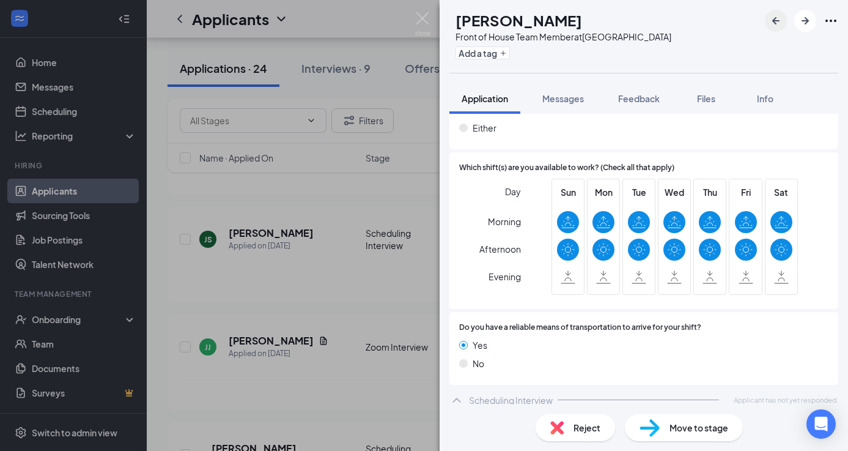
click at [781, 22] on icon "ArrowLeftNew" at bounding box center [776, 20] width 15 height 15
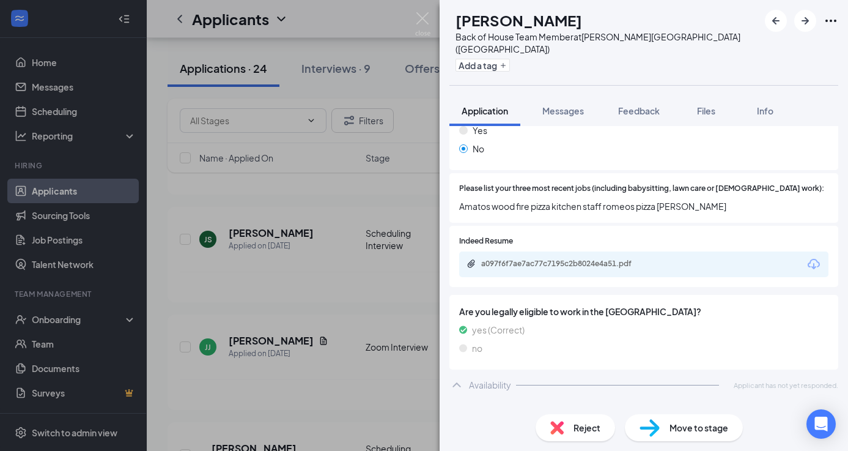
scroll to position [295, 0]
click at [774, 26] on icon "ArrowLeftNew" at bounding box center [776, 20] width 15 height 15
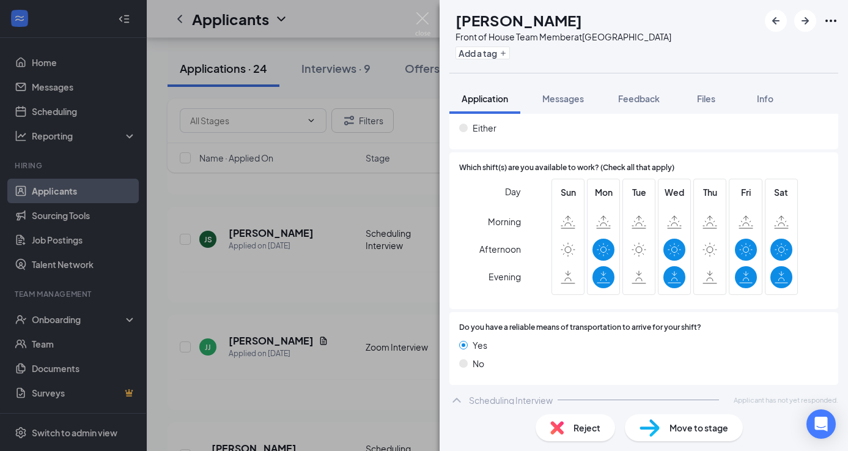
scroll to position [754, 0]
click at [781, 16] on icon "ArrowLeftNew" at bounding box center [776, 20] width 15 height 15
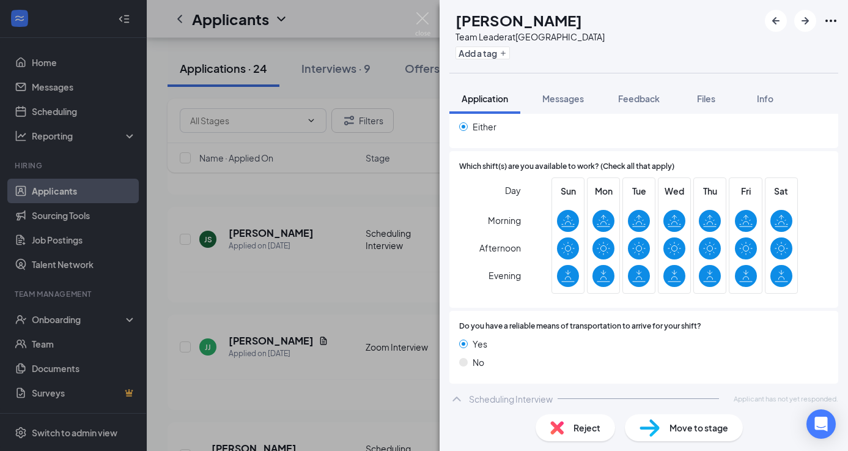
scroll to position [803, 0]
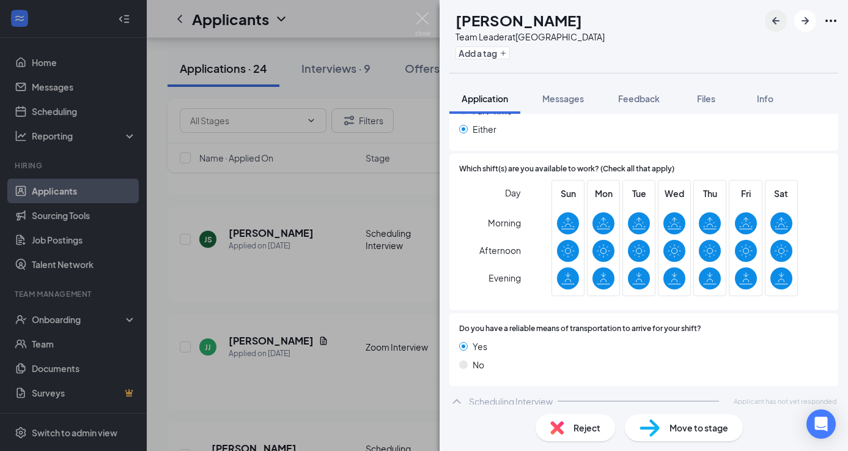
click at [778, 26] on icon "ArrowLeftNew" at bounding box center [776, 20] width 15 height 15
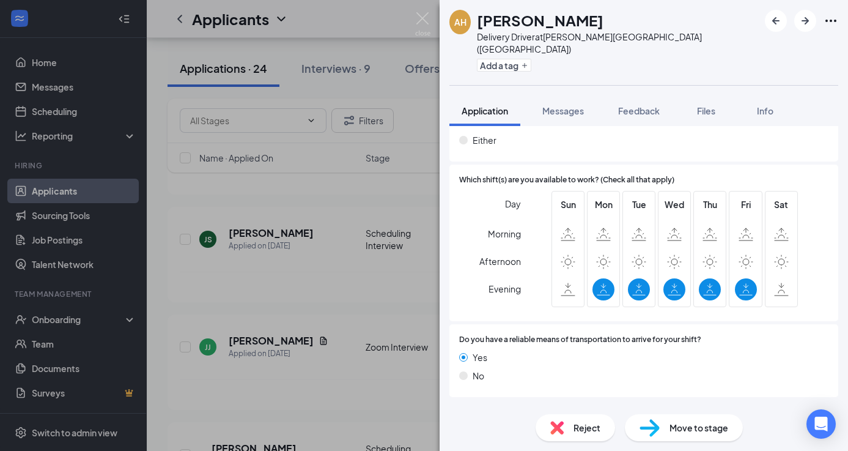
scroll to position [675, 0]
drag, startPoint x: 780, startPoint y: 21, endPoint x: 787, endPoint y: 2, distance: 20.1
click at [780, 21] on icon "ArrowLeftNew" at bounding box center [776, 20] width 15 height 15
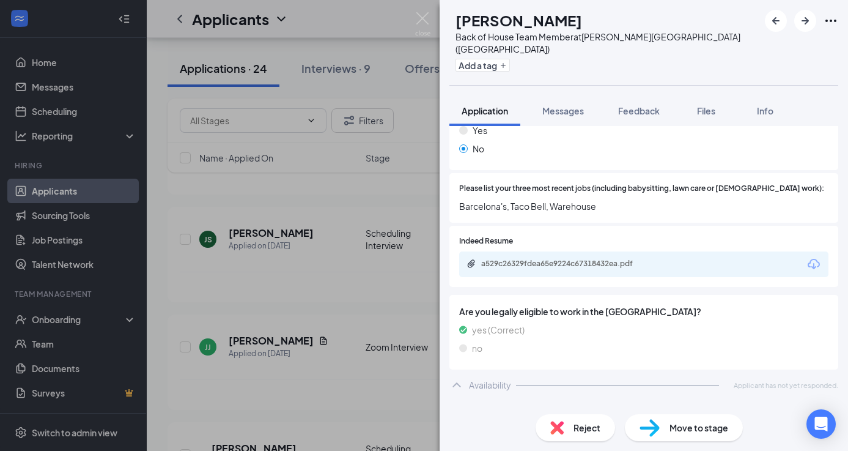
scroll to position [295, 0]
click at [775, 18] on icon "ArrowLeftNew" at bounding box center [776, 20] width 7 height 7
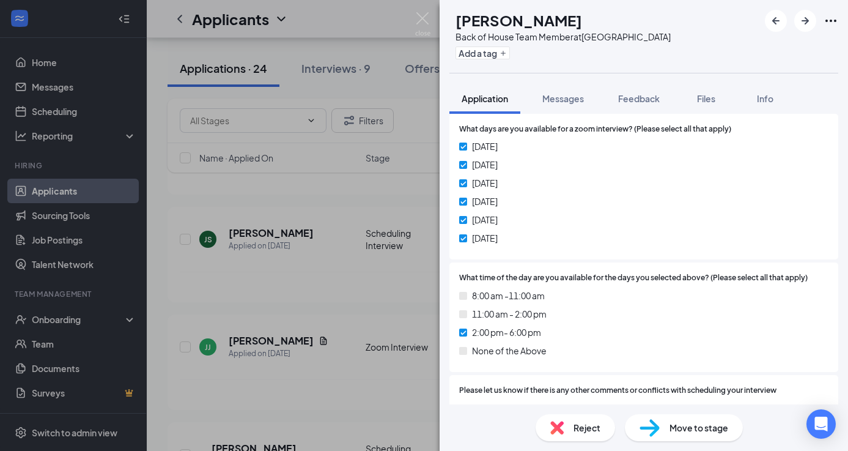
scroll to position [1115, 0]
click at [691, 428] on span "Move to stage" at bounding box center [699, 427] width 59 height 13
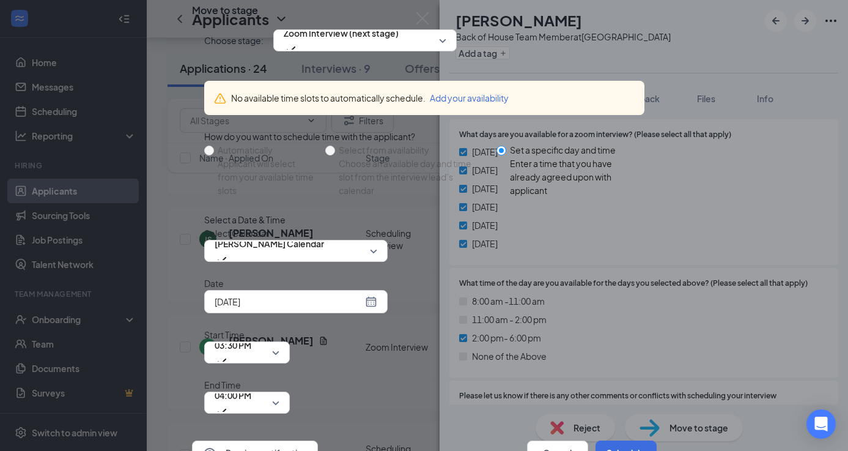
scroll to position [55, 0]
click at [368, 308] on div "[DATE]" at bounding box center [296, 301] width 163 height 13
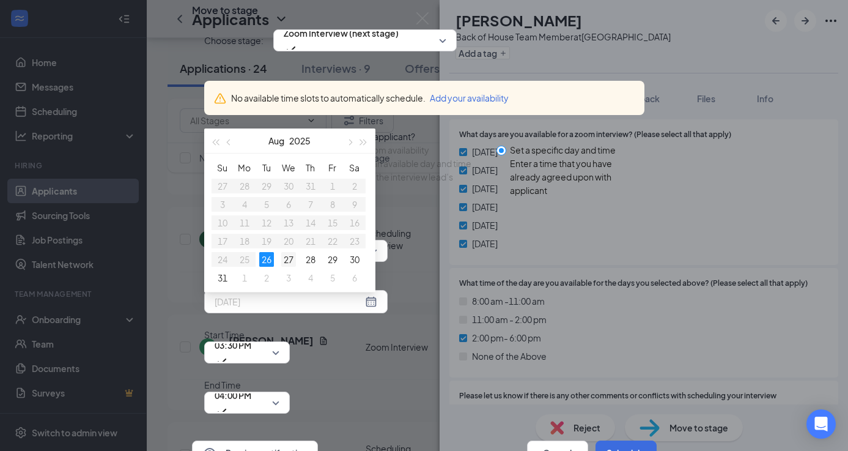
type input "[DATE]"
click at [286, 267] on div "27" at bounding box center [288, 259] width 15 height 15
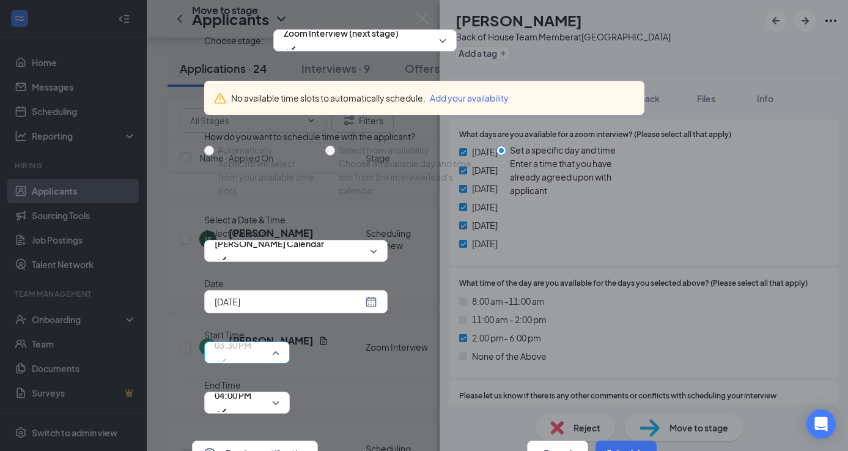
click at [290, 341] on div "03:30 PM" at bounding box center [247, 352] width 86 height 22
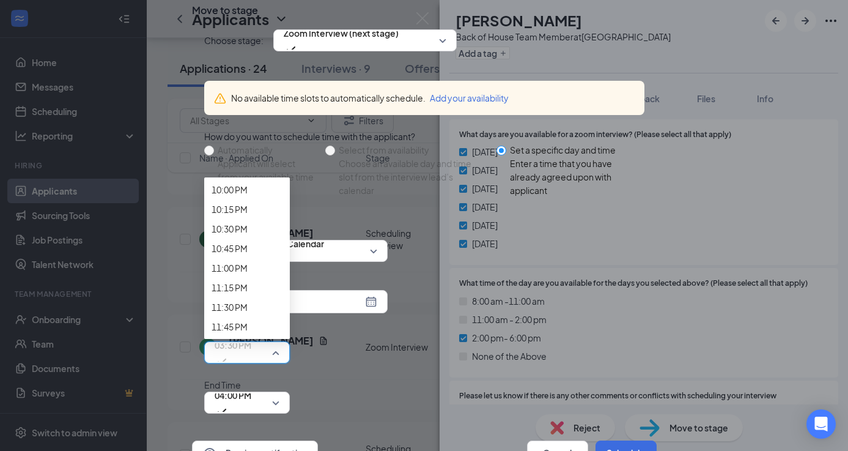
scroll to position [1775, 0]
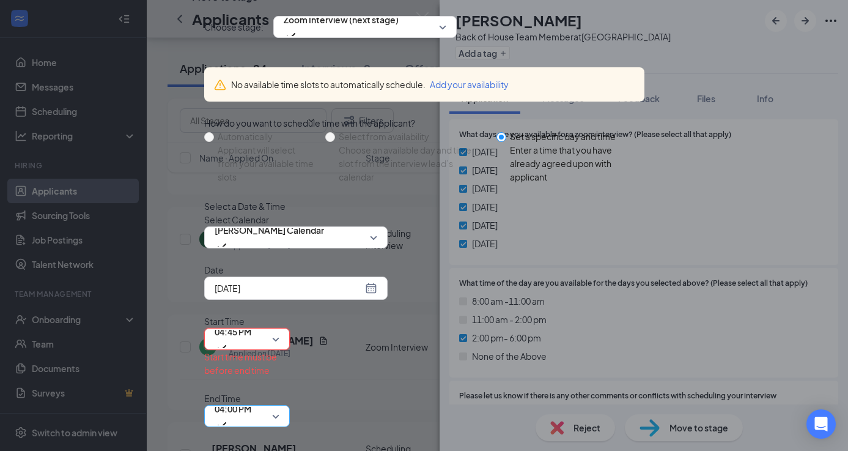
click at [280, 407] on span "04:00 PM" at bounding box center [247, 416] width 65 height 18
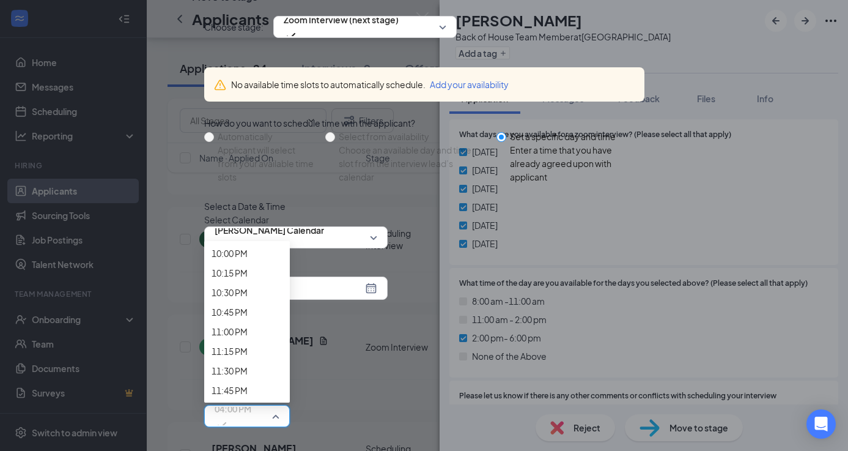
scroll to position [1837, 0]
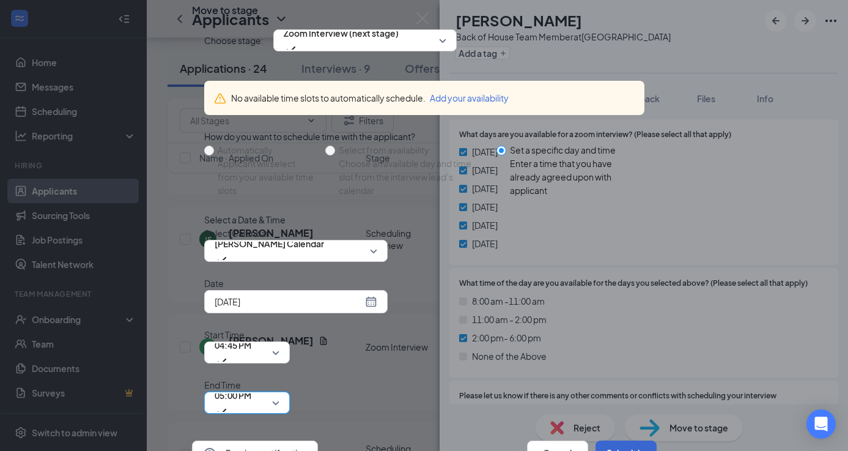
click at [617, 440] on button "Schedule" at bounding box center [626, 452] width 61 height 24
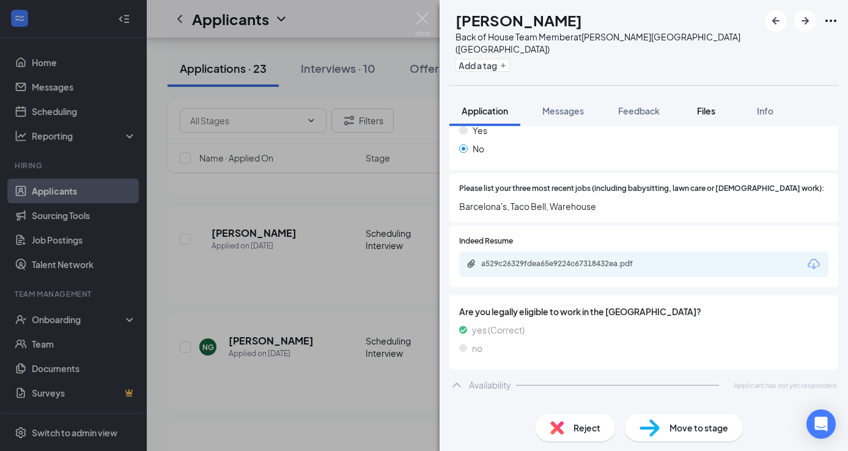
scroll to position [295, 0]
click at [774, 20] on icon "ArrowLeftNew" at bounding box center [776, 20] width 7 height 7
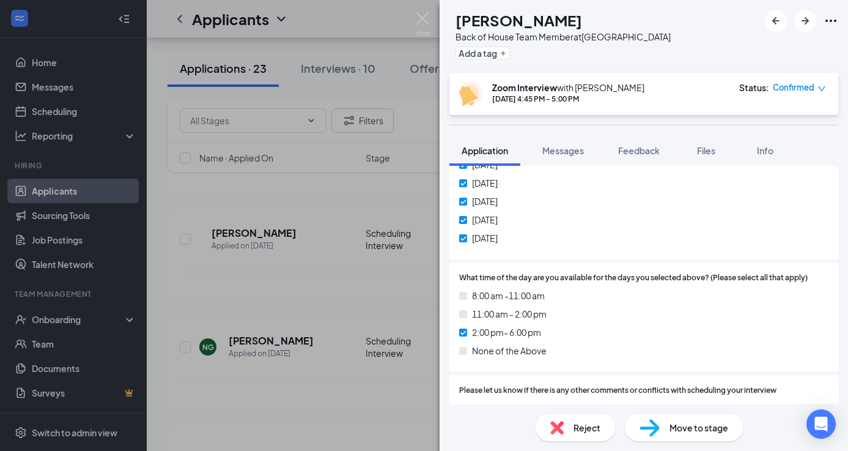
scroll to position [1167, 0]
click at [773, 21] on icon "ArrowLeftNew" at bounding box center [776, 20] width 15 height 15
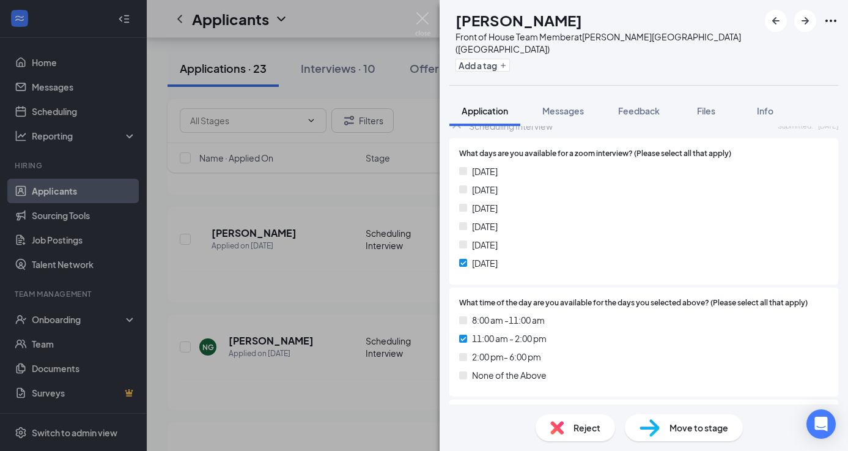
scroll to position [1022, 0]
click at [560, 95] on button "Messages" at bounding box center [563, 110] width 66 height 31
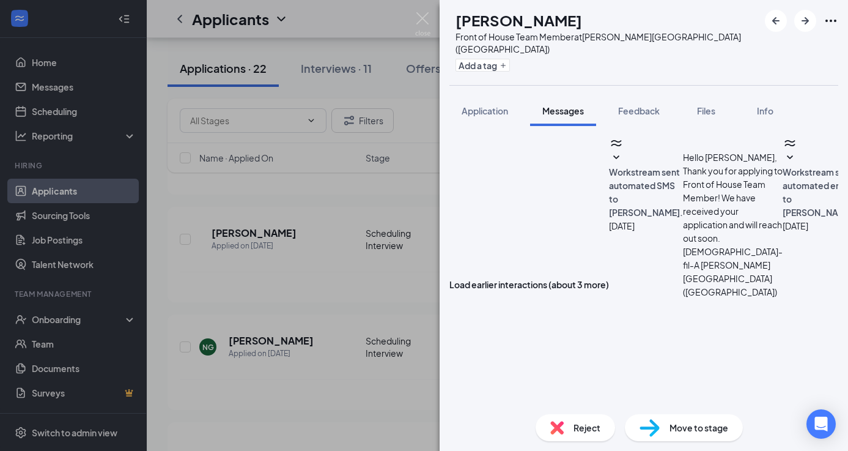
scroll to position [335, 0]
type textarea "Hello [PERSON_NAME], I unfortunately will be gone for the weekend. Do you have …"
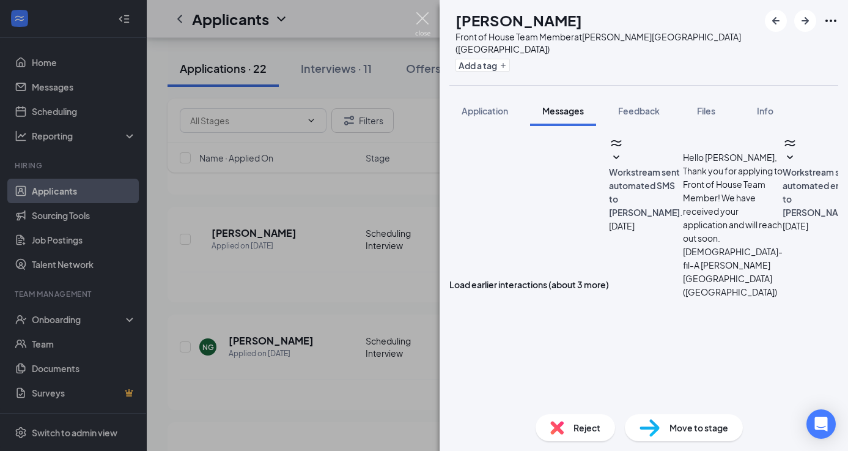
click at [420, 19] on img at bounding box center [422, 24] width 15 height 24
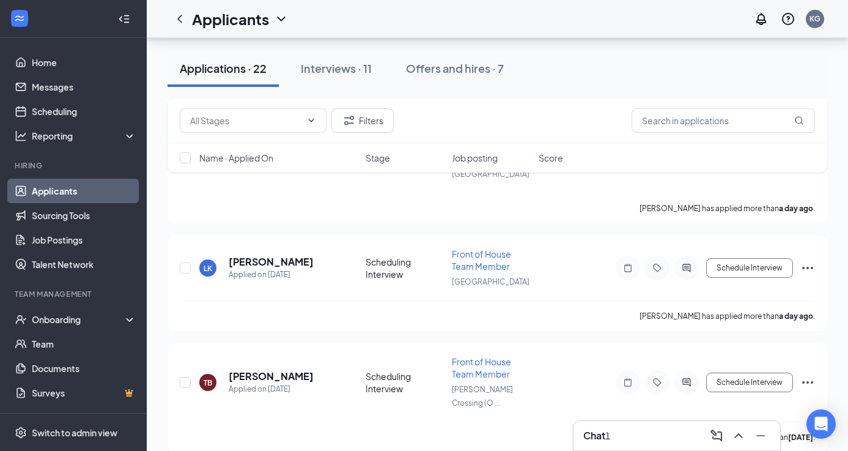
scroll to position [477, 0]
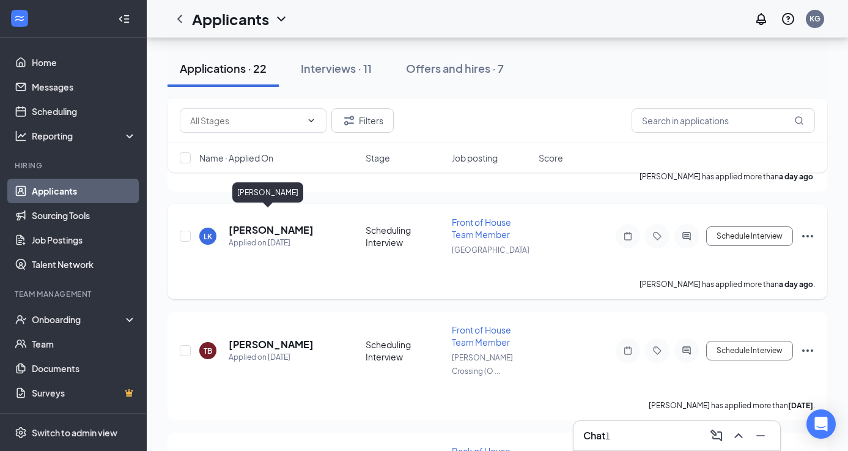
click at [254, 223] on h5 "[PERSON_NAME]" at bounding box center [271, 229] width 85 height 13
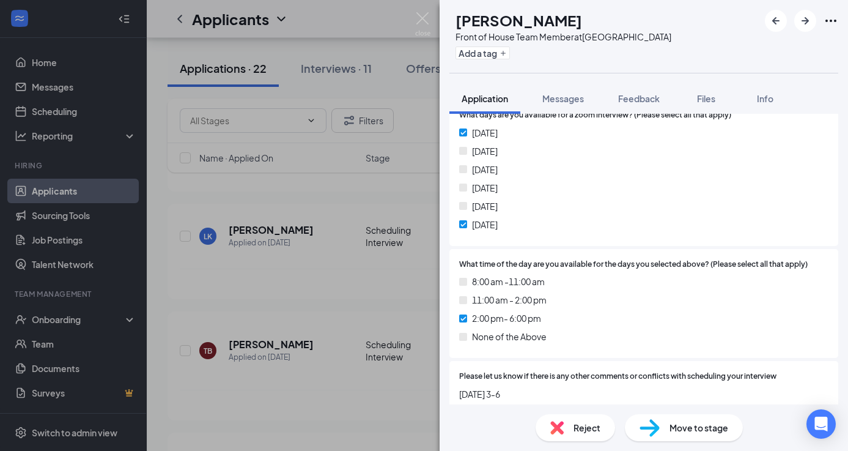
scroll to position [1036, 0]
click at [682, 432] on span "Move to stage" at bounding box center [699, 427] width 59 height 13
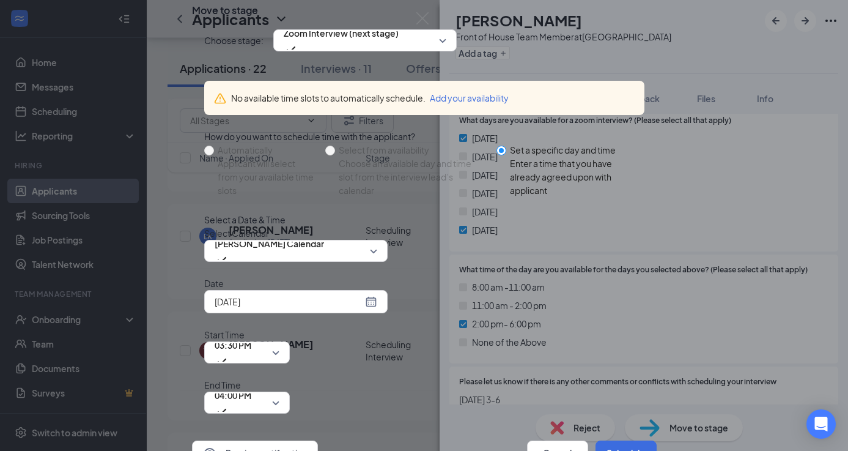
scroll to position [55, 0]
click at [372, 308] on div "[DATE]" at bounding box center [296, 301] width 163 height 13
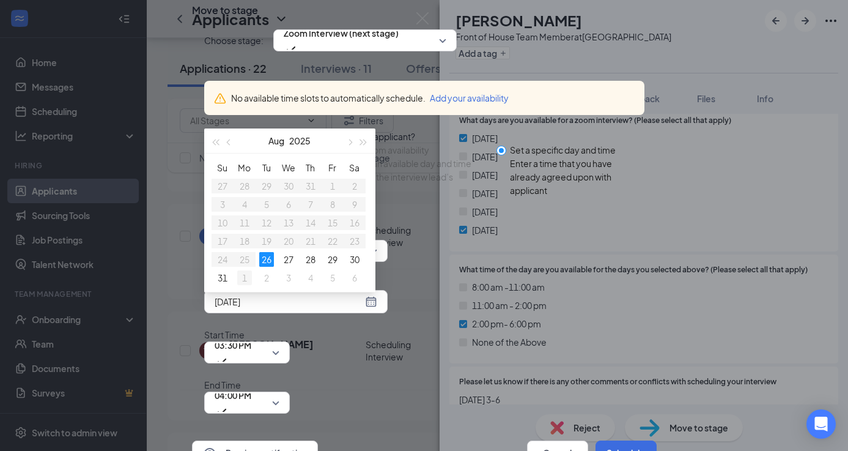
type input "[DATE]"
click at [243, 285] on div "1" at bounding box center [244, 277] width 15 height 15
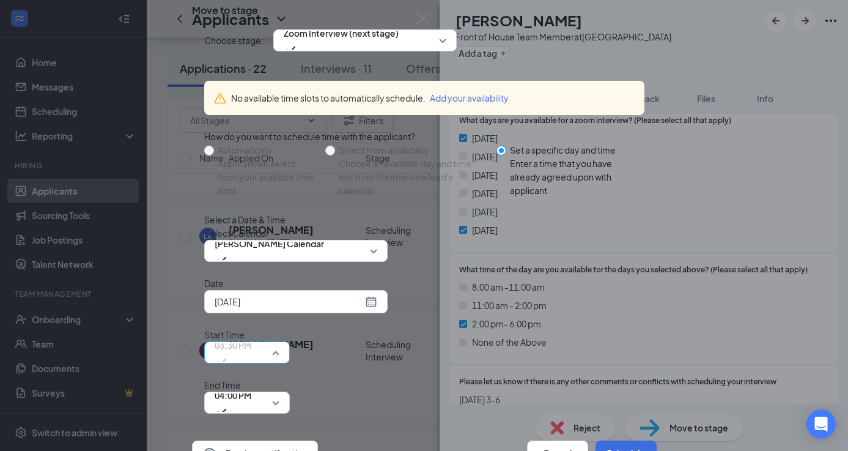
click at [280, 343] on span "03:30 PM" at bounding box center [247, 352] width 65 height 18
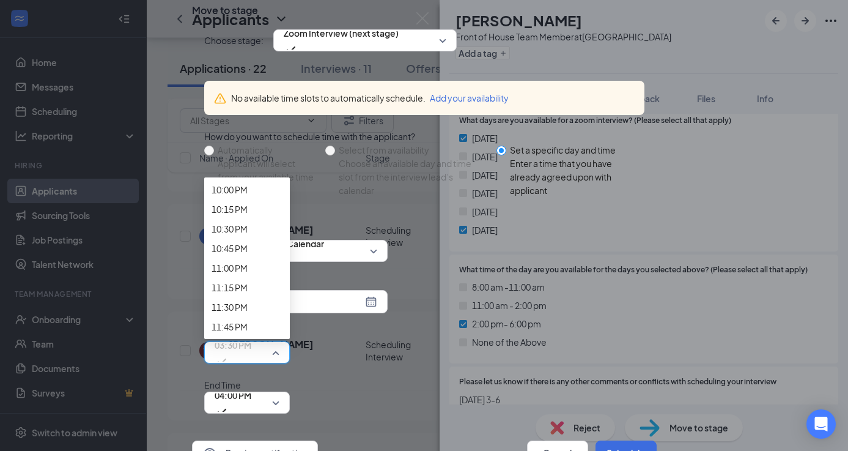
scroll to position [1888, 0]
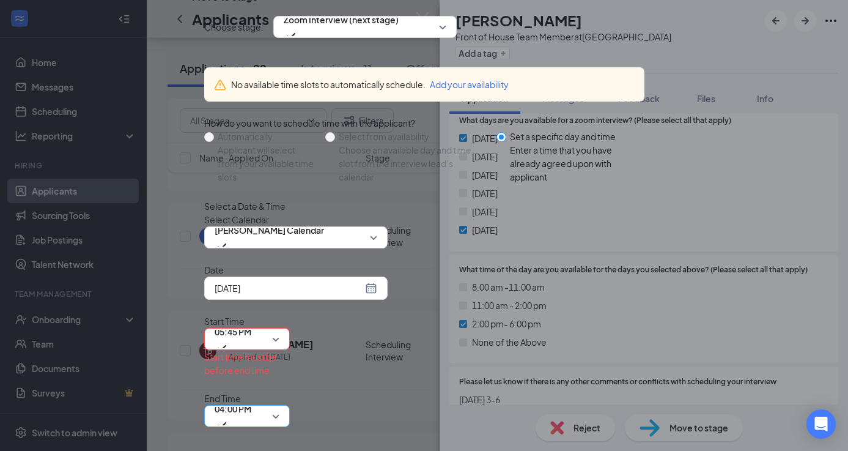
click at [280, 407] on span "04:00 PM" at bounding box center [247, 416] width 65 height 18
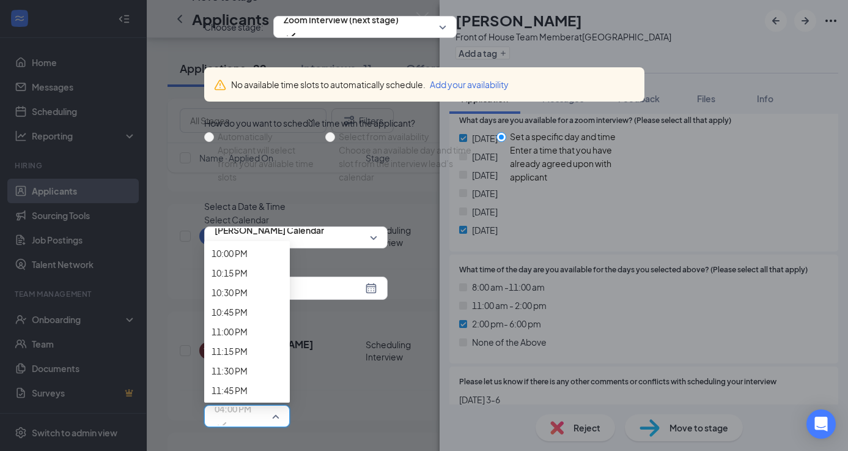
scroll to position [1939, 0]
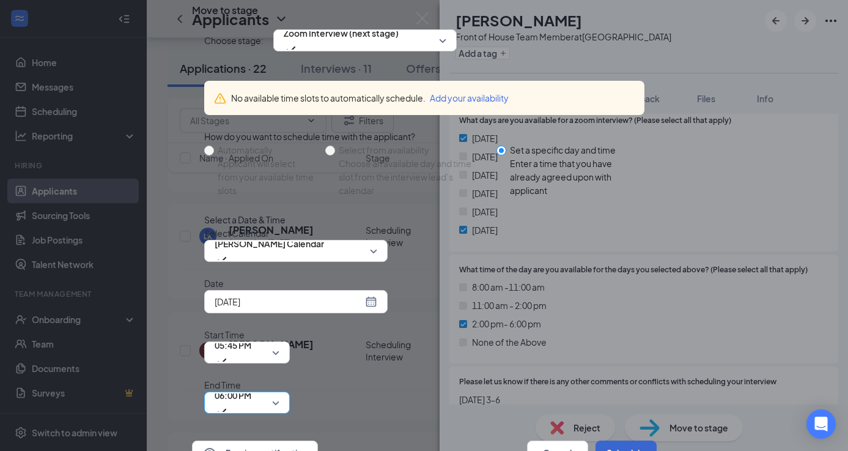
click at [618, 440] on button "Schedule" at bounding box center [626, 452] width 61 height 24
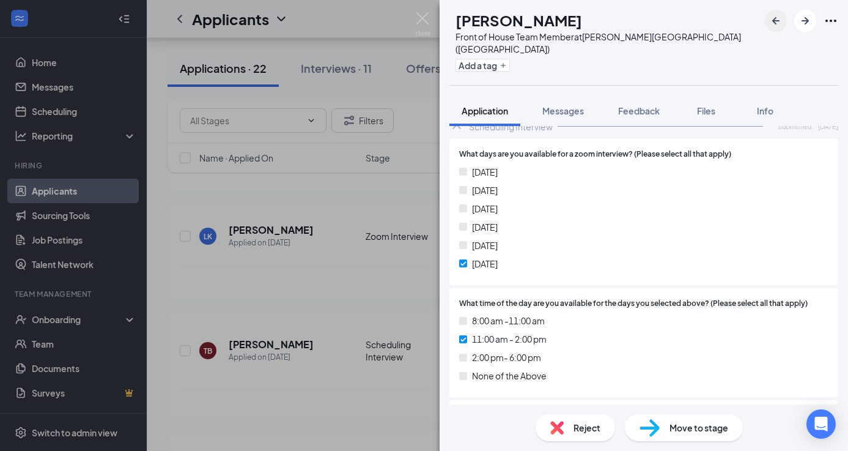
scroll to position [1022, 0]
click at [780, 24] on icon "ArrowLeftNew" at bounding box center [776, 20] width 15 height 15
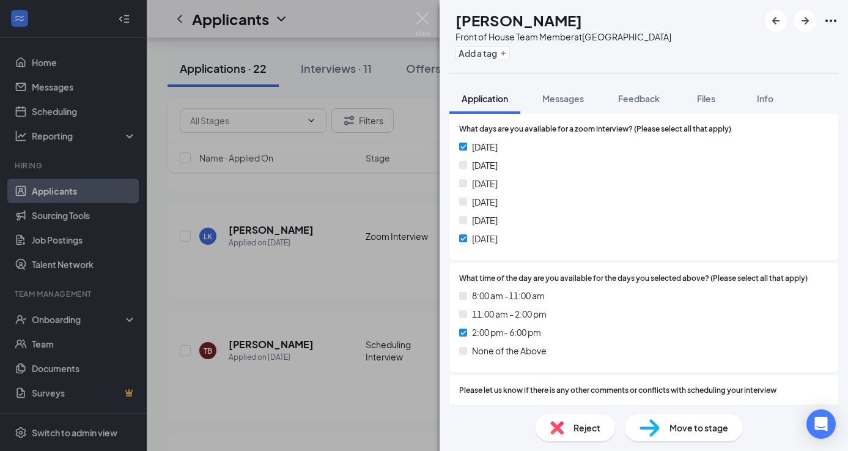
scroll to position [1017, 0]
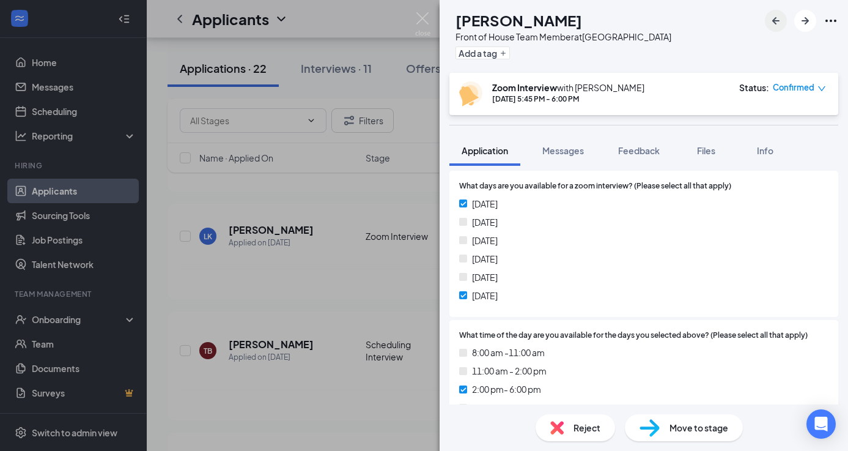
click at [775, 23] on icon "ArrowLeftNew" at bounding box center [776, 20] width 7 height 7
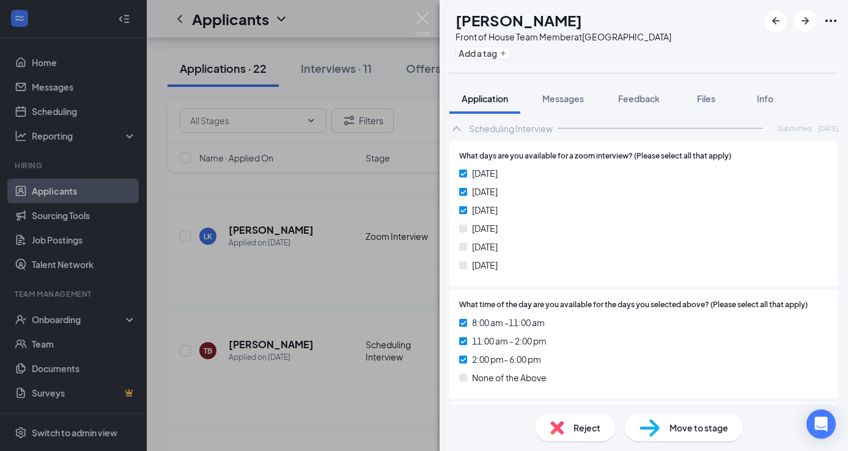
scroll to position [1115, 0]
click at [687, 426] on span "Move to stage" at bounding box center [699, 427] width 59 height 13
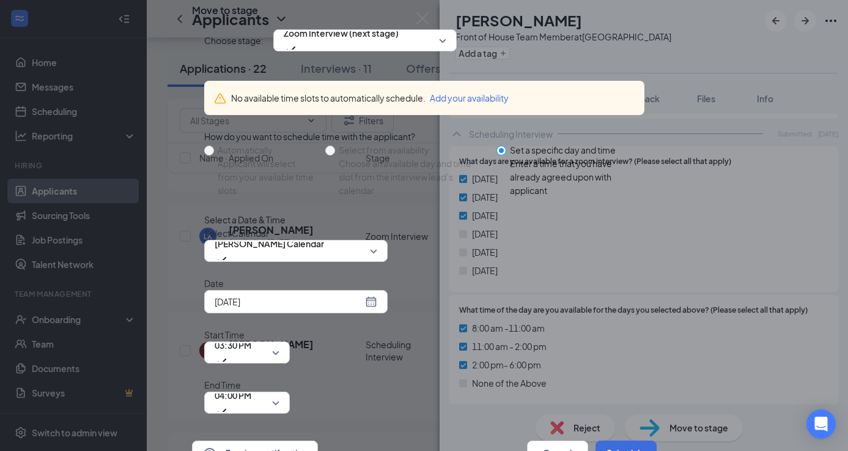
scroll to position [55, 0]
click at [371, 308] on div "[DATE]" at bounding box center [296, 301] width 163 height 13
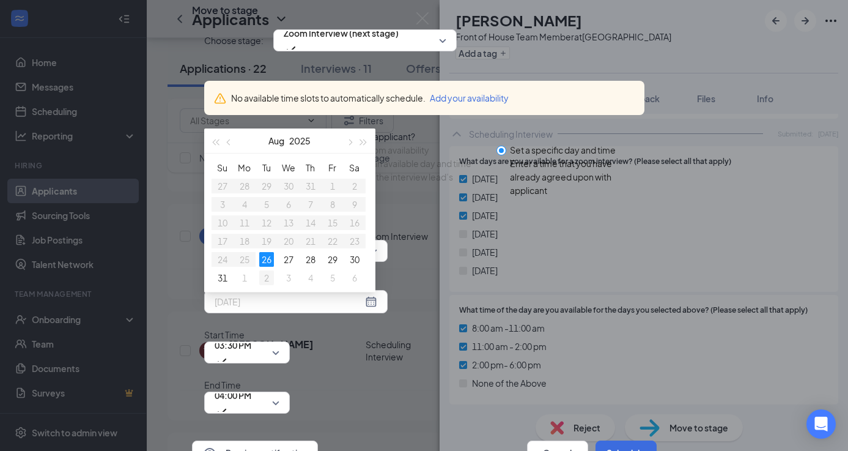
type input "[DATE]"
click at [266, 285] on div "2" at bounding box center [266, 277] width 15 height 15
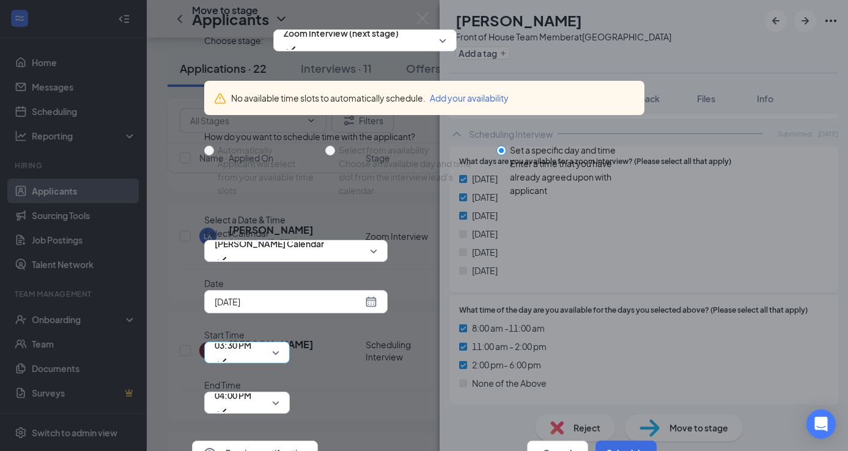
click at [280, 343] on span "03:30 PM" at bounding box center [247, 352] width 65 height 18
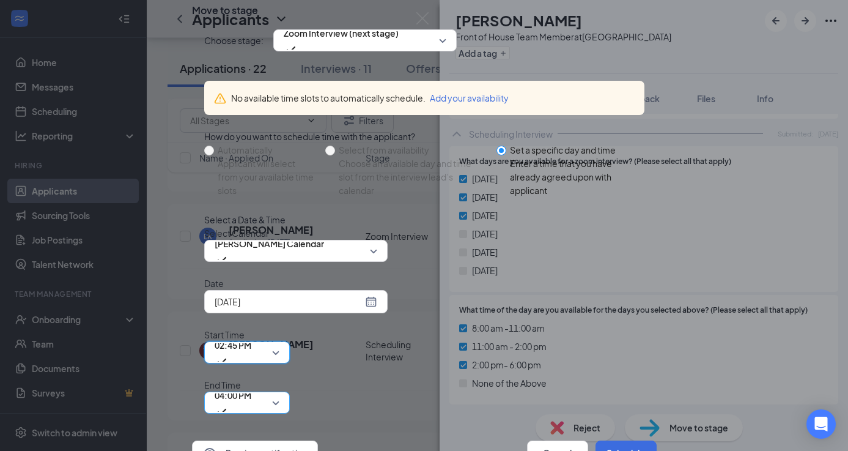
click at [280, 393] on span "04:00 PM" at bounding box center [247, 402] width 65 height 18
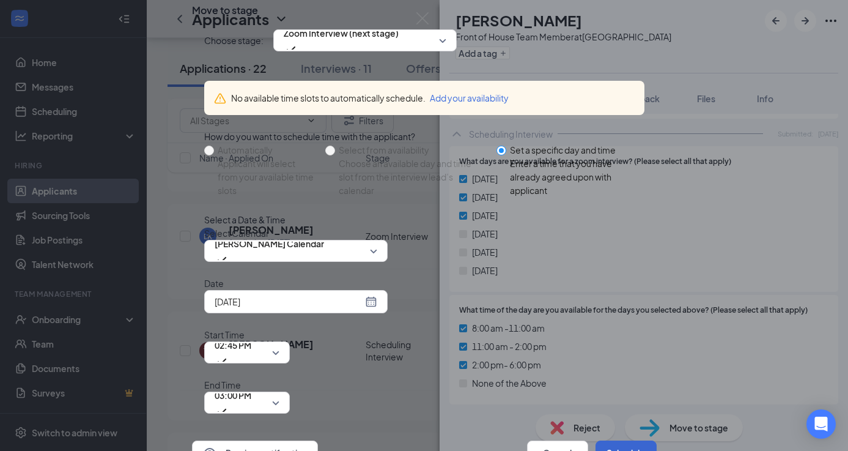
click at [617, 440] on button "Schedule" at bounding box center [626, 452] width 61 height 24
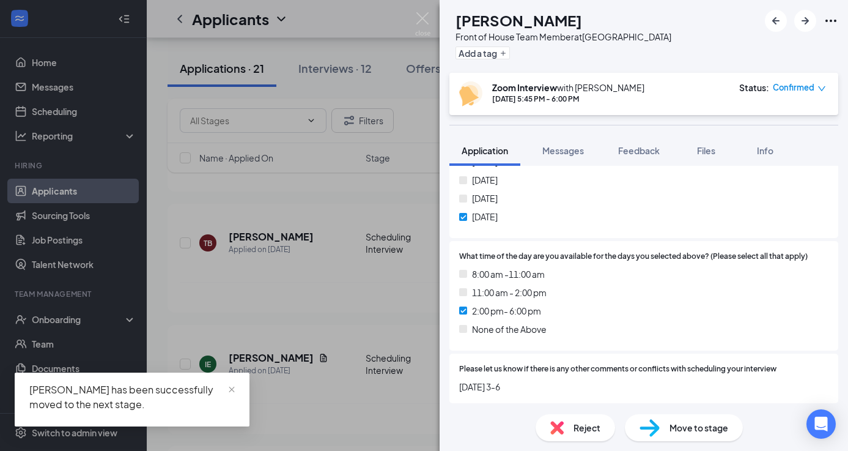
scroll to position [1083, 0]
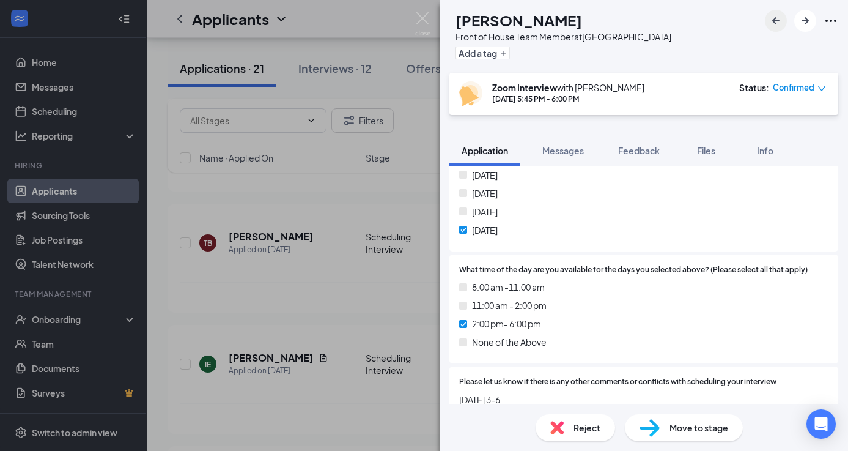
click at [779, 22] on icon "ArrowLeftNew" at bounding box center [776, 20] width 15 height 15
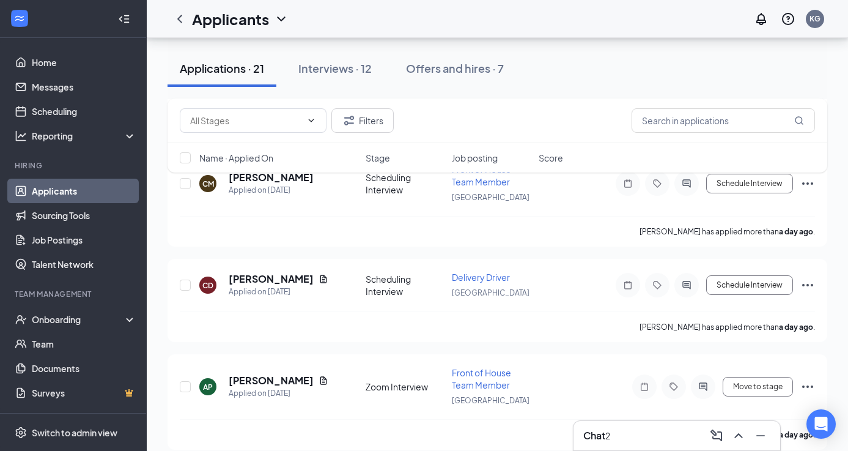
scroll to position [218, 0]
click at [282, 273] on h5 "[PERSON_NAME]" at bounding box center [271, 279] width 85 height 13
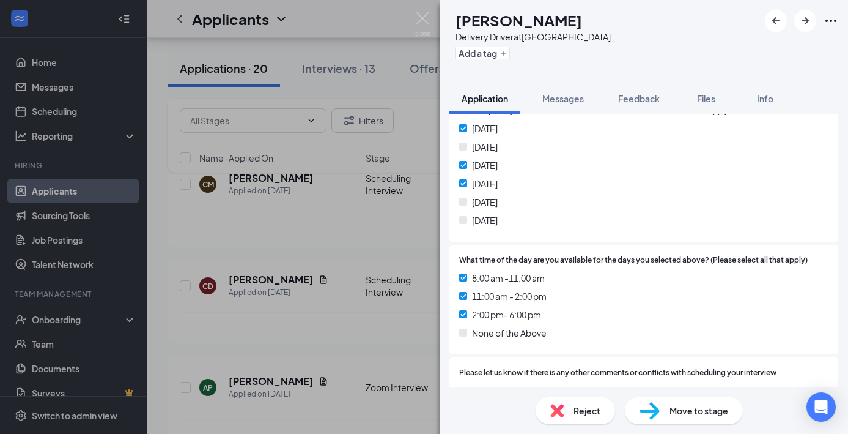
scroll to position [992, 0]
click at [699, 412] on span "Move to stage" at bounding box center [699, 410] width 59 height 13
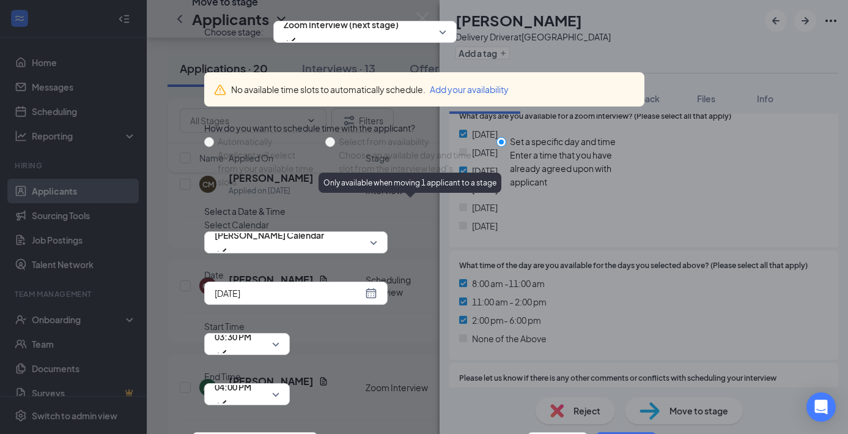
scroll to position [69, 0]
click at [372, 300] on div "[DATE]" at bounding box center [296, 292] width 163 height 13
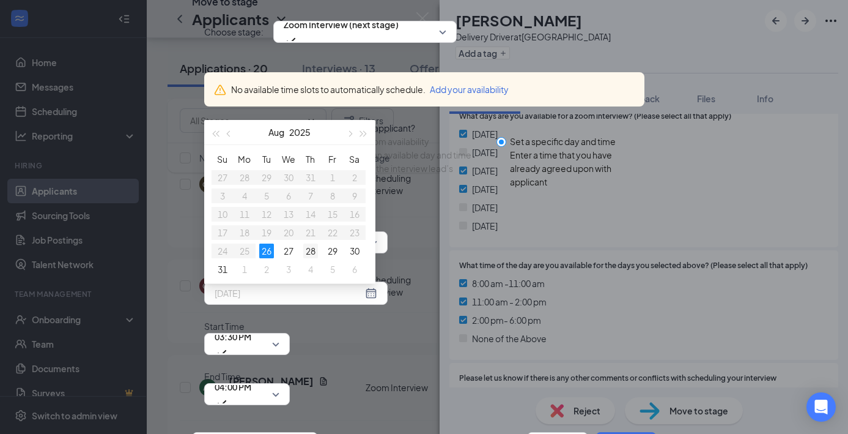
type input "[DATE]"
click at [313, 258] on div "28" at bounding box center [310, 250] width 15 height 15
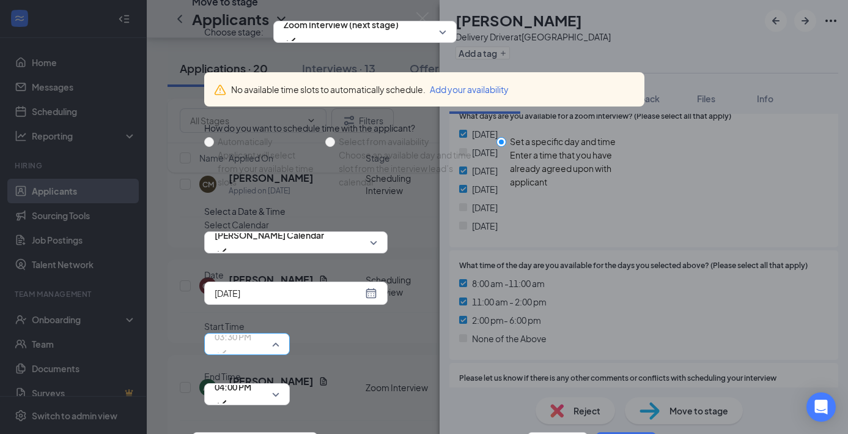
click at [280, 335] on span "03:30 PM" at bounding box center [247, 344] width 65 height 18
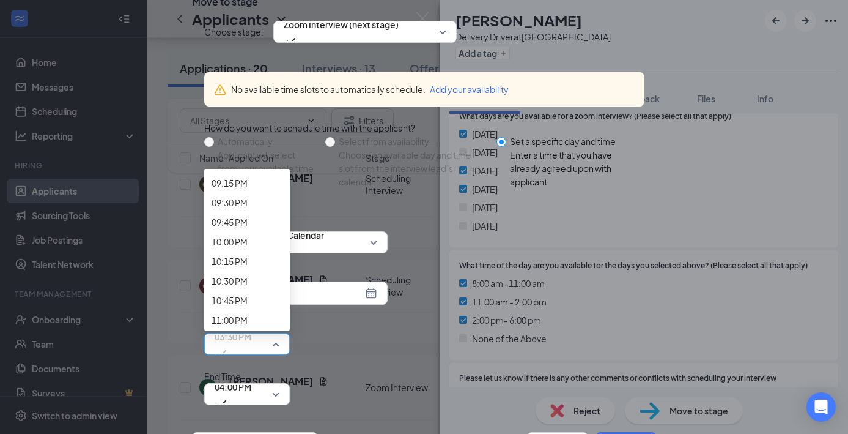
scroll to position [1679, 0]
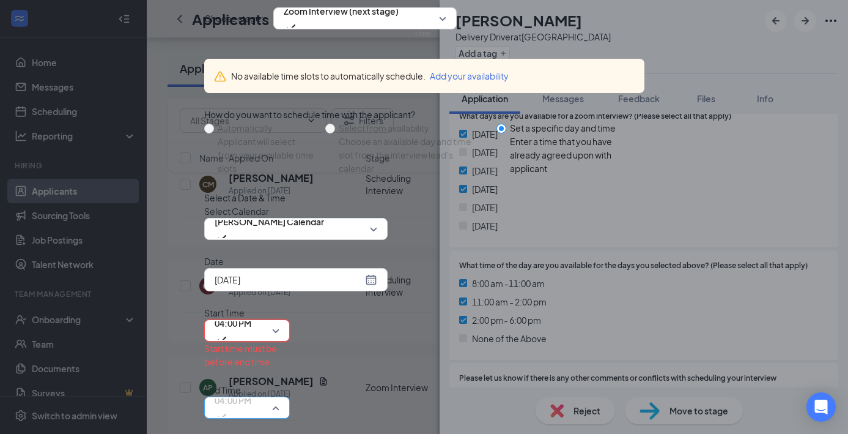
click at [280, 398] on span "04:00 PM" at bounding box center [247, 407] width 65 height 18
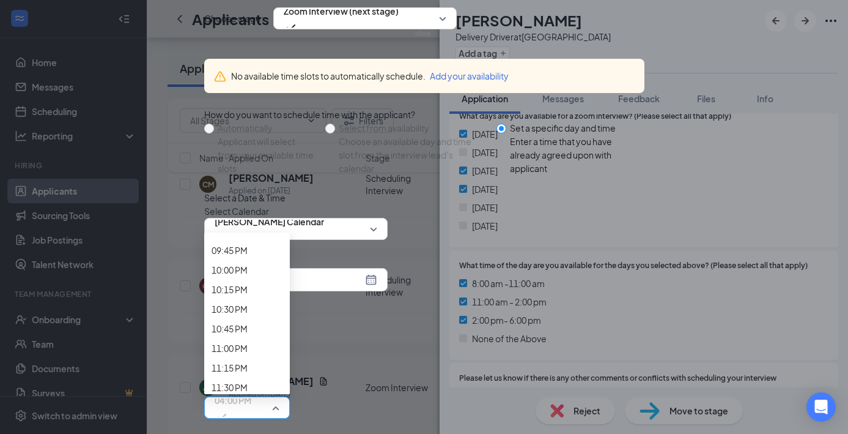
scroll to position [1715, 0]
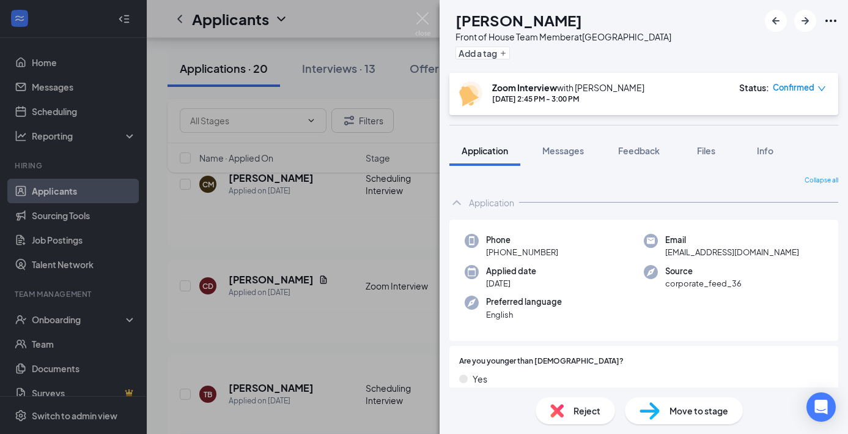
drag, startPoint x: 631, startPoint y: 1, endPoint x: 642, endPoint y: 1, distance: 10.4
click at [641, 1] on div "AP [PERSON_NAME] Front of House Team Member at [GEOGRAPHIC_DATA] Add a tag" at bounding box center [644, 36] width 409 height 73
